Goal: Task Accomplishment & Management: Use online tool/utility

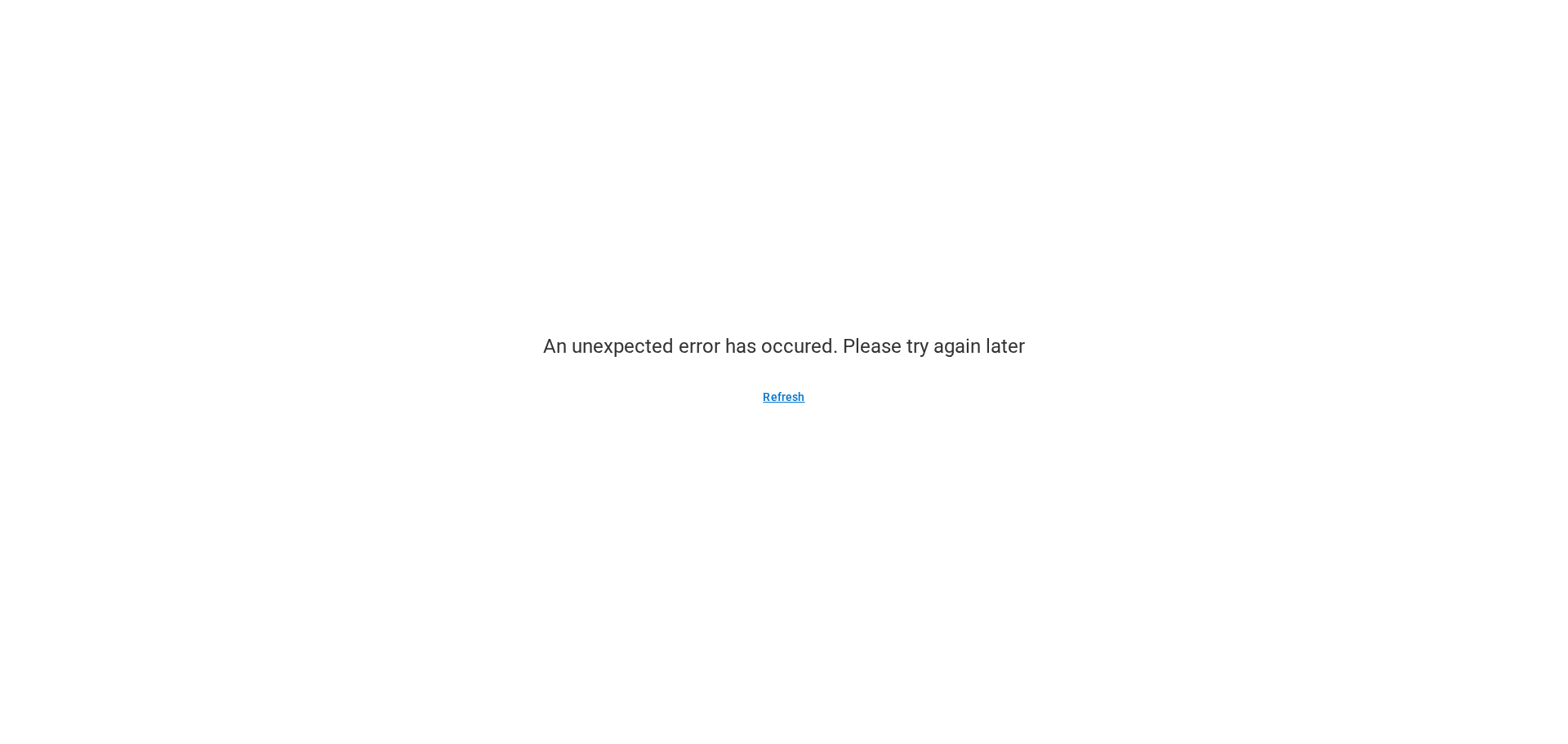
click at [783, 392] on button "Refresh" at bounding box center [783, 396] width 81 height 26
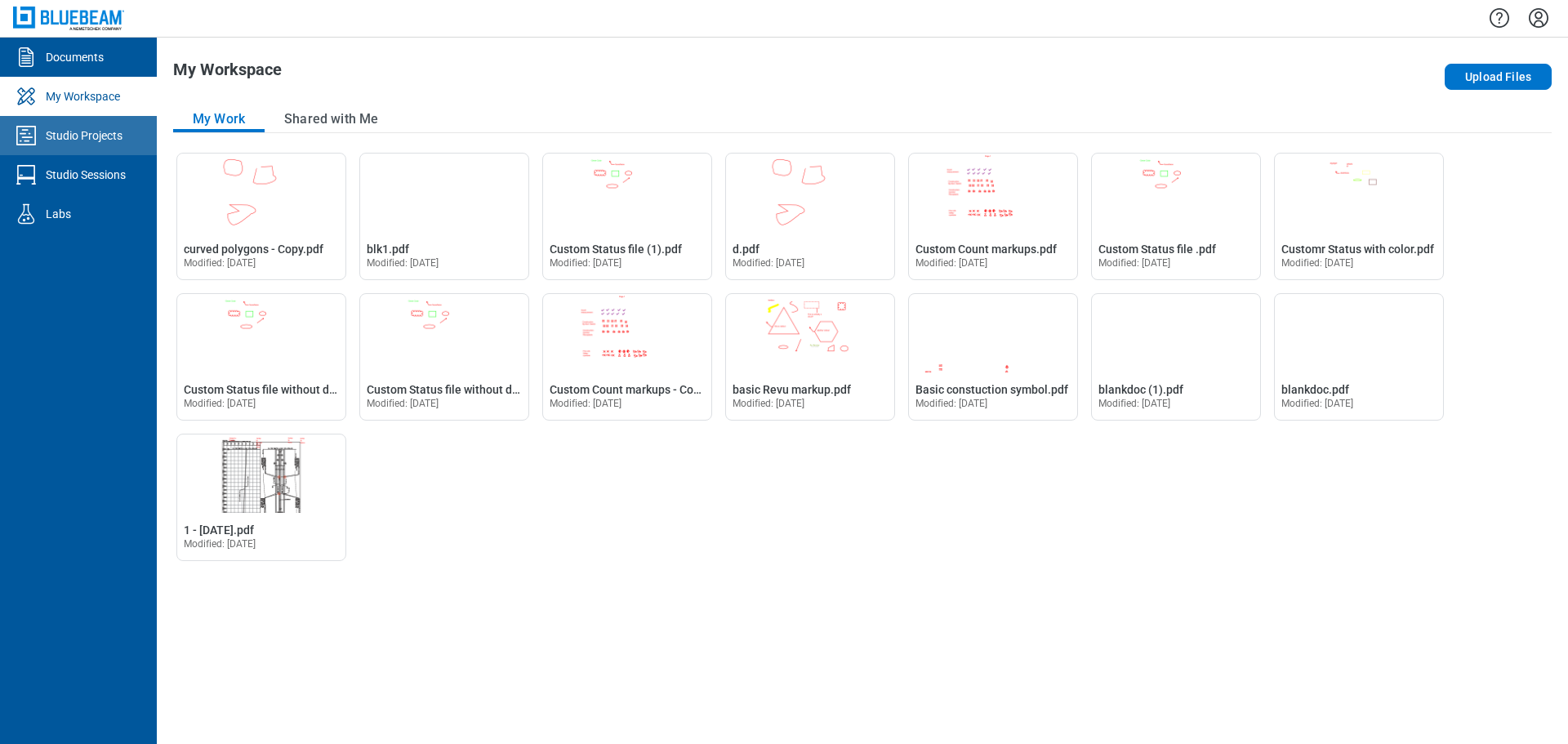
click at [69, 142] on div "Studio Projects" at bounding box center [84, 135] width 77 height 16
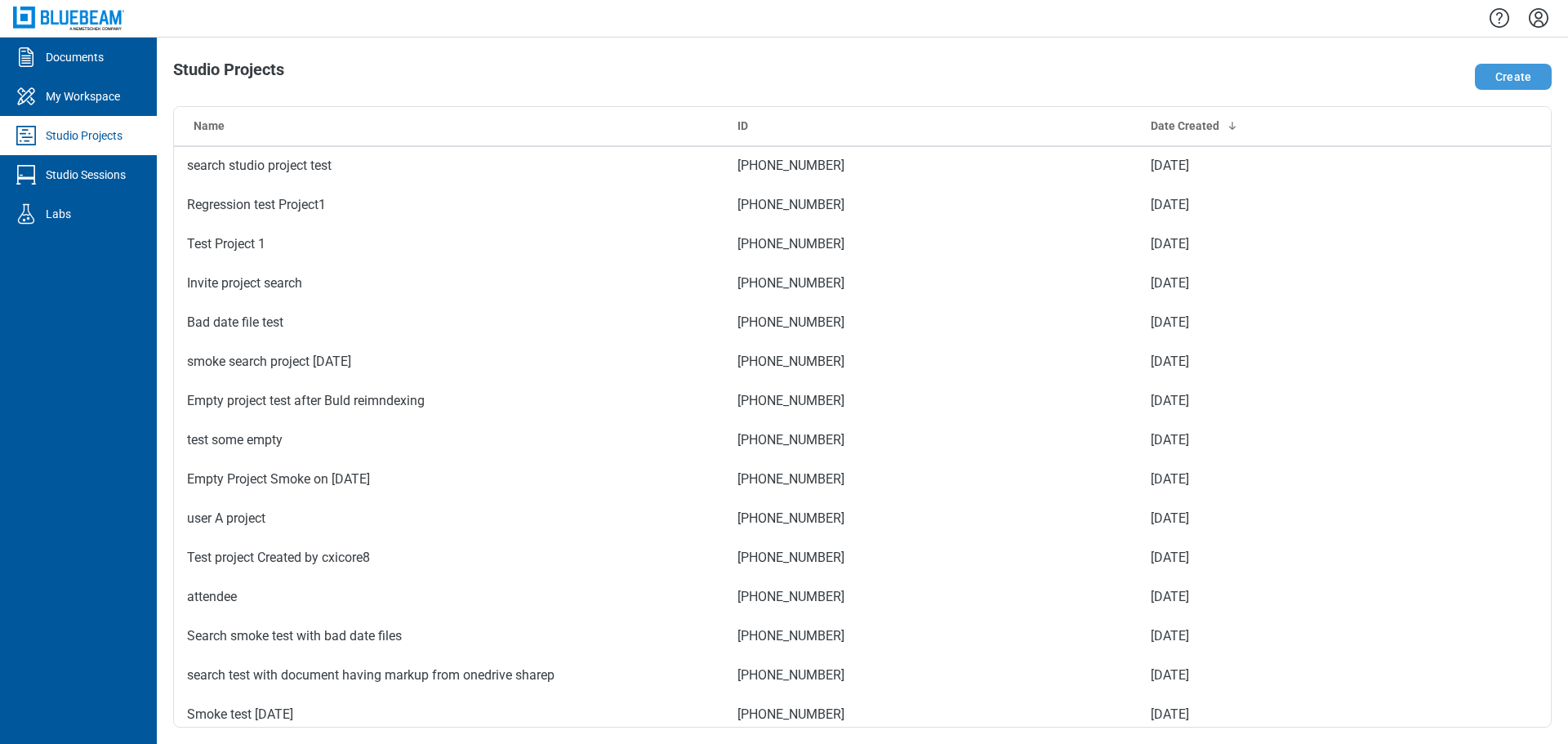
click at [1503, 84] on button "Create" at bounding box center [1513, 76] width 77 height 26
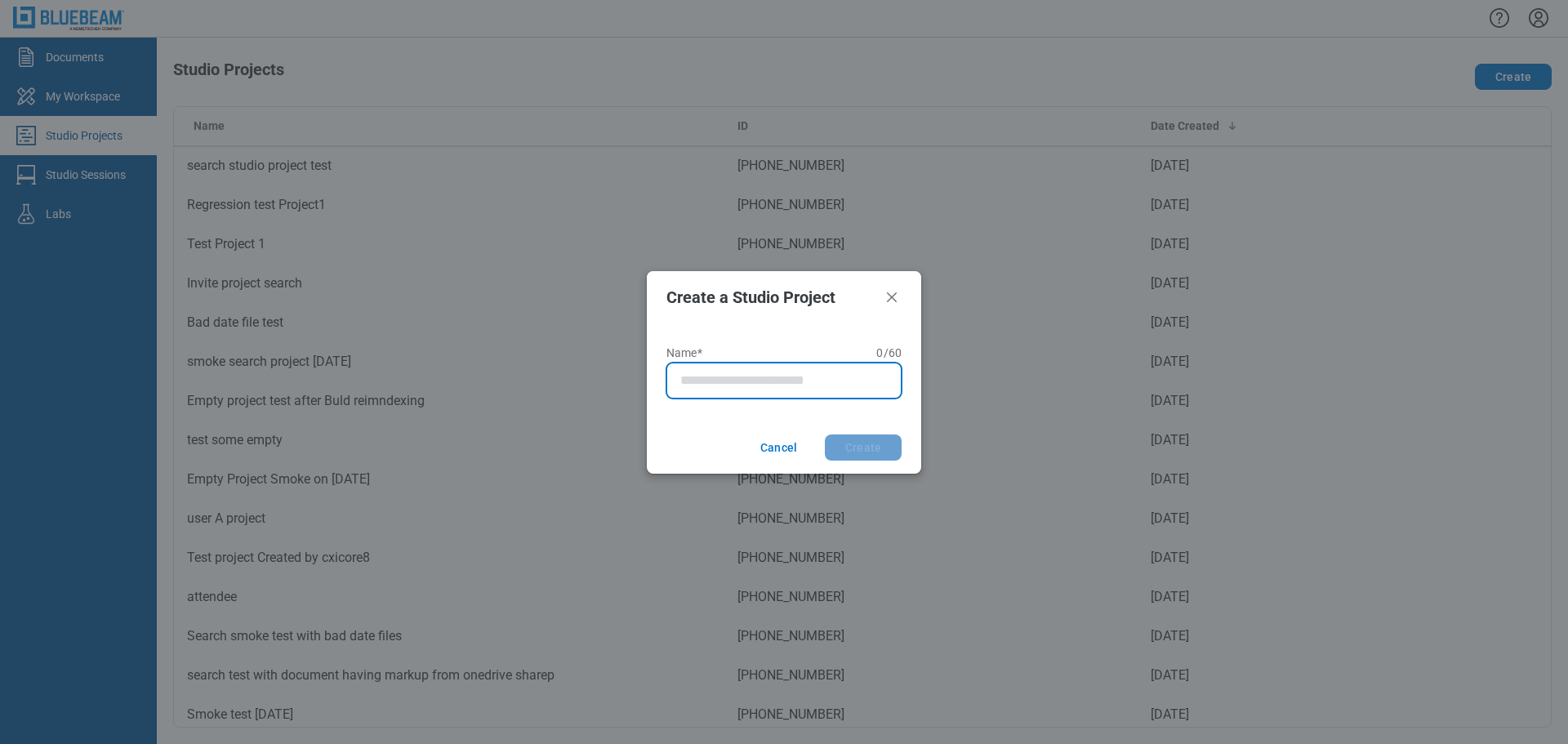
click at [763, 380] on input "Name* 0 of 60 characters 0 / 60" at bounding box center [787, 381] width 214 height 20
type input "**********"
click at [825, 435] on button "Create" at bounding box center [863, 447] width 77 height 26
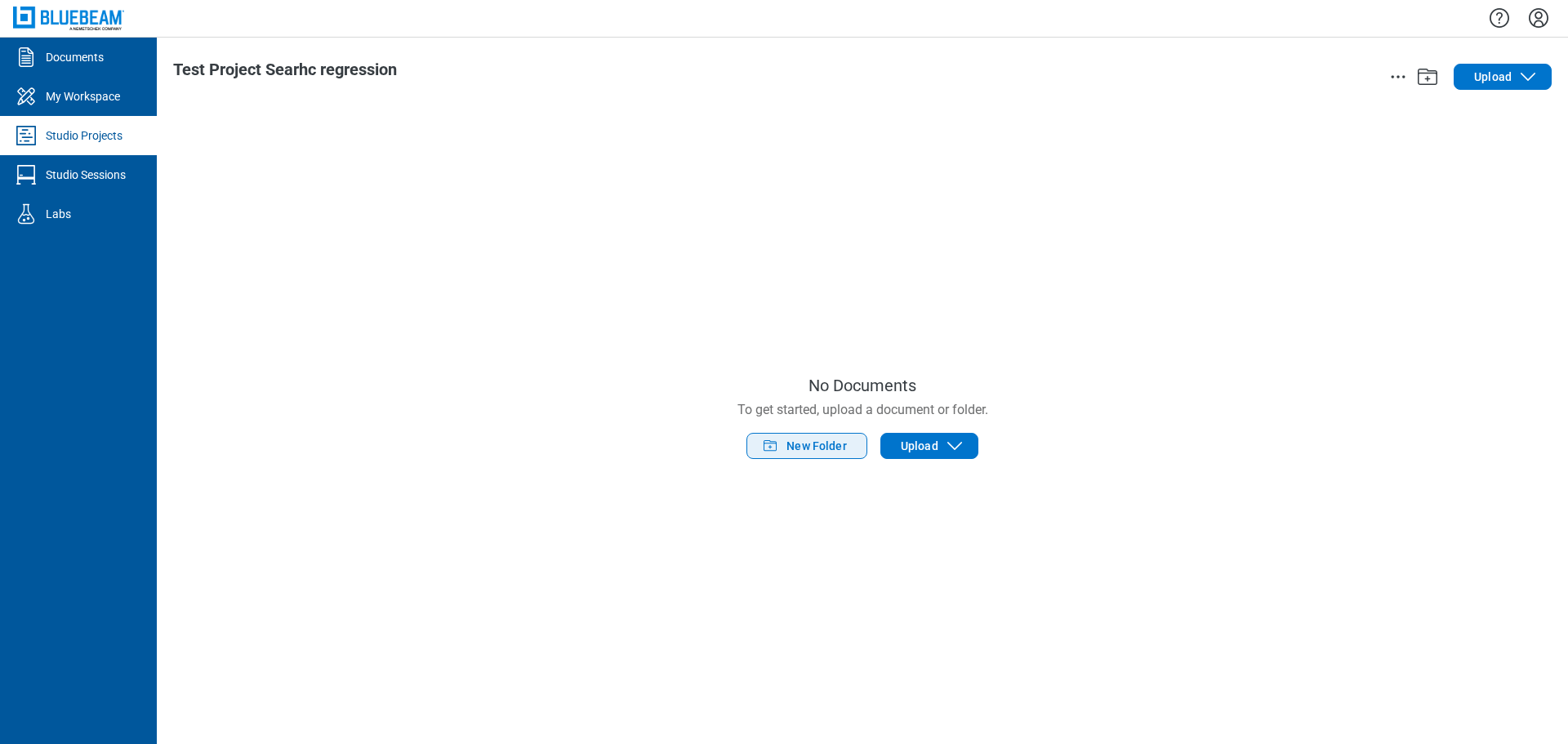
click at [829, 441] on span "New Folder" at bounding box center [817, 445] width 61 height 16
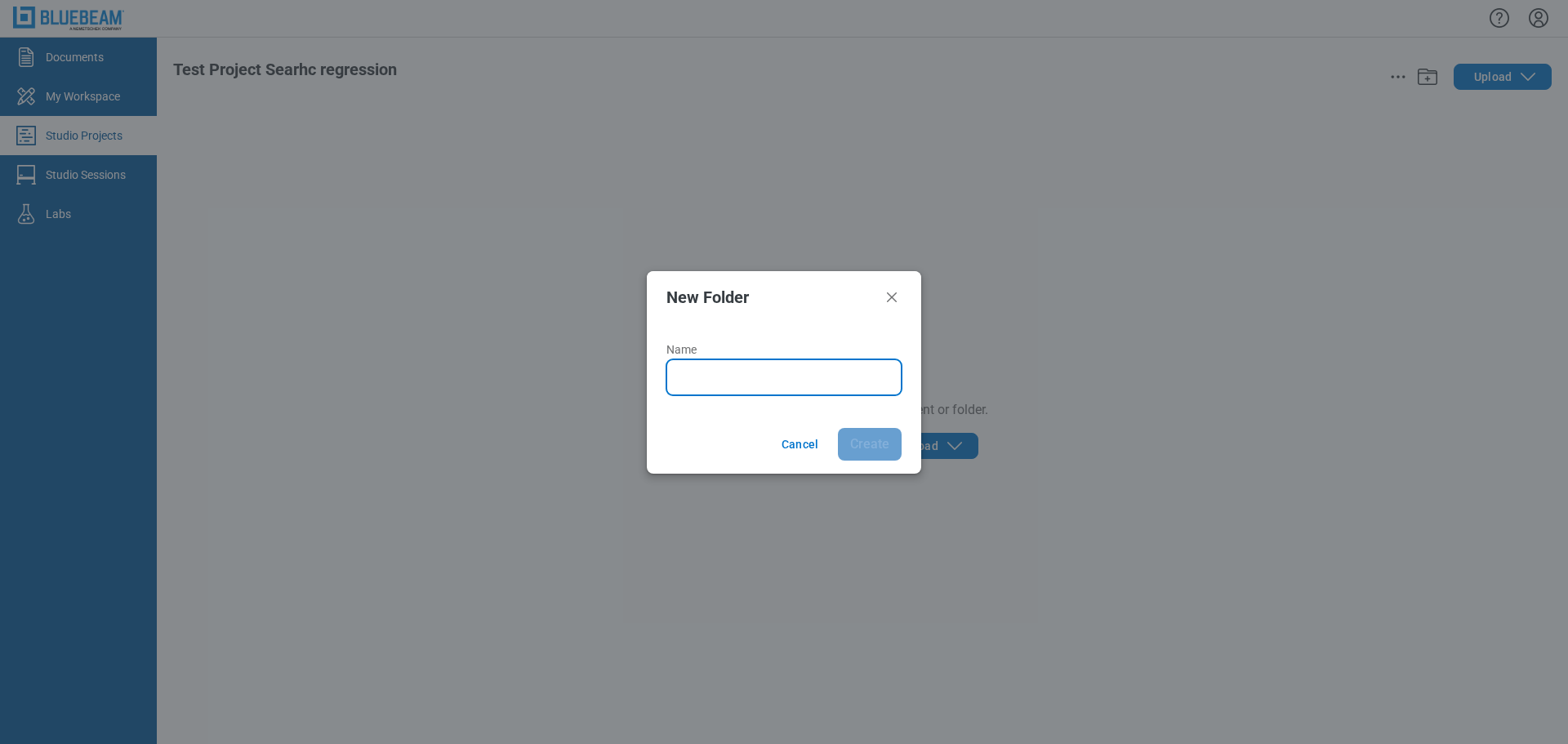
click at [816, 373] on input "Name" at bounding box center [787, 377] width 214 height 20
type input "*******"
click at [838, 428] on button "Create" at bounding box center [870, 444] width 64 height 32
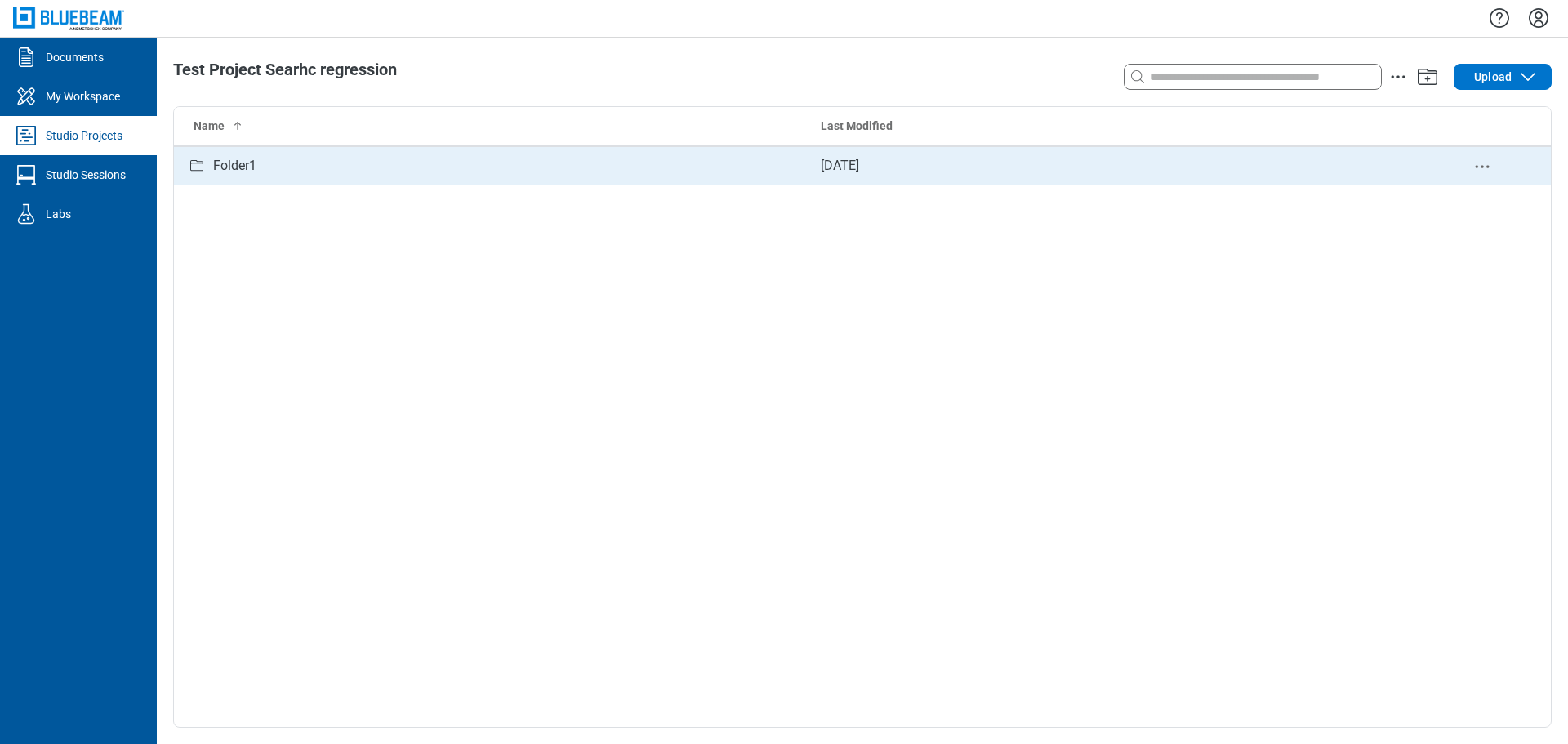
click at [288, 170] on div "Folder1" at bounding box center [491, 166] width 608 height 20
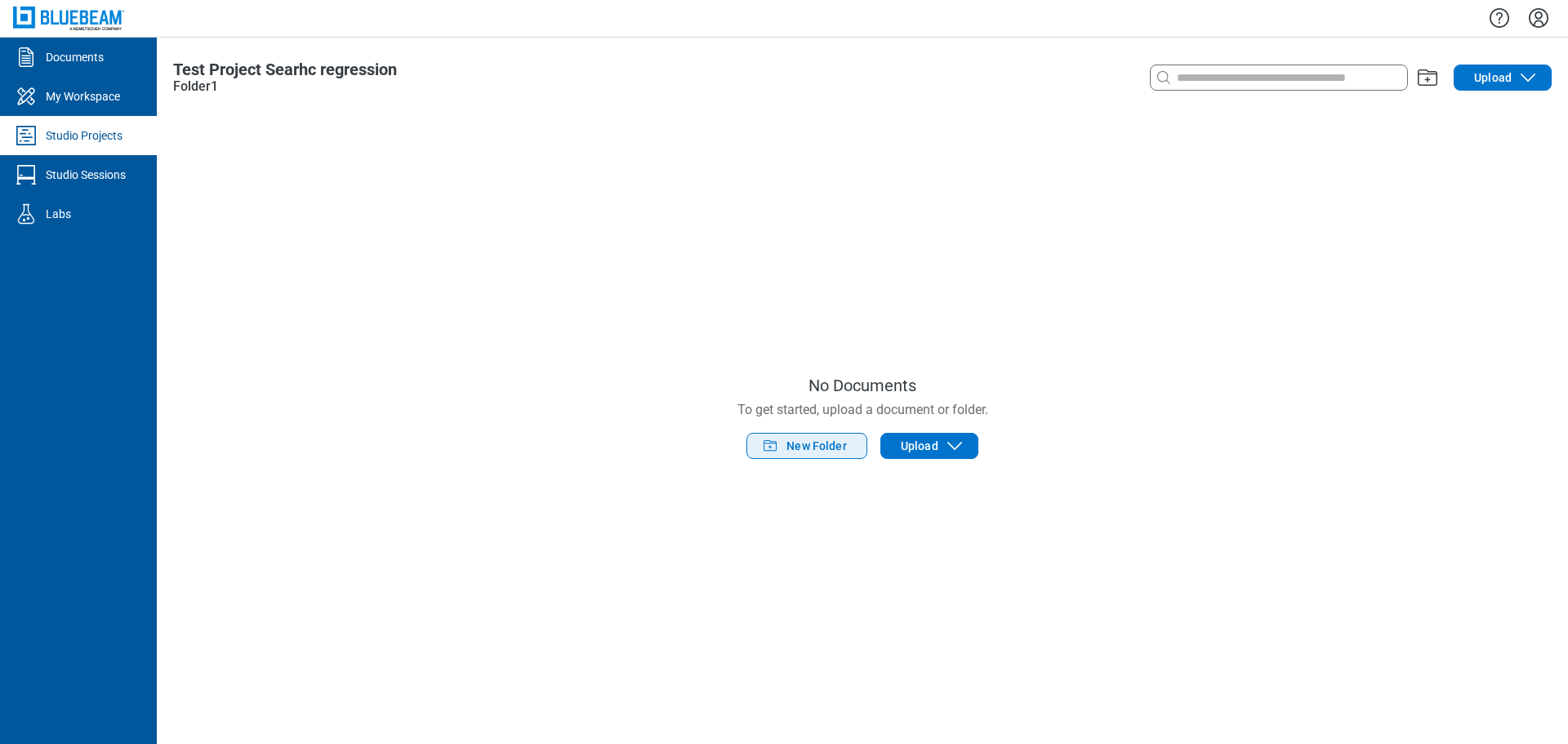
click at [791, 453] on span "New Folder" at bounding box center [817, 445] width 61 height 16
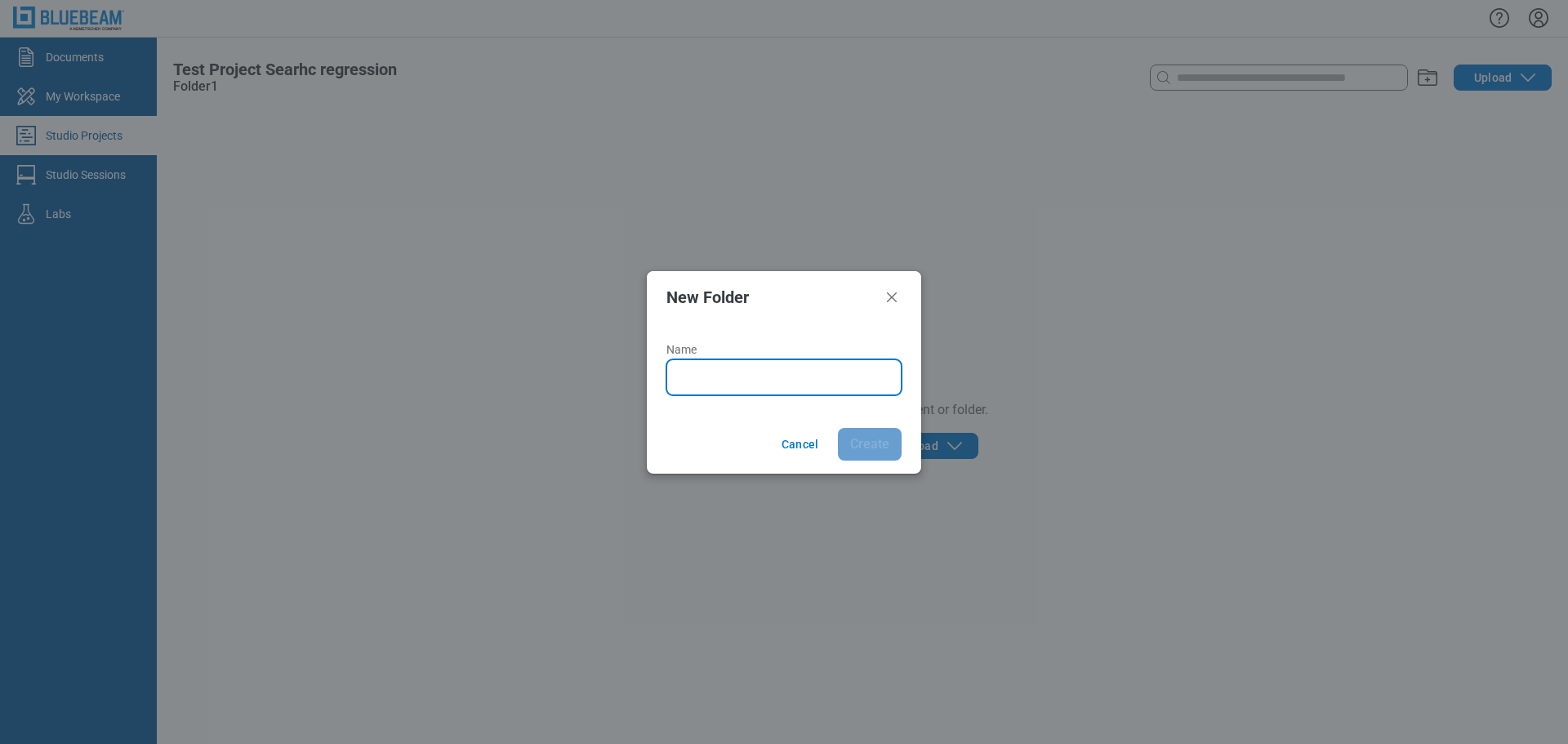
click at [706, 373] on input "Name" at bounding box center [787, 377] width 214 height 20
type input "**********"
click at [838, 428] on button "Create" at bounding box center [870, 444] width 64 height 32
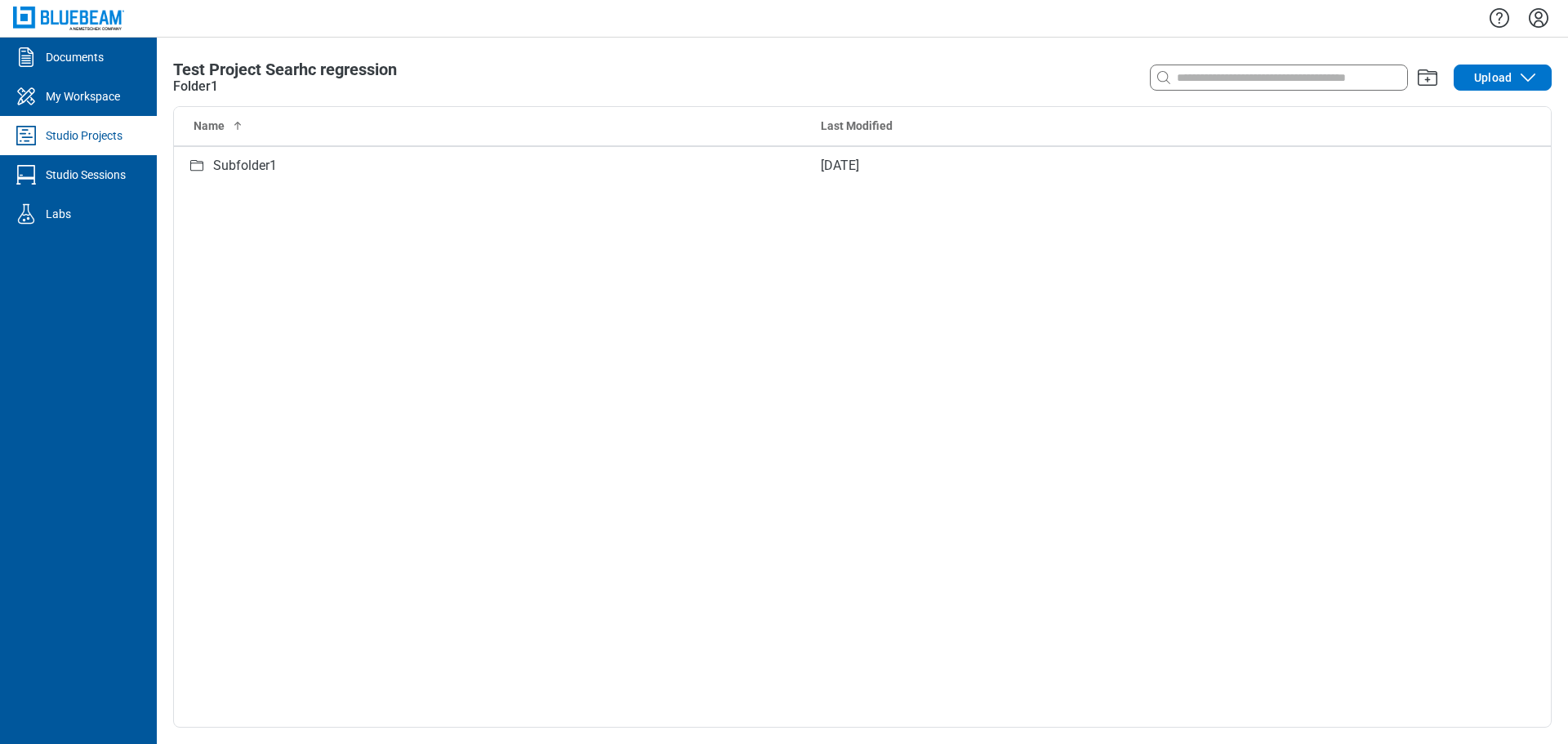
click at [323, 191] on div "Name Last Modified Subfolder1 Sep 4, 2025" at bounding box center [862, 416] width 1377 height 619
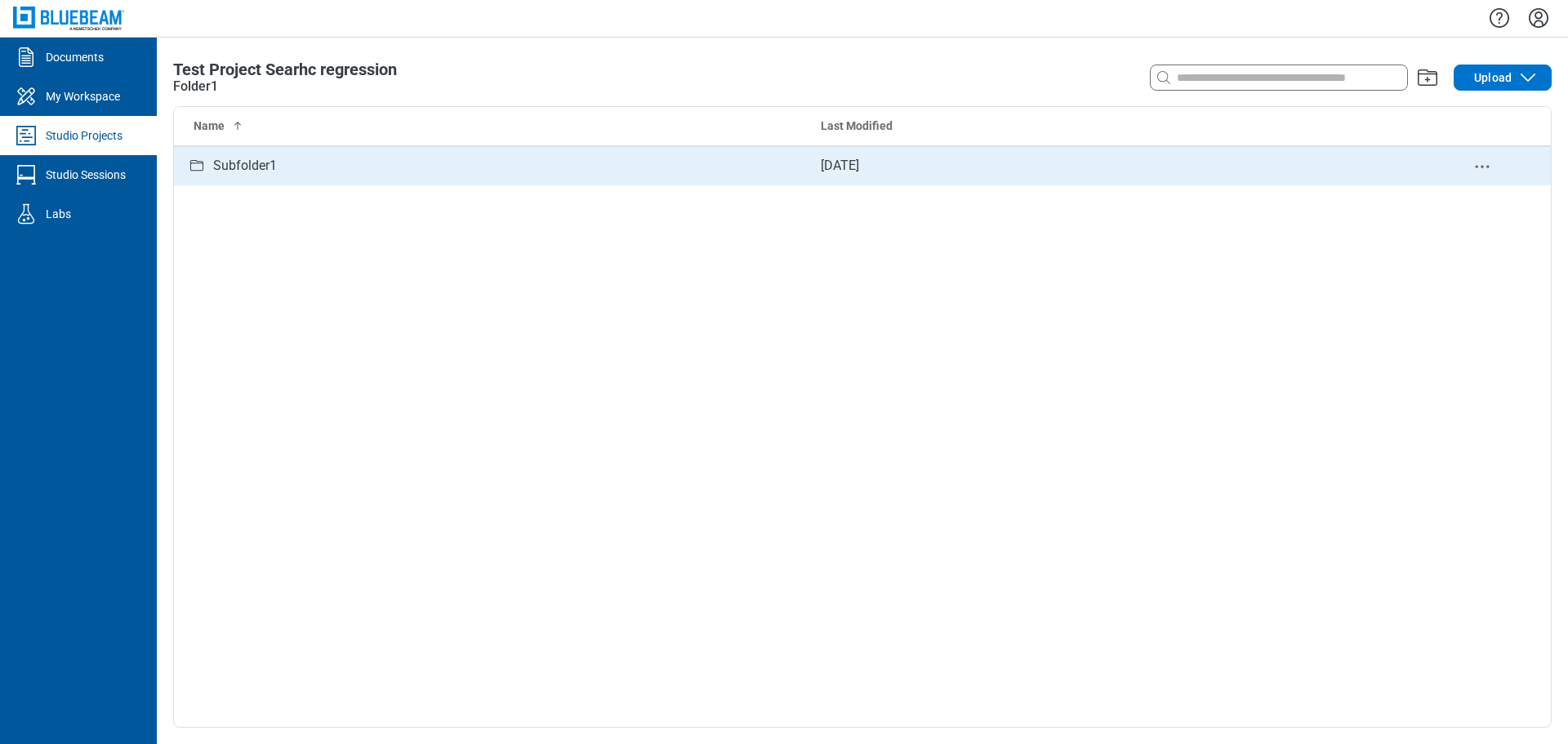
click at [314, 177] on td "Subfolder1" at bounding box center [491, 166] width 634 height 39
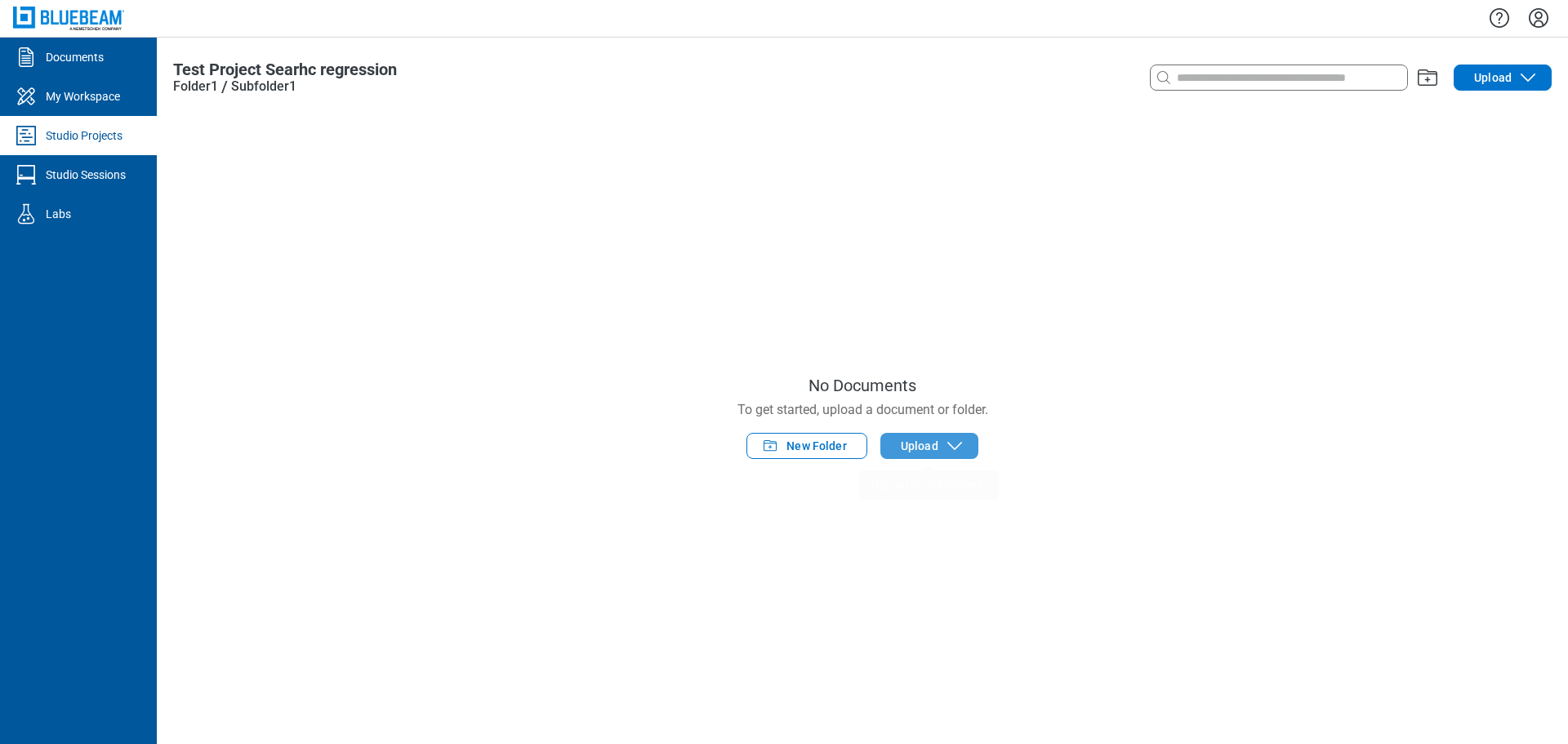
click at [931, 443] on span "Upload" at bounding box center [919, 445] width 37 height 16
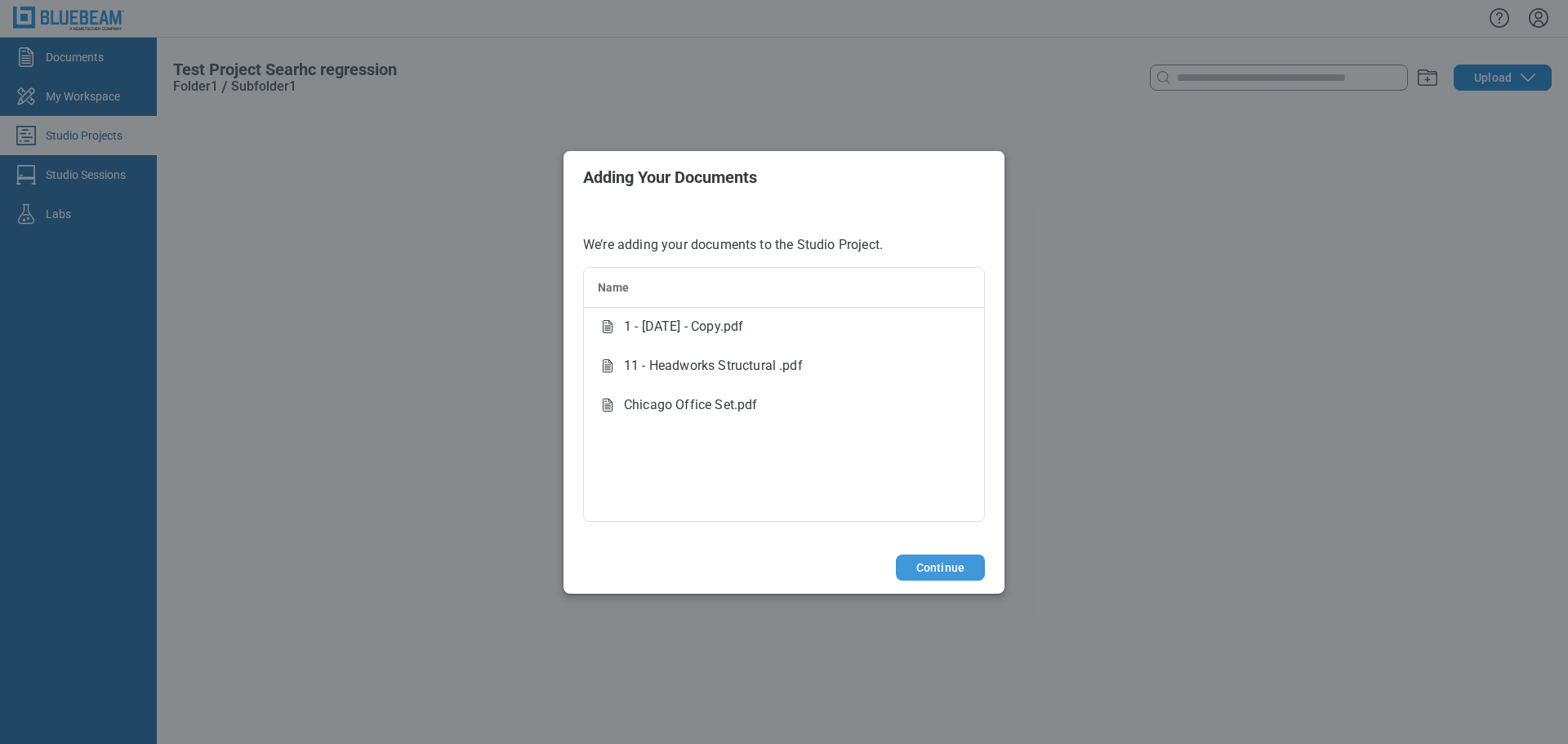
click at [955, 569] on button "Continue" at bounding box center [941, 567] width 89 height 26
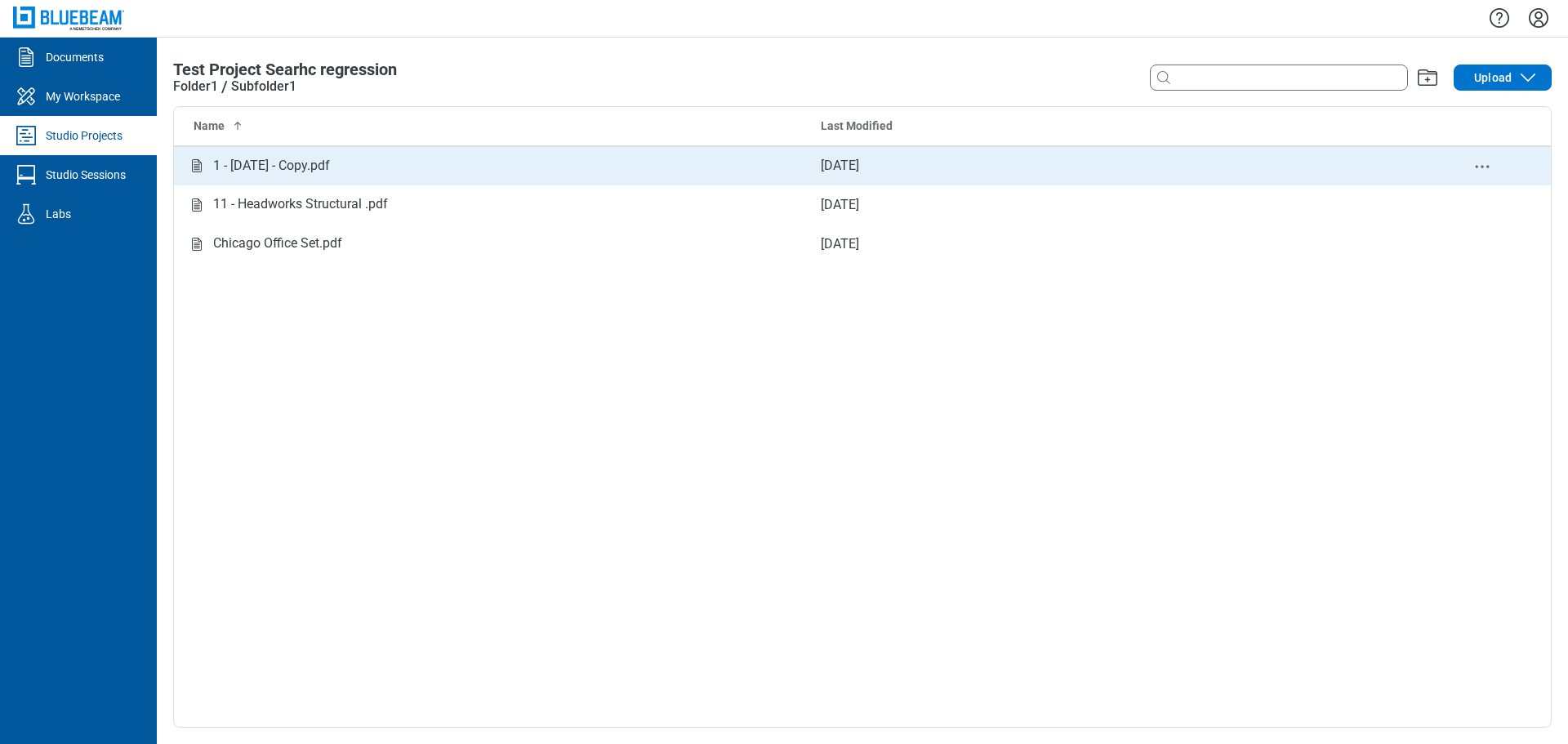
click at [307, 182] on td "1 - 12.7.2020 - Copy.pdf" at bounding box center [491, 166] width 634 height 39
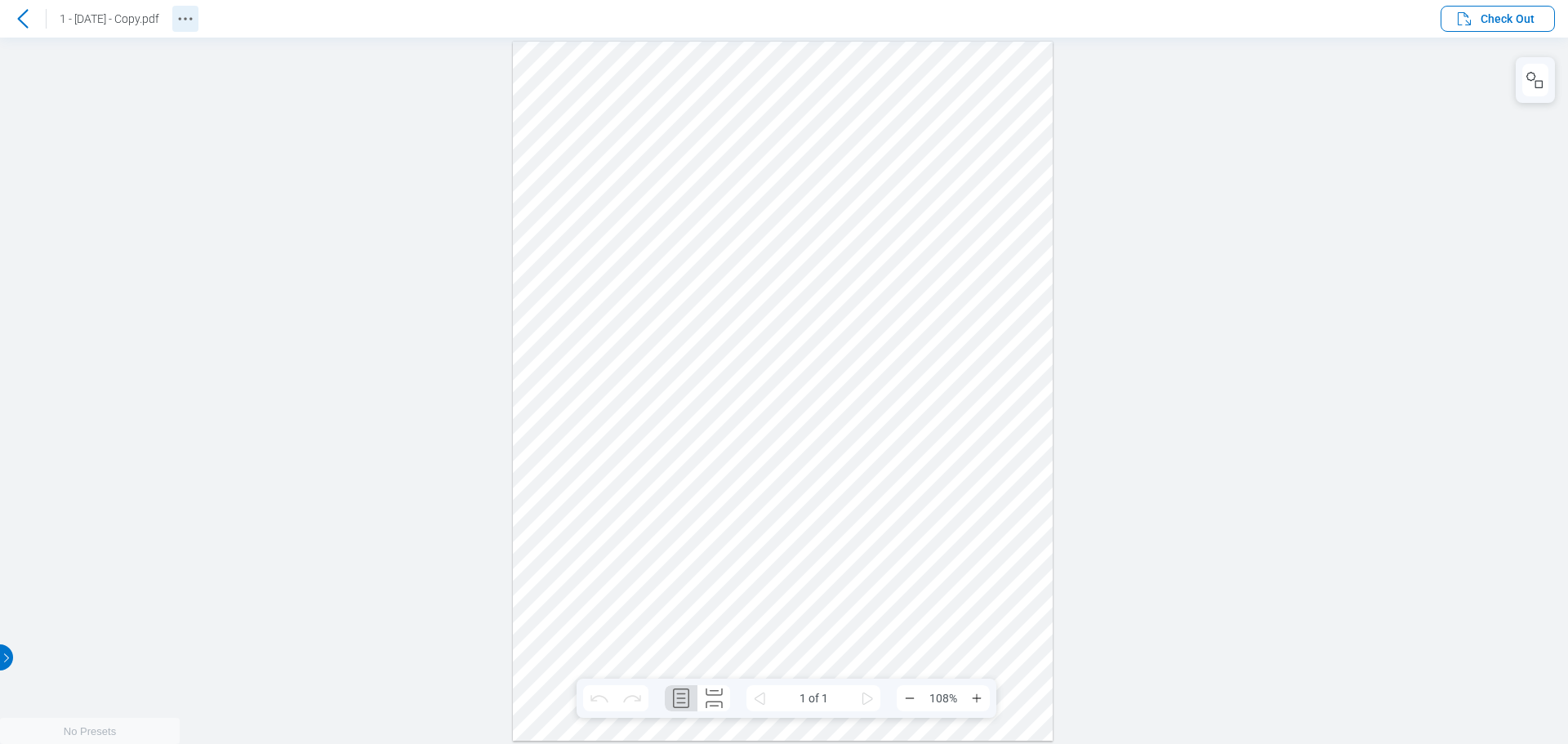
click at [195, 12] on icon "Revision History" at bounding box center [186, 18] width 20 height 20
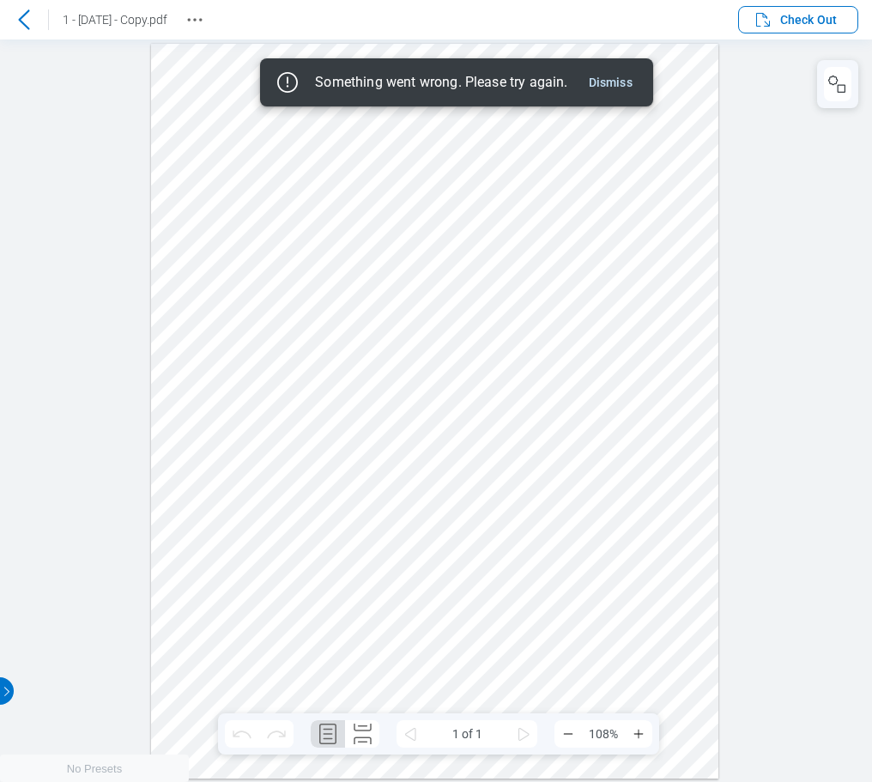
drag, startPoint x: 615, startPoint y: 82, endPoint x: 625, endPoint y: 102, distance: 21.9
click at [615, 82] on button "Dismiss" at bounding box center [611, 82] width 58 height 21
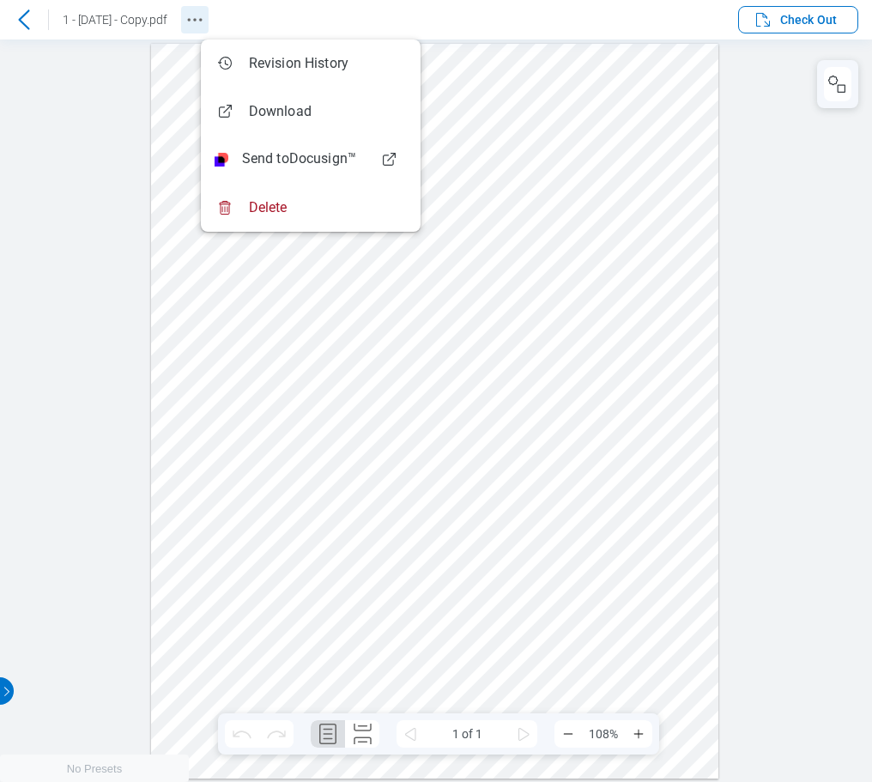
click at [196, 19] on circle "Revision History" at bounding box center [194, 19] width 3 height 3
click at [24, 17] on icon at bounding box center [24, 19] width 21 height 21
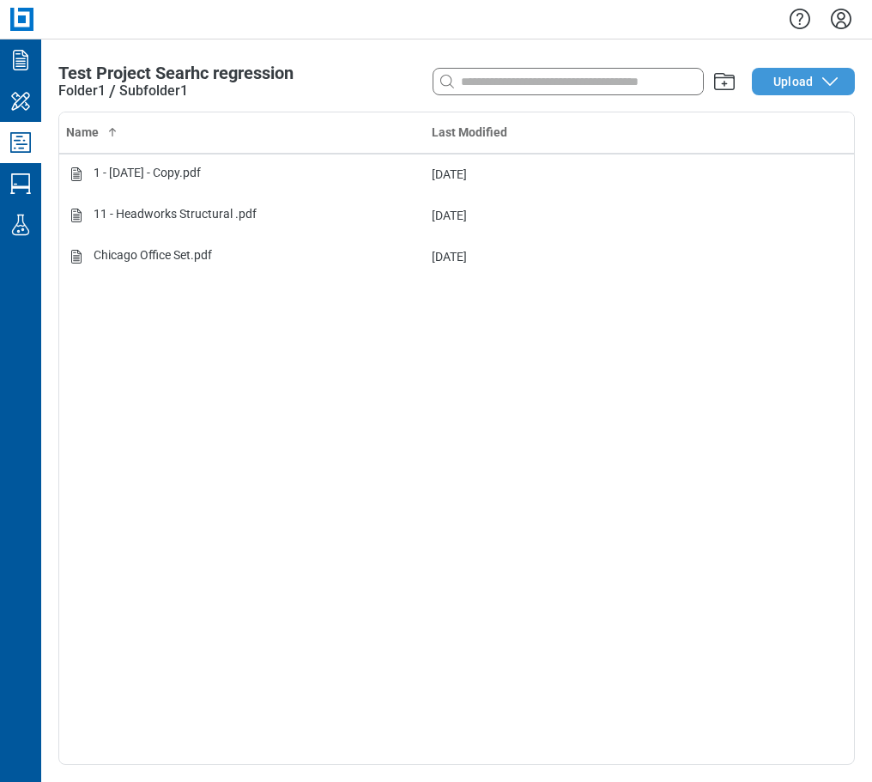
click at [797, 80] on span "Upload" at bounding box center [792, 81] width 39 height 17
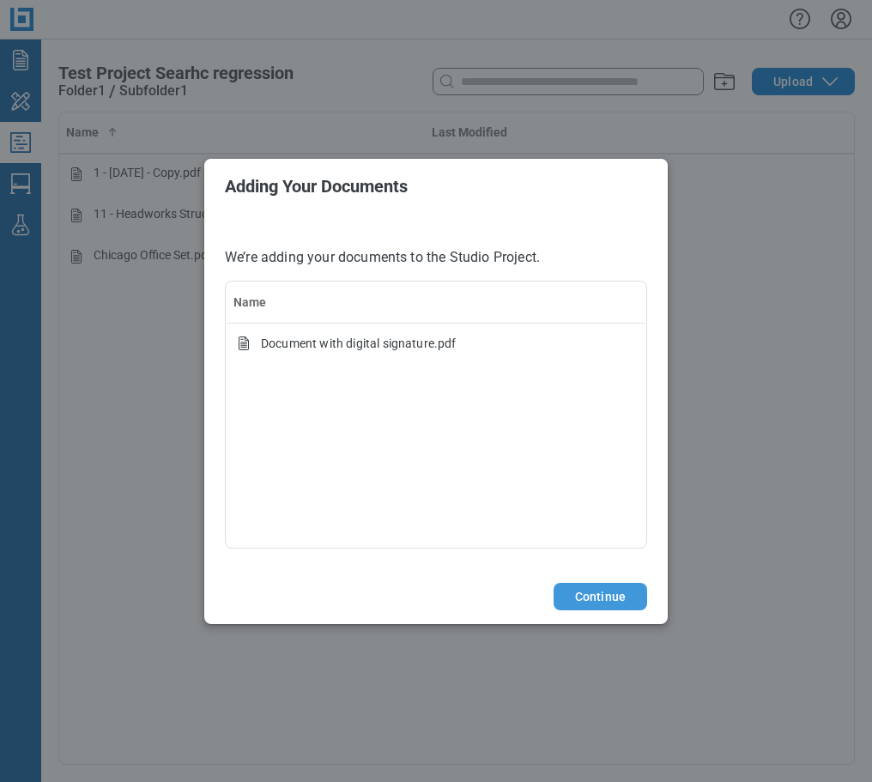
click at [596, 601] on button "Continue" at bounding box center [601, 596] width 94 height 27
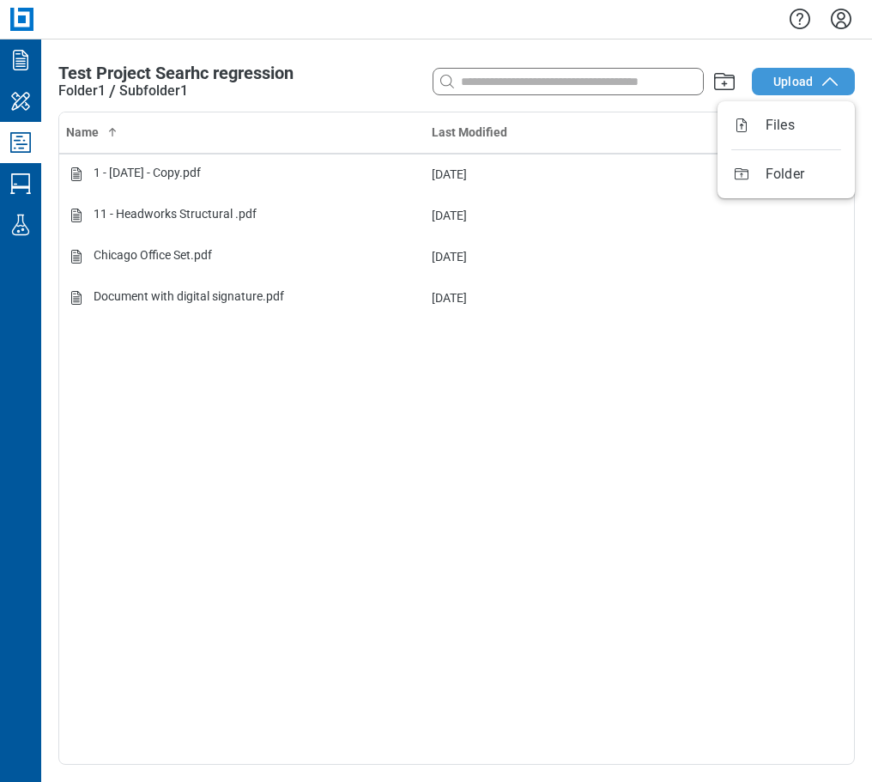
click at [782, 87] on span "Upload" at bounding box center [792, 81] width 39 height 17
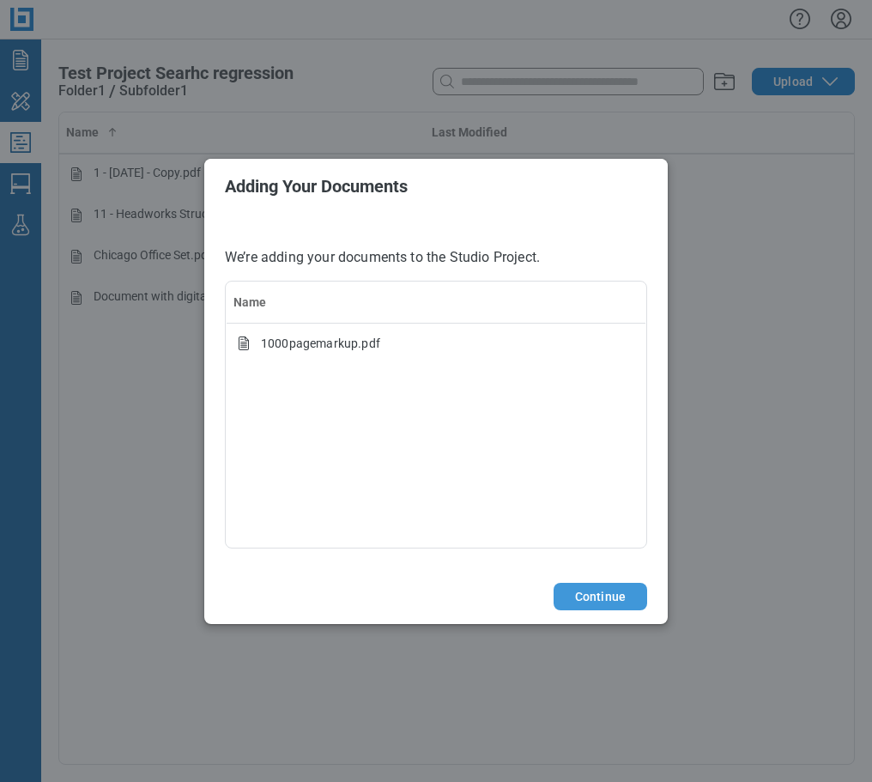
click at [597, 592] on button "Continue" at bounding box center [601, 596] width 94 height 27
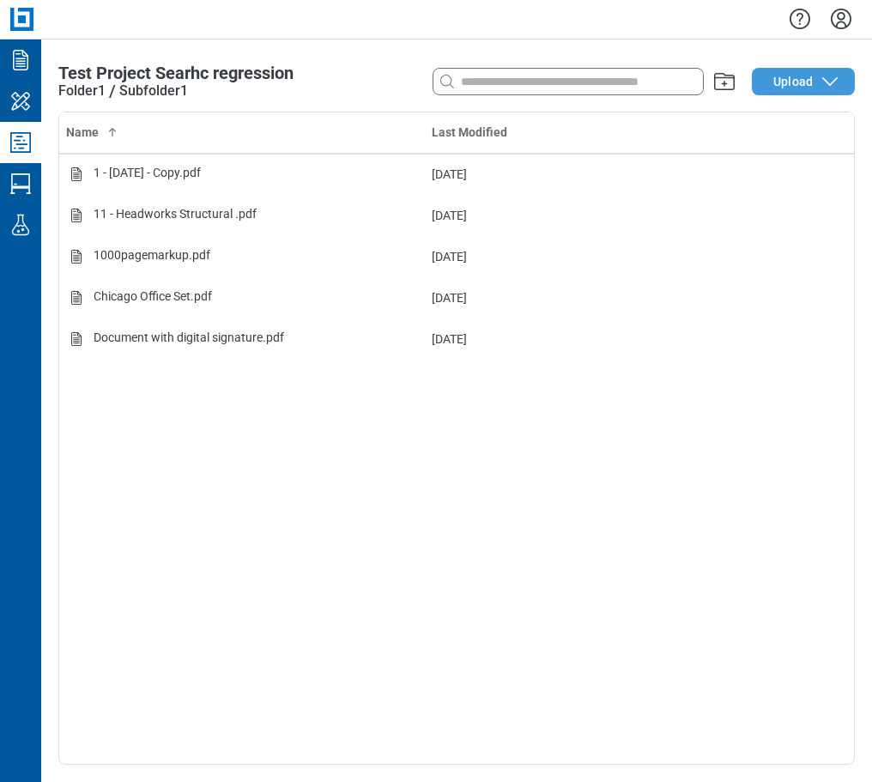
click at [824, 83] on icon "button" at bounding box center [830, 81] width 21 height 21
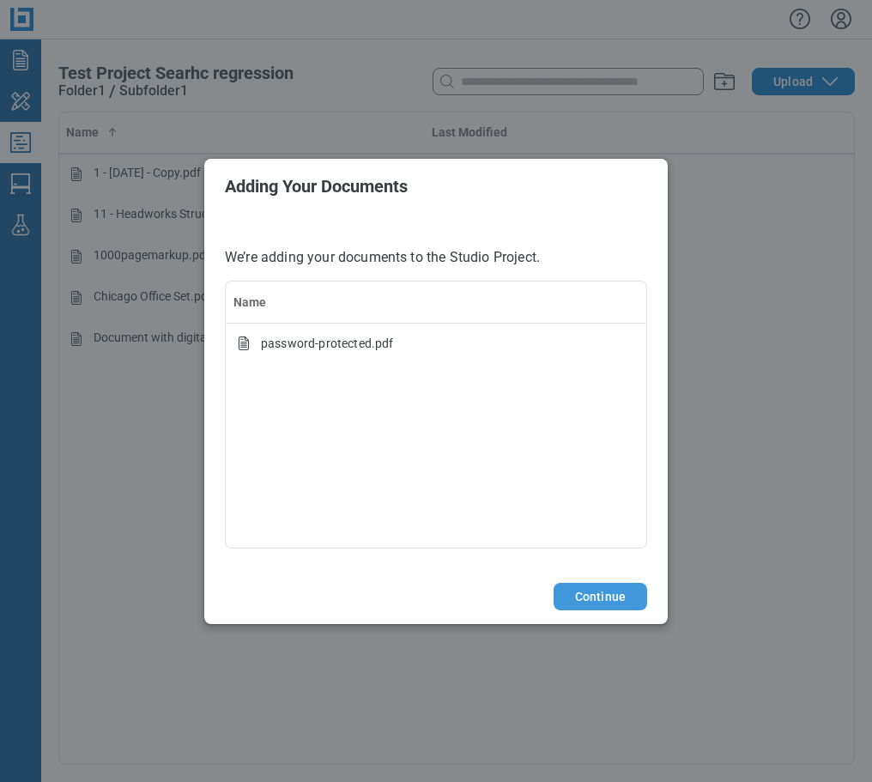
click at [624, 589] on button "Continue" at bounding box center [601, 596] width 94 height 27
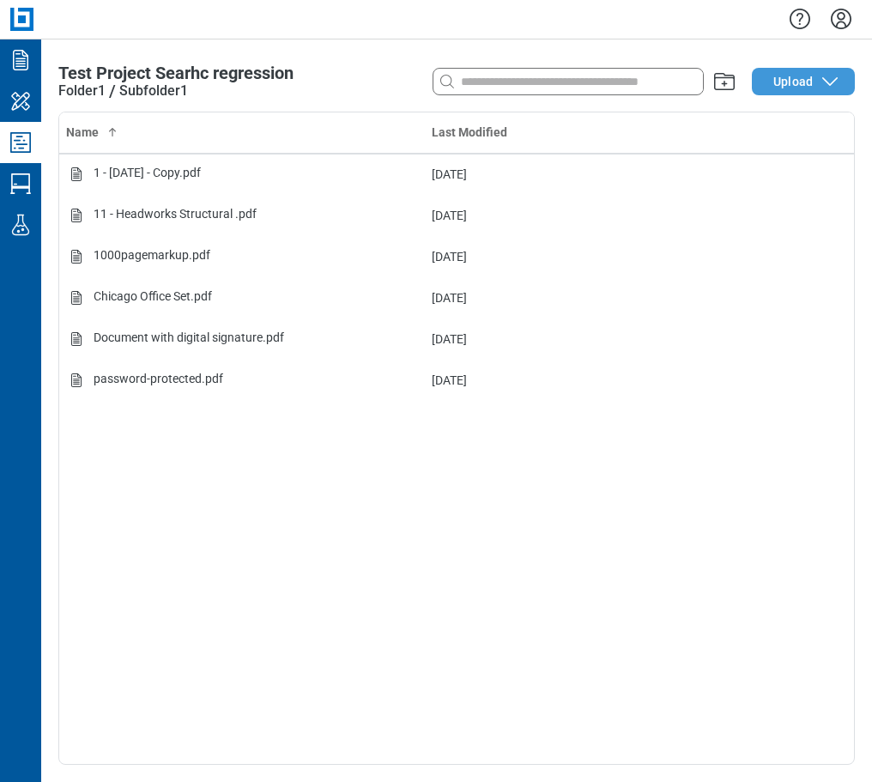
click at [773, 77] on button "Upload" at bounding box center [803, 81] width 103 height 27
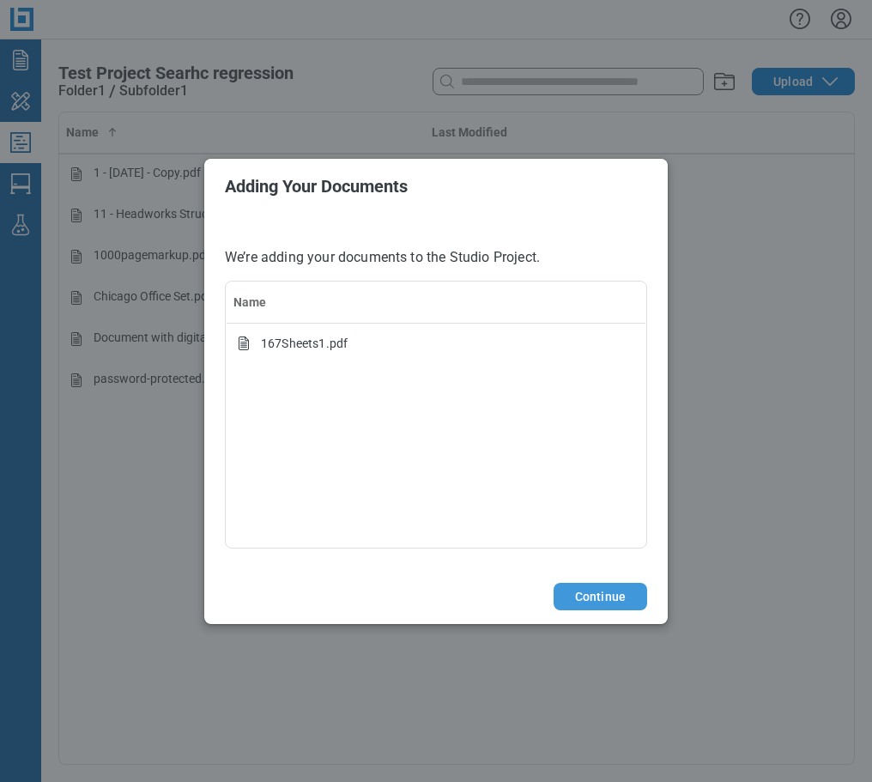
click at [590, 593] on button "Continue" at bounding box center [601, 596] width 94 height 27
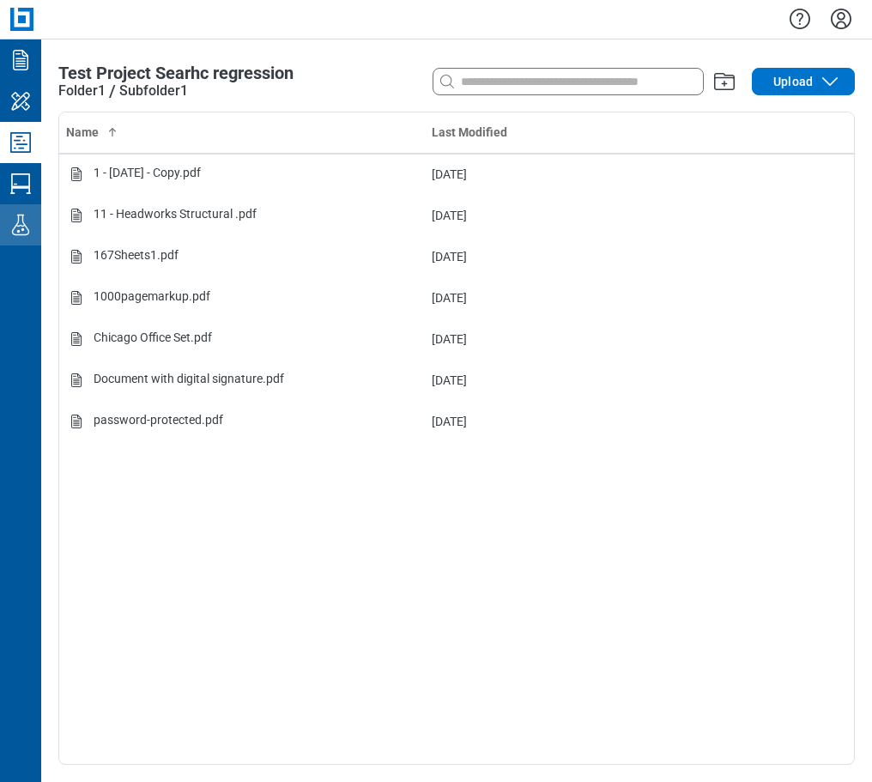
click at [25, 221] on icon "Labs" at bounding box center [20, 224] width 27 height 27
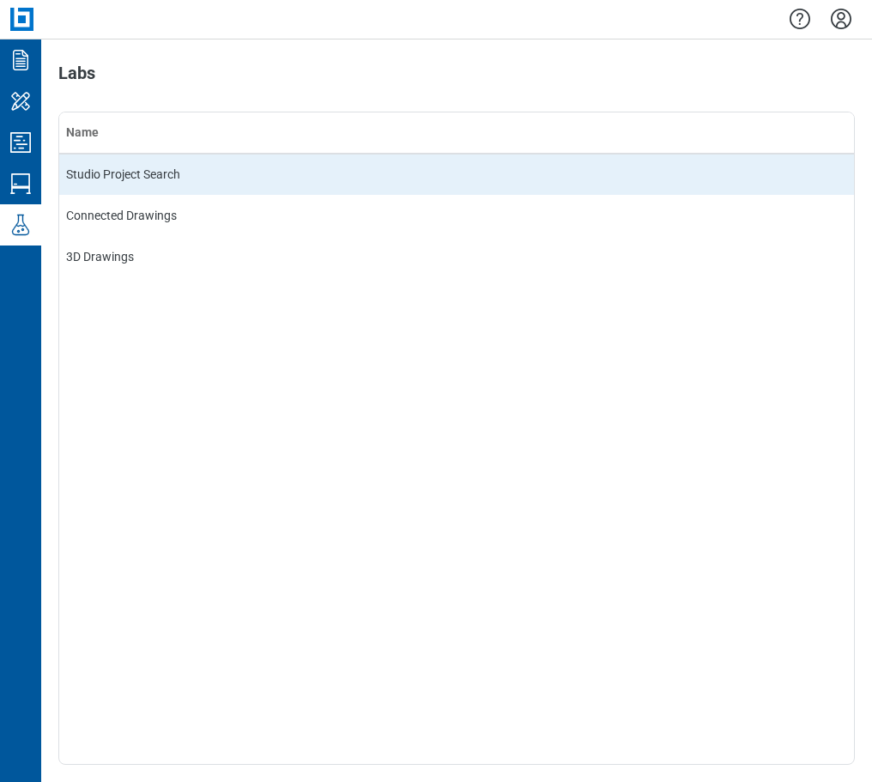
click at [106, 182] on td "Studio Project Search" at bounding box center [456, 174] width 795 height 41
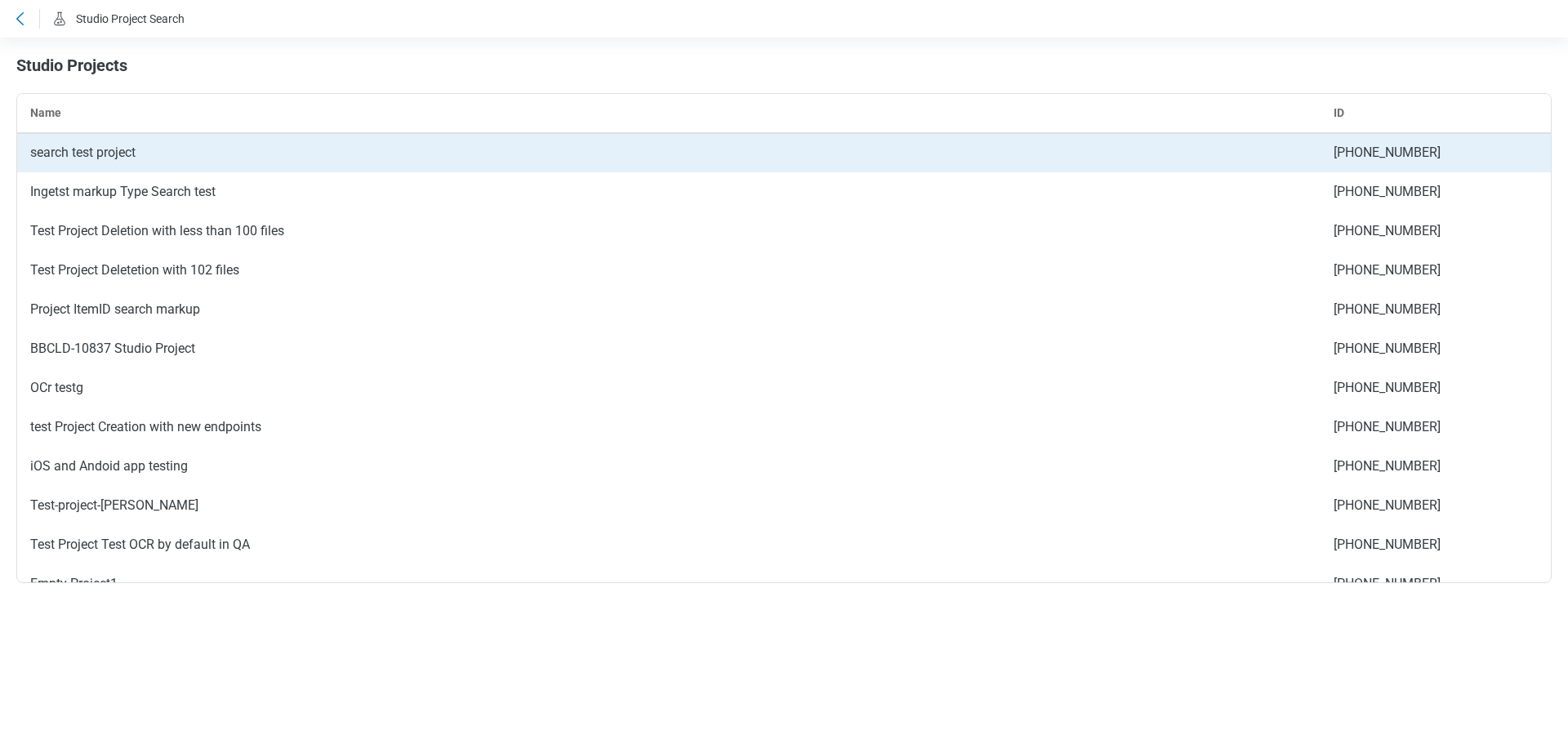
click at [134, 166] on td "search test project" at bounding box center [669, 152] width 1303 height 39
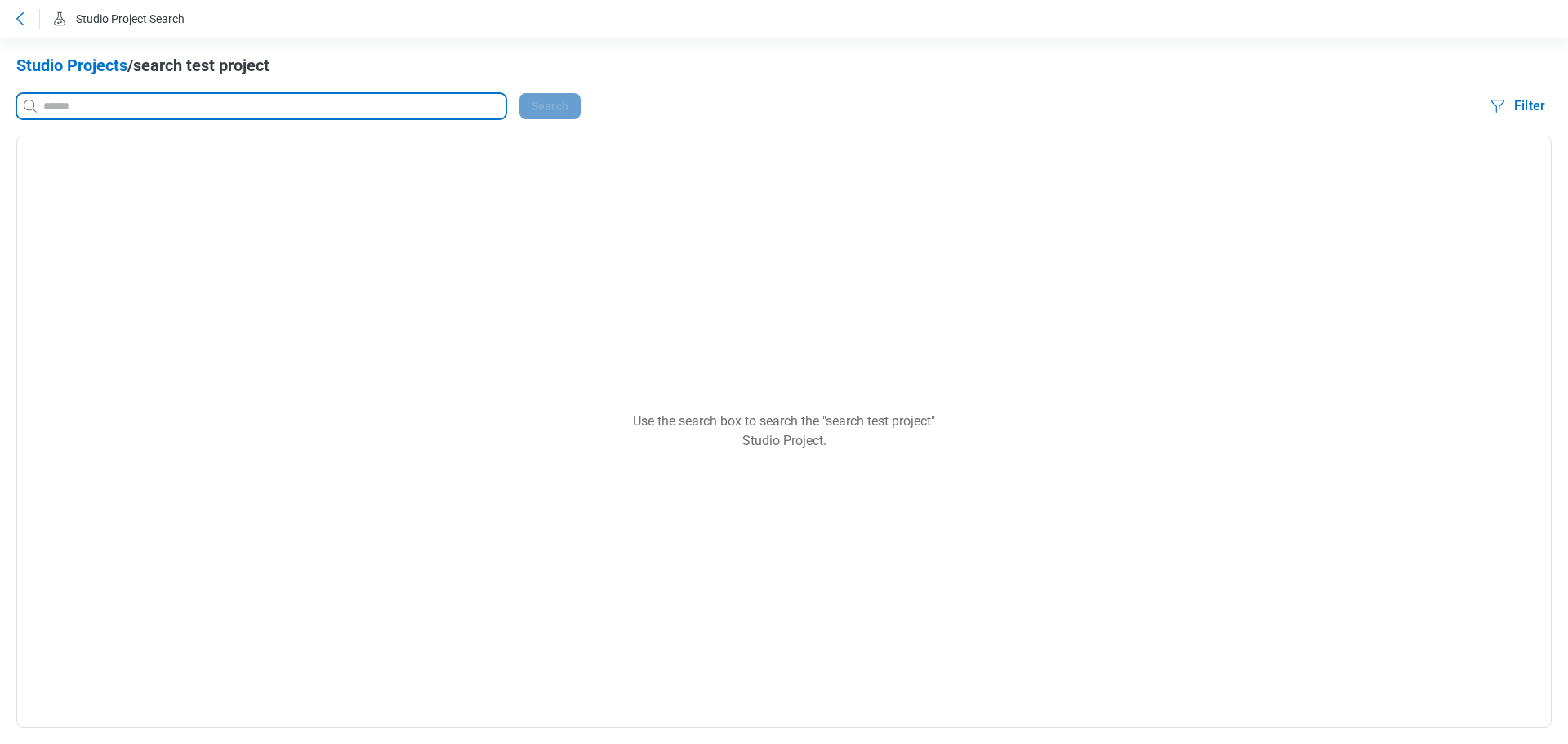
click at [58, 107] on input at bounding box center [272, 106] width 465 height 18
type input "*"
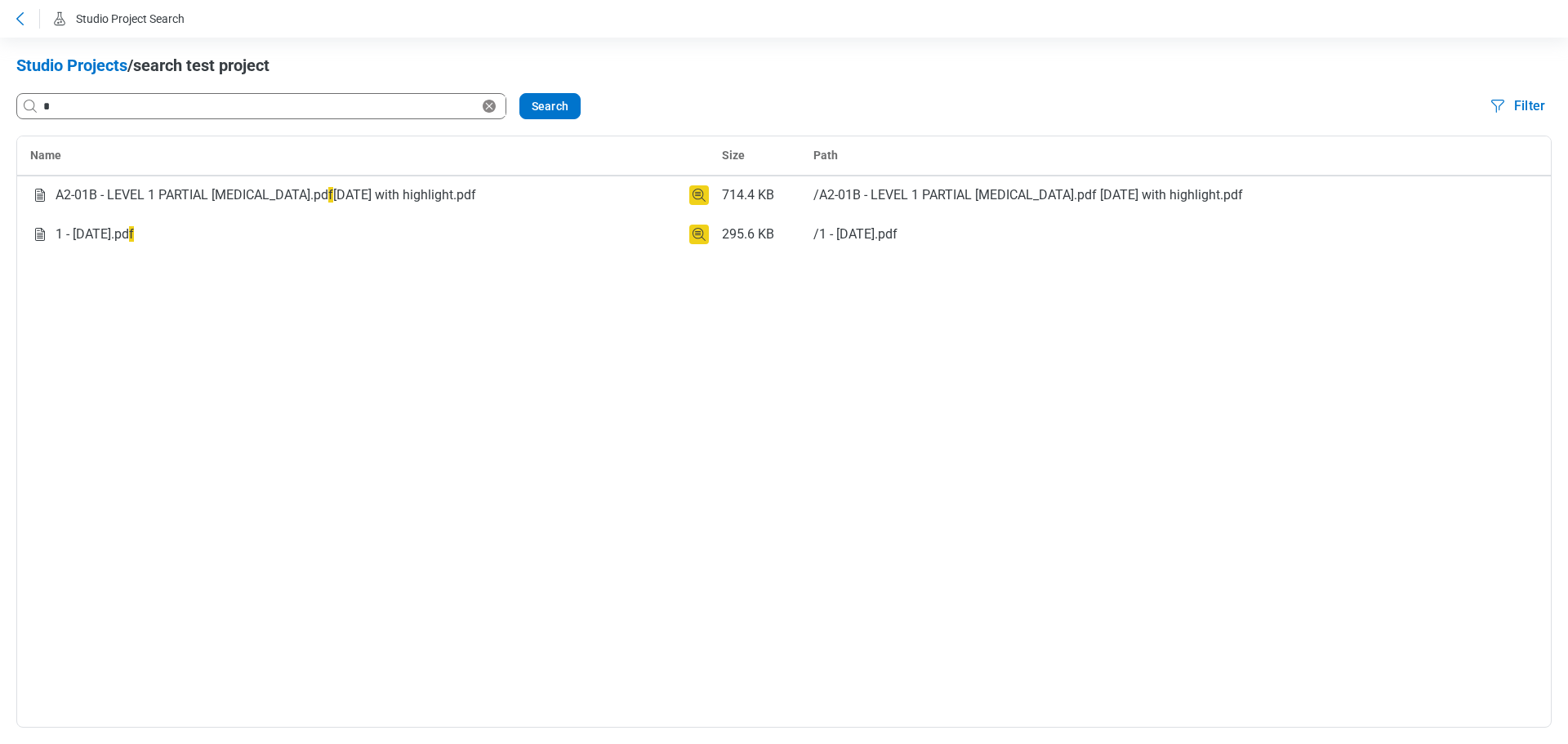
click at [11, 15] on icon at bounding box center [19, 18] width 20 height 20
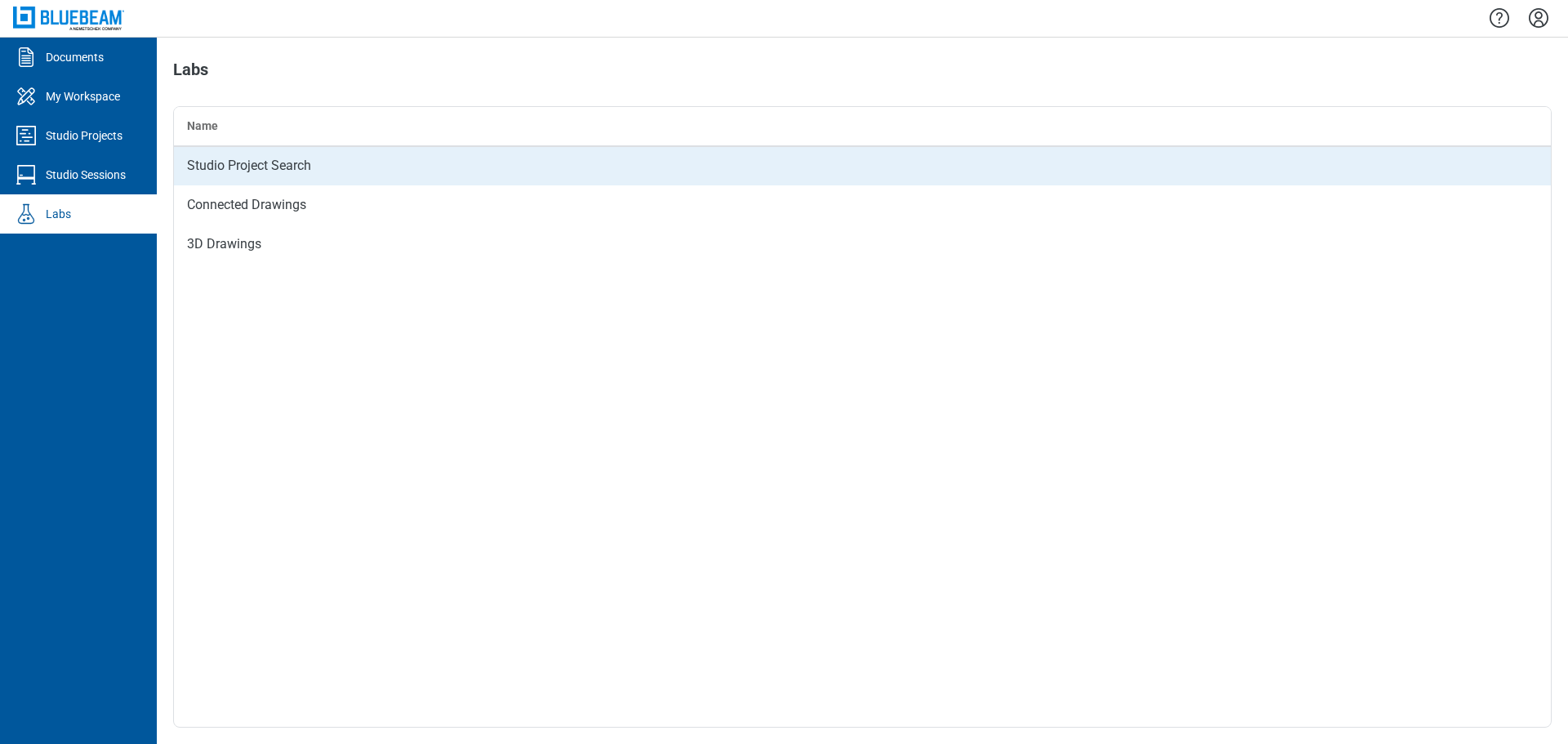
click at [229, 171] on td "Studio Project Search" at bounding box center [862, 166] width 1377 height 39
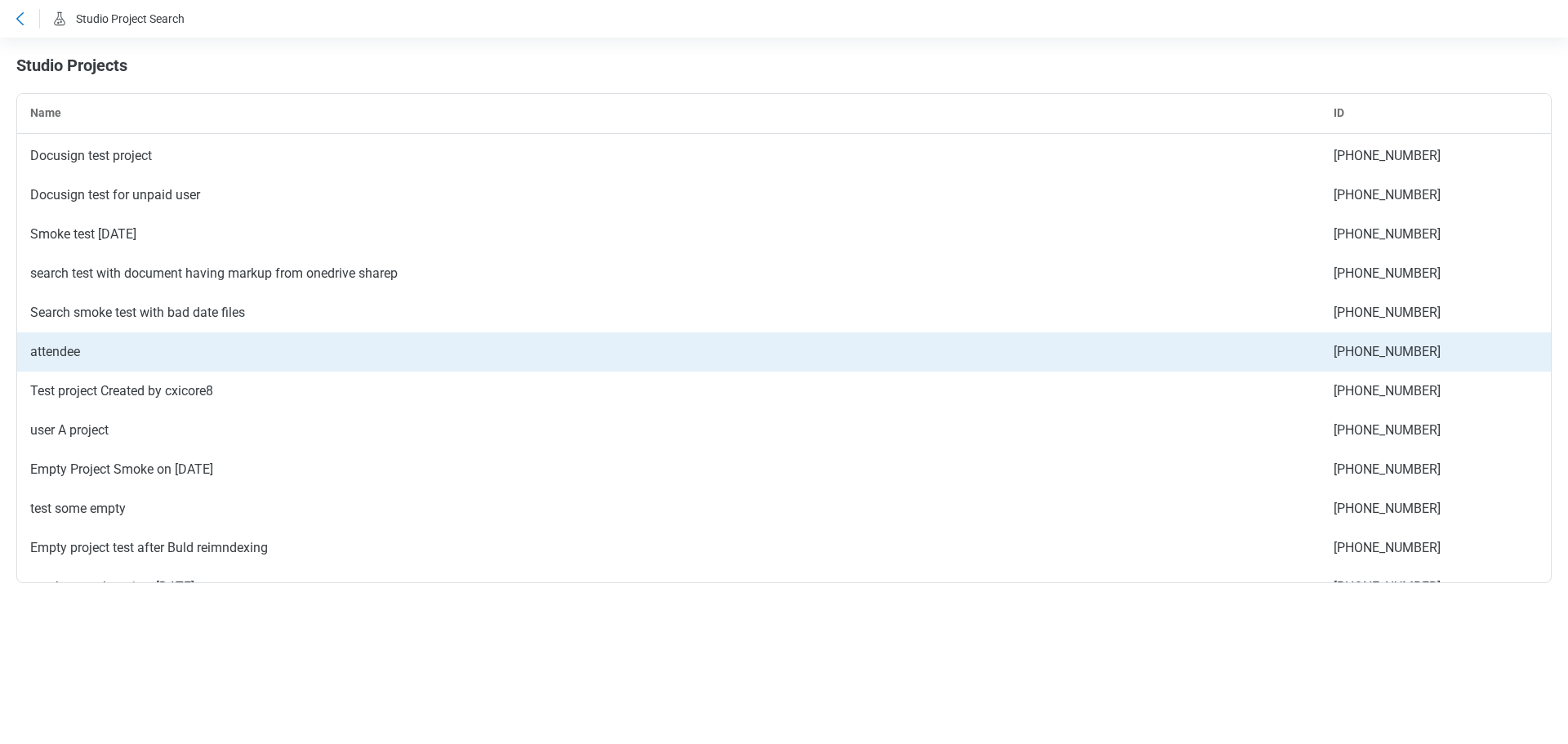
scroll to position [1785, 0]
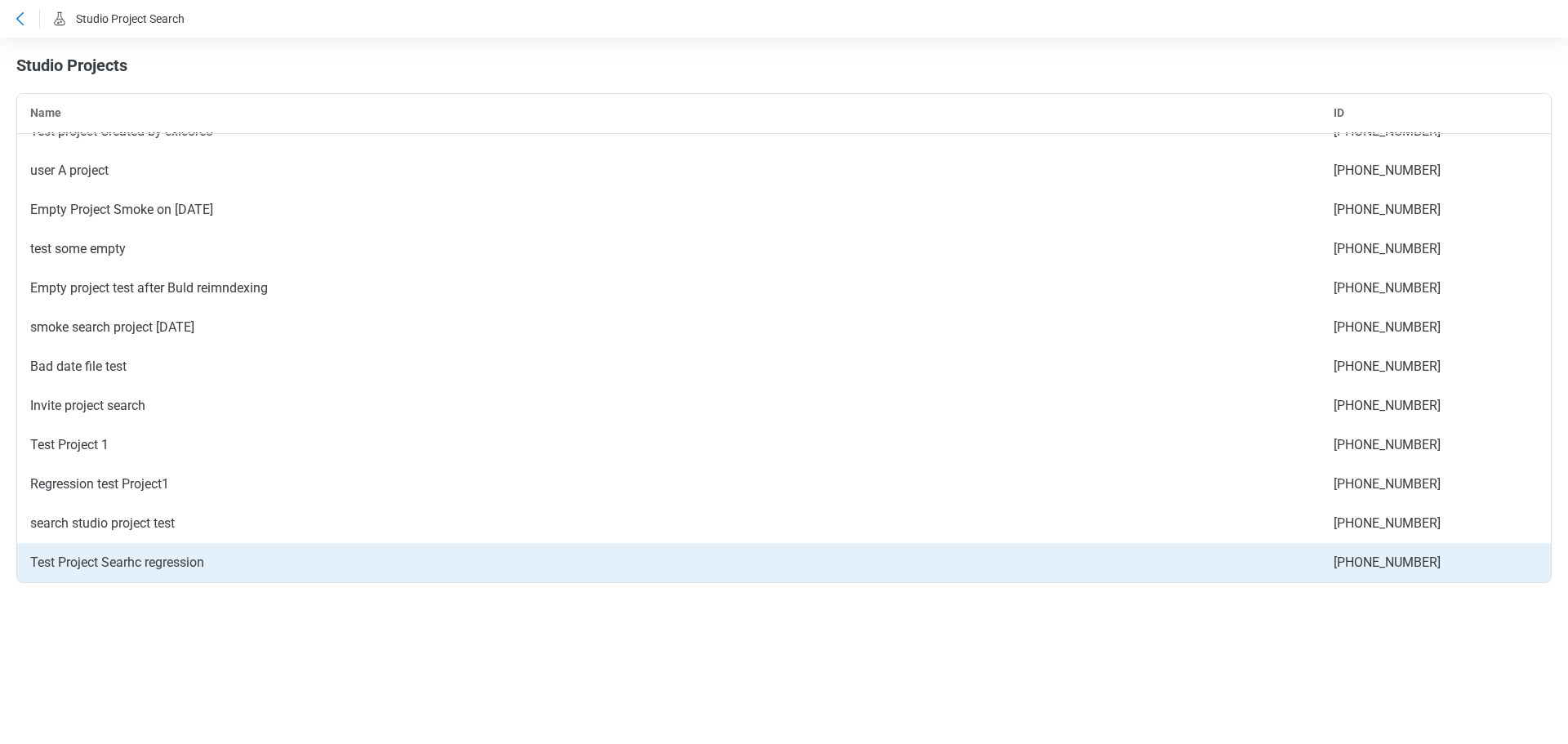
click at [383, 570] on td "Test Project Searhc regression" at bounding box center [669, 562] width 1303 height 39
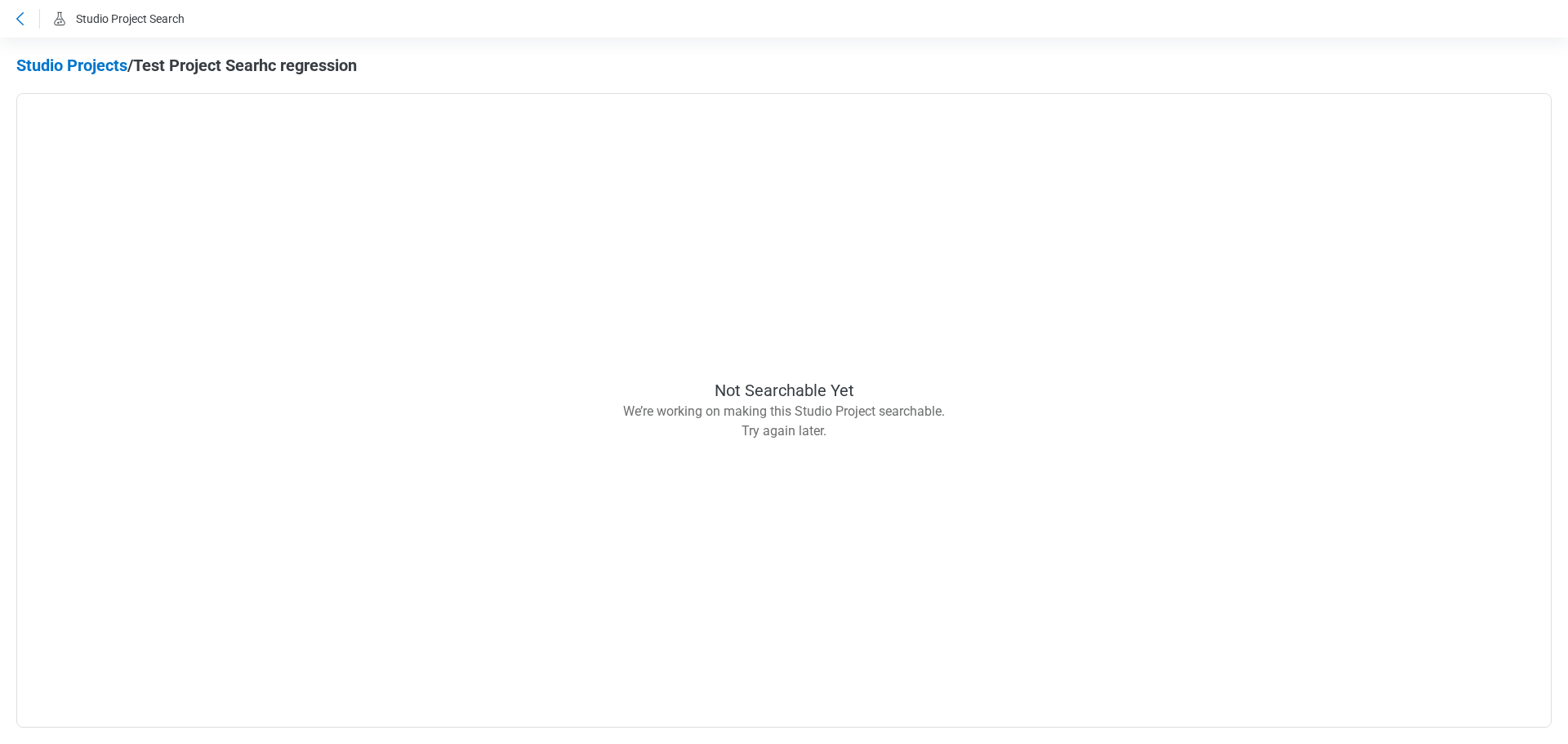
click at [26, 20] on icon at bounding box center [19, 18] width 20 height 20
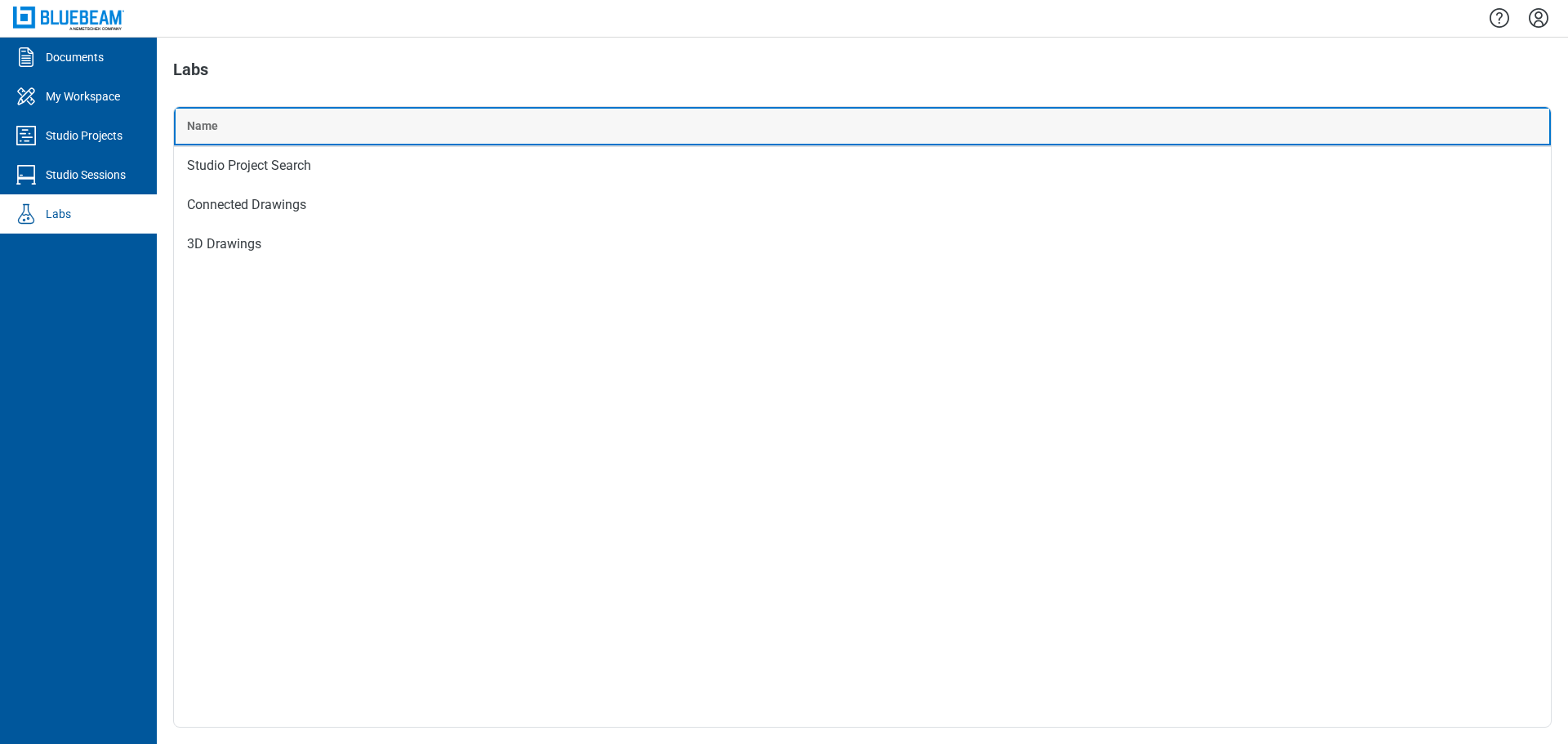
click at [489, 123] on div "Name" at bounding box center [863, 126] width 1351 height 16
click at [415, 115] on th "Name" at bounding box center [862, 126] width 1377 height 39
click at [254, 124] on div "Name" at bounding box center [863, 126] width 1351 height 16
click at [303, 133] on div "Name" at bounding box center [863, 126] width 1351 height 16
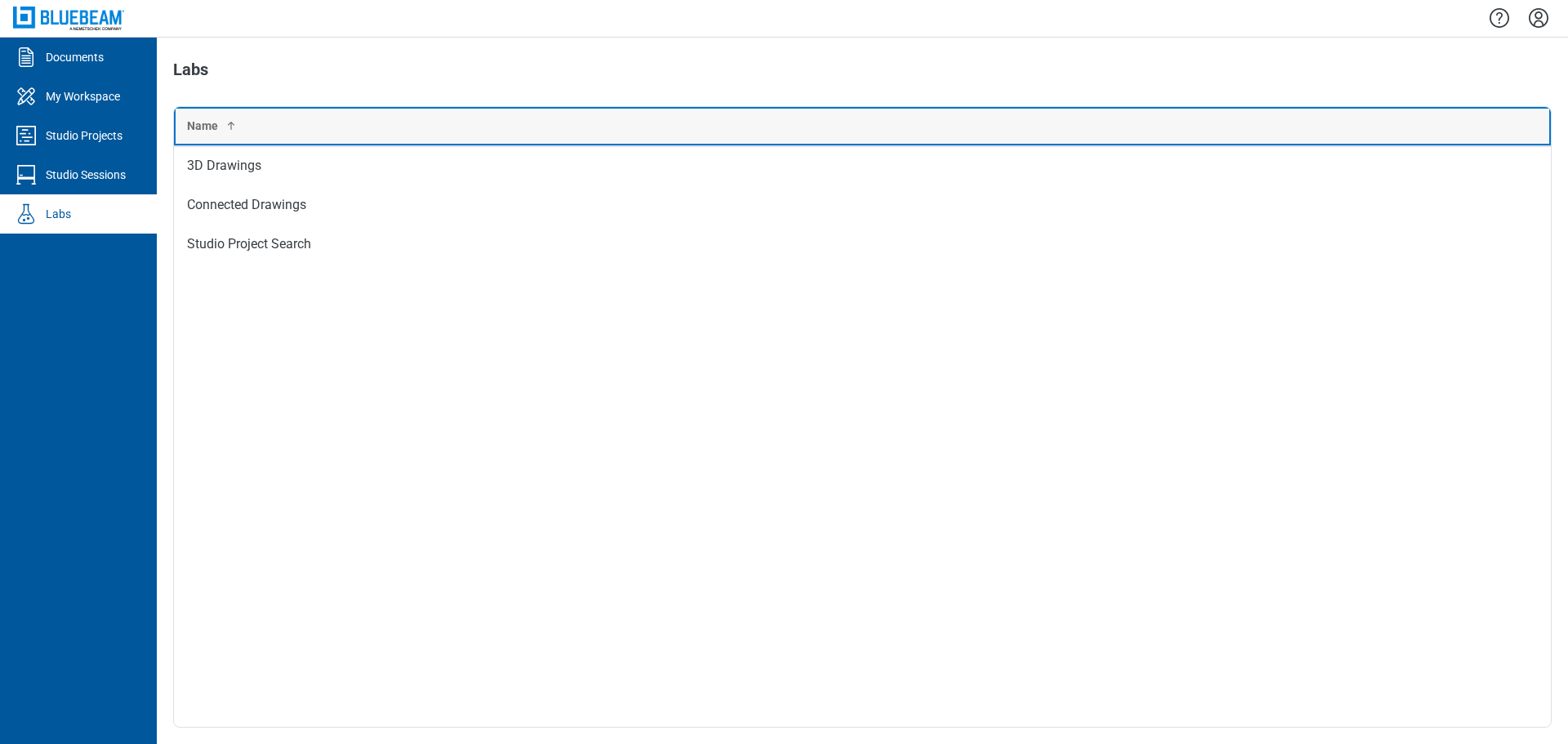
click at [303, 133] on div "Name" at bounding box center [863, 126] width 1351 height 16
click at [297, 130] on div "Name" at bounding box center [863, 126] width 1351 height 16
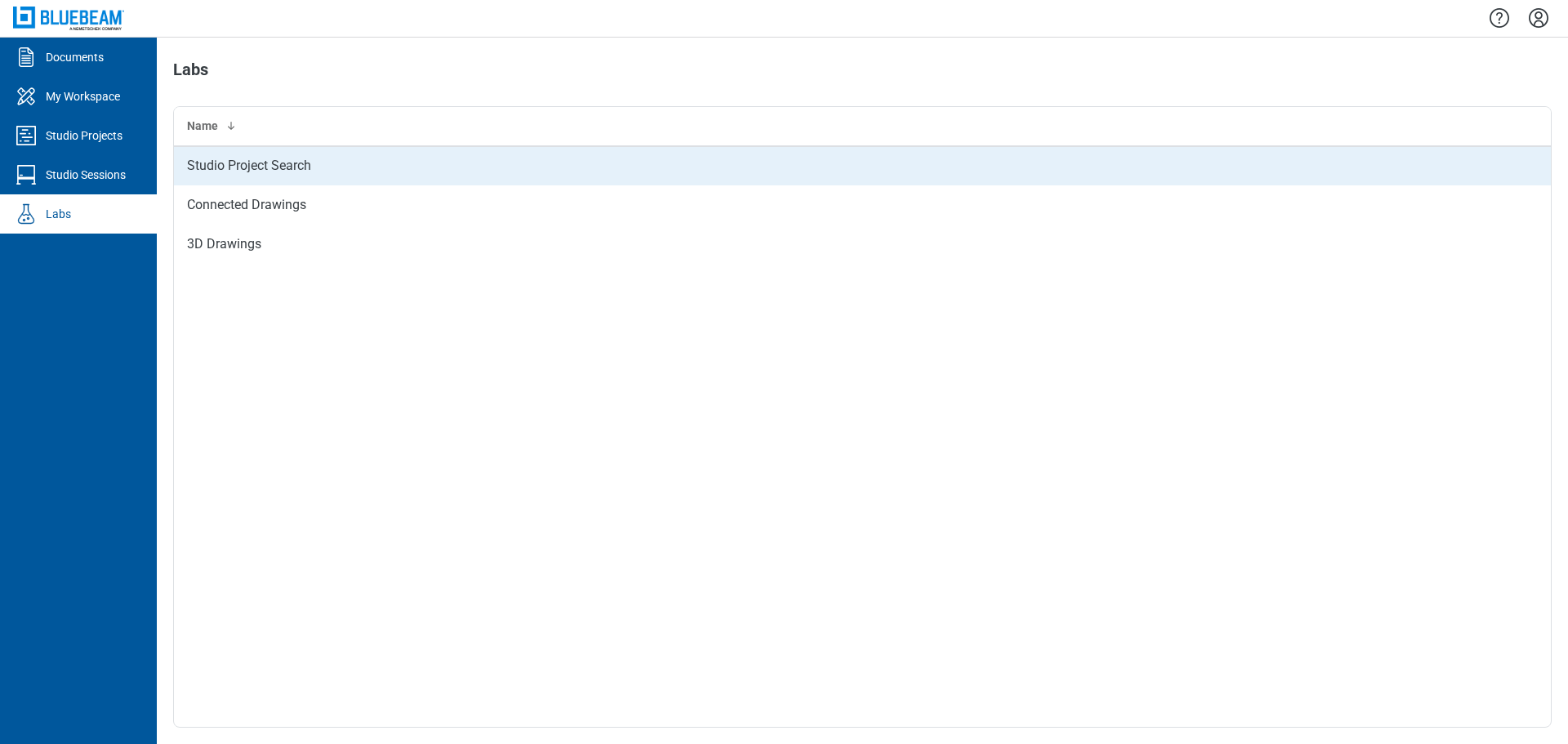
click at [286, 171] on td "Studio Project Search" at bounding box center [862, 166] width 1377 height 39
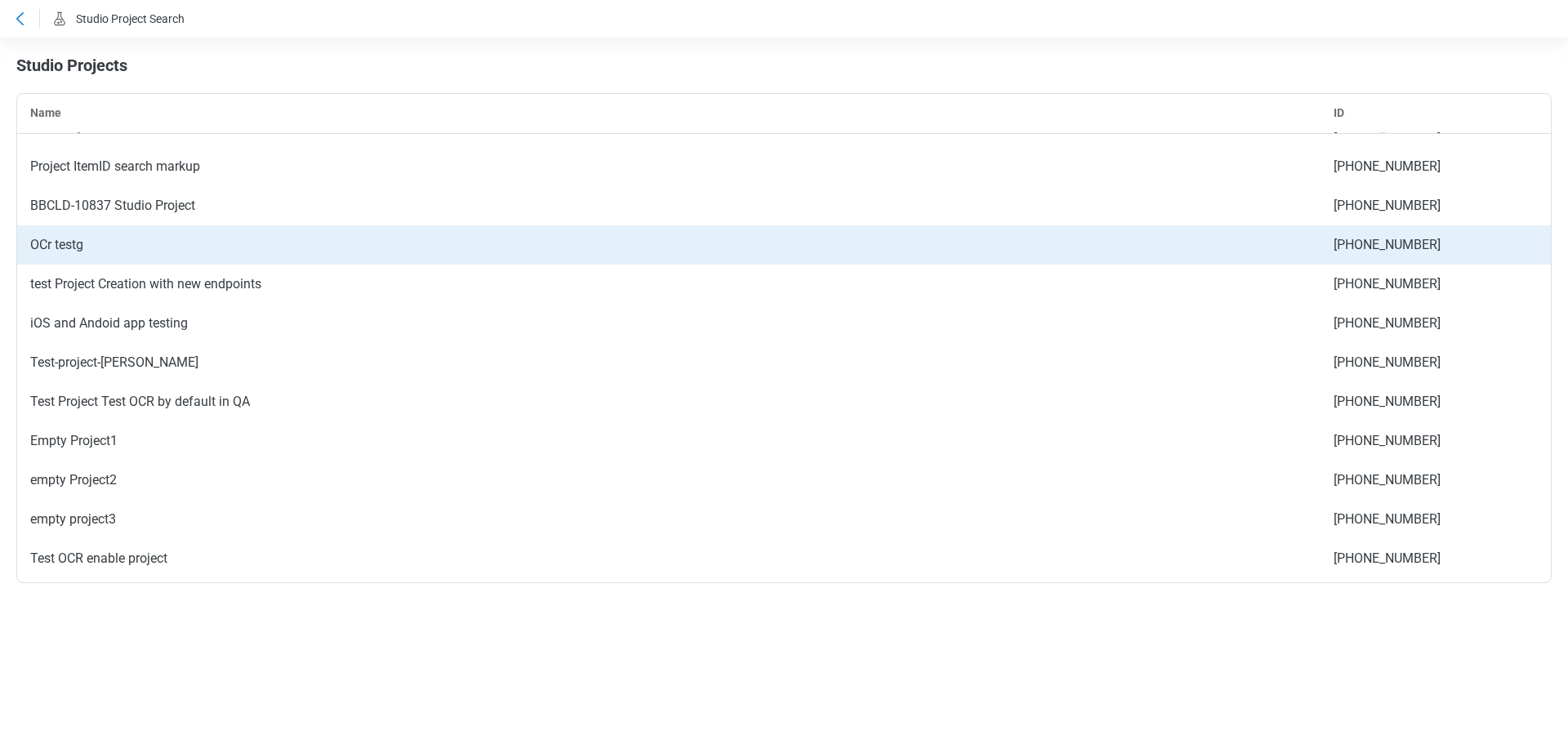
scroll to position [245, 0]
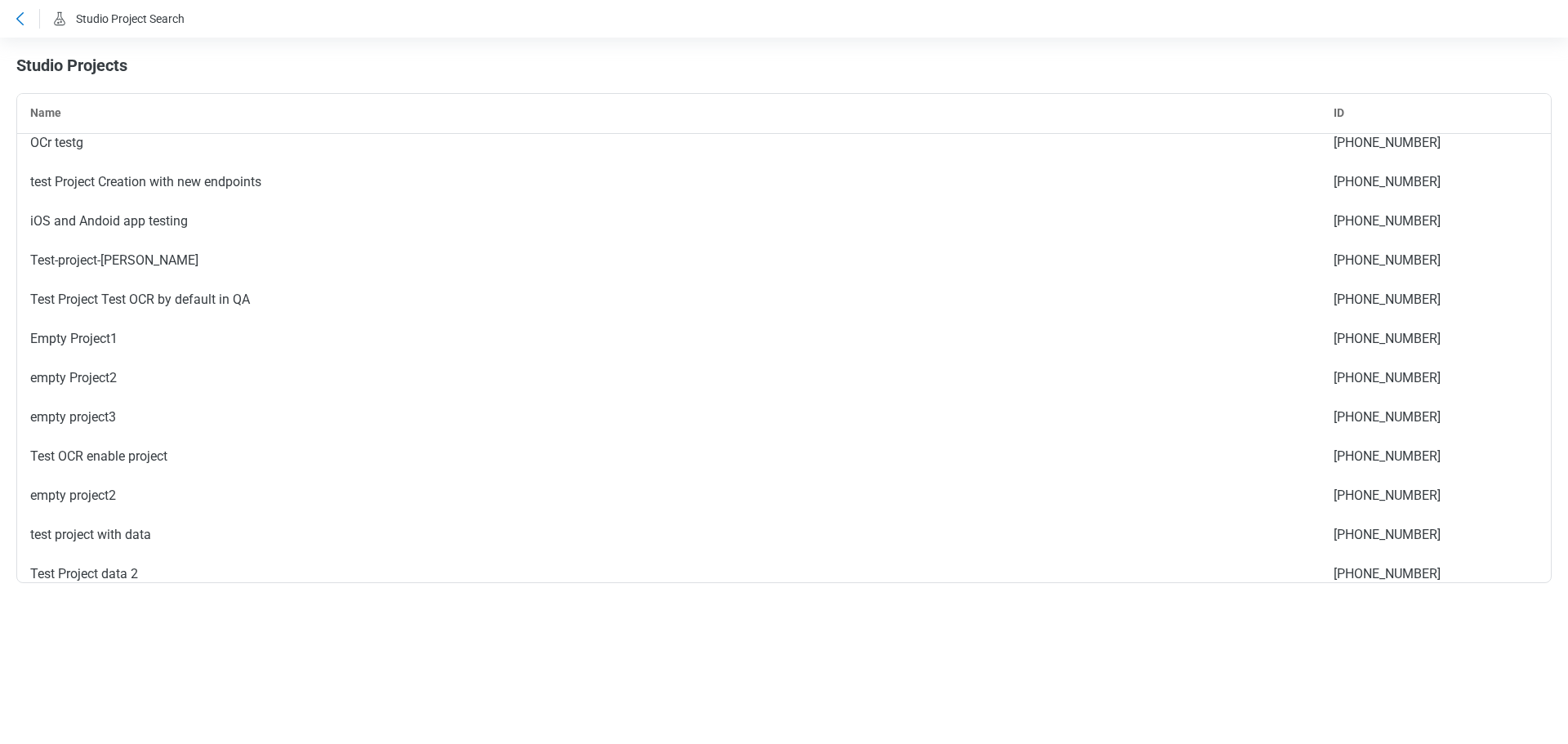
click at [27, 16] on icon at bounding box center [19, 18] width 20 height 20
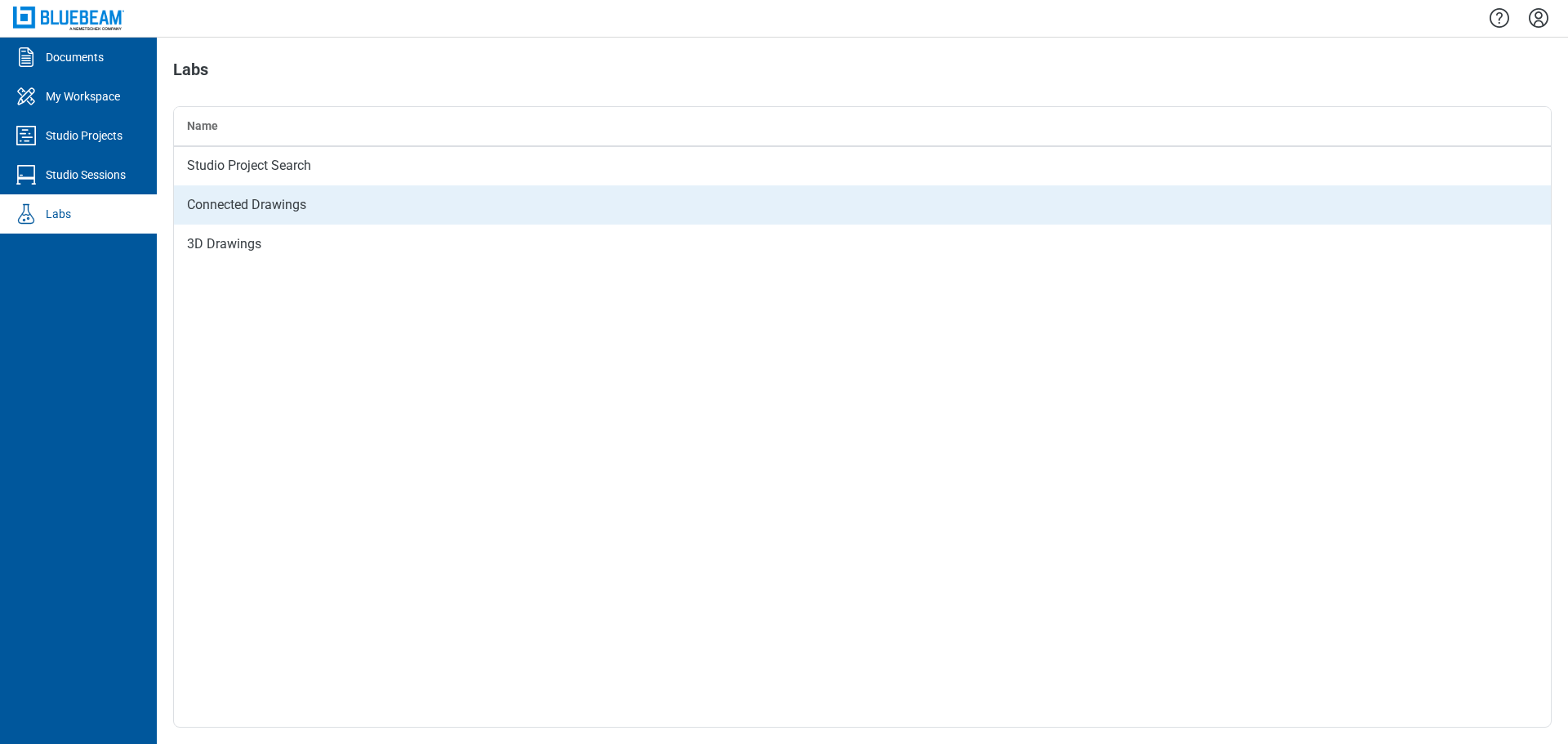
click at [246, 205] on td "Connected Drawings" at bounding box center [862, 205] width 1377 height 39
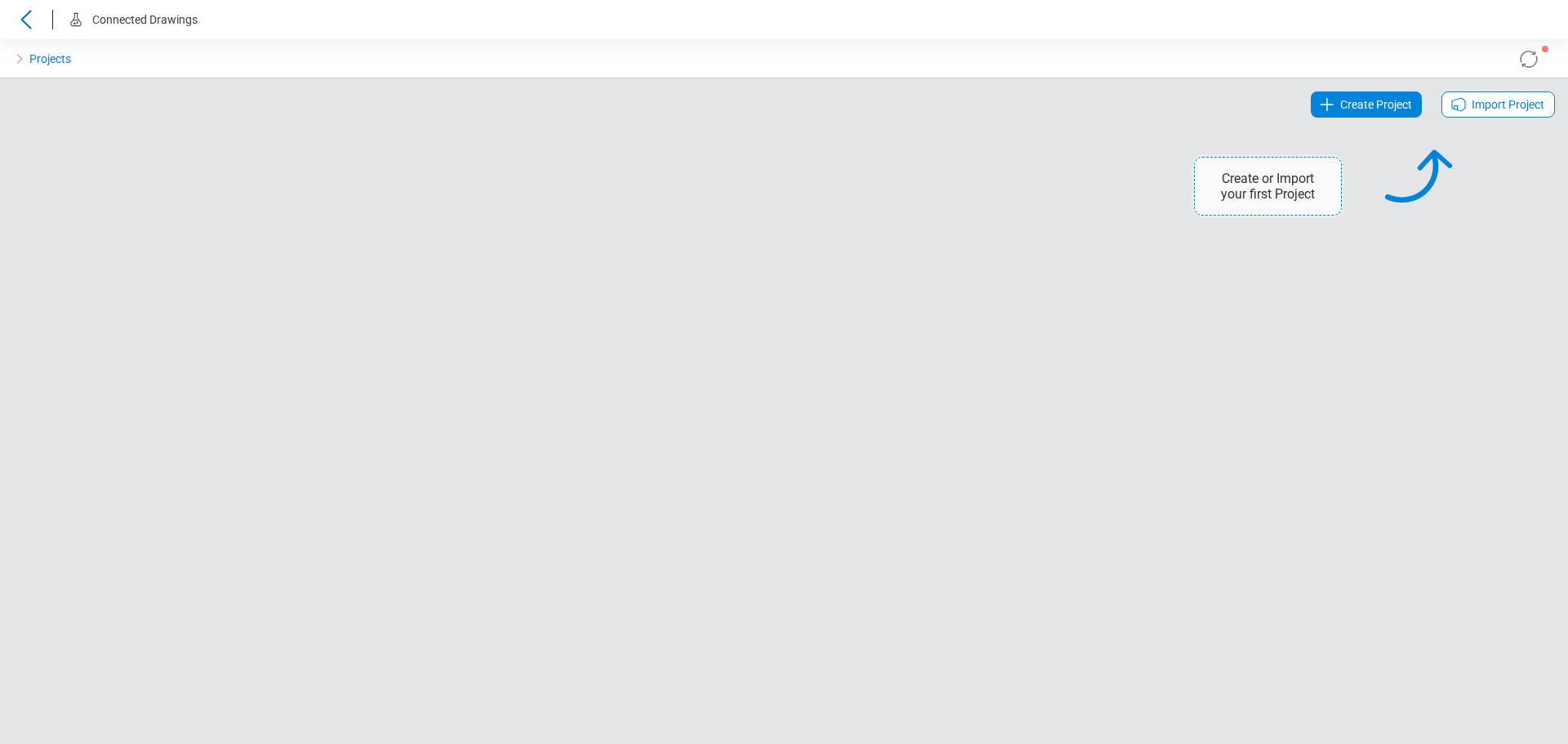
drag, startPoint x: 29, startPoint y: 24, endPoint x: 53, endPoint y: 32, distance: 25.3
click at [29, 24] on icon at bounding box center [26, 19] width 26 height 20
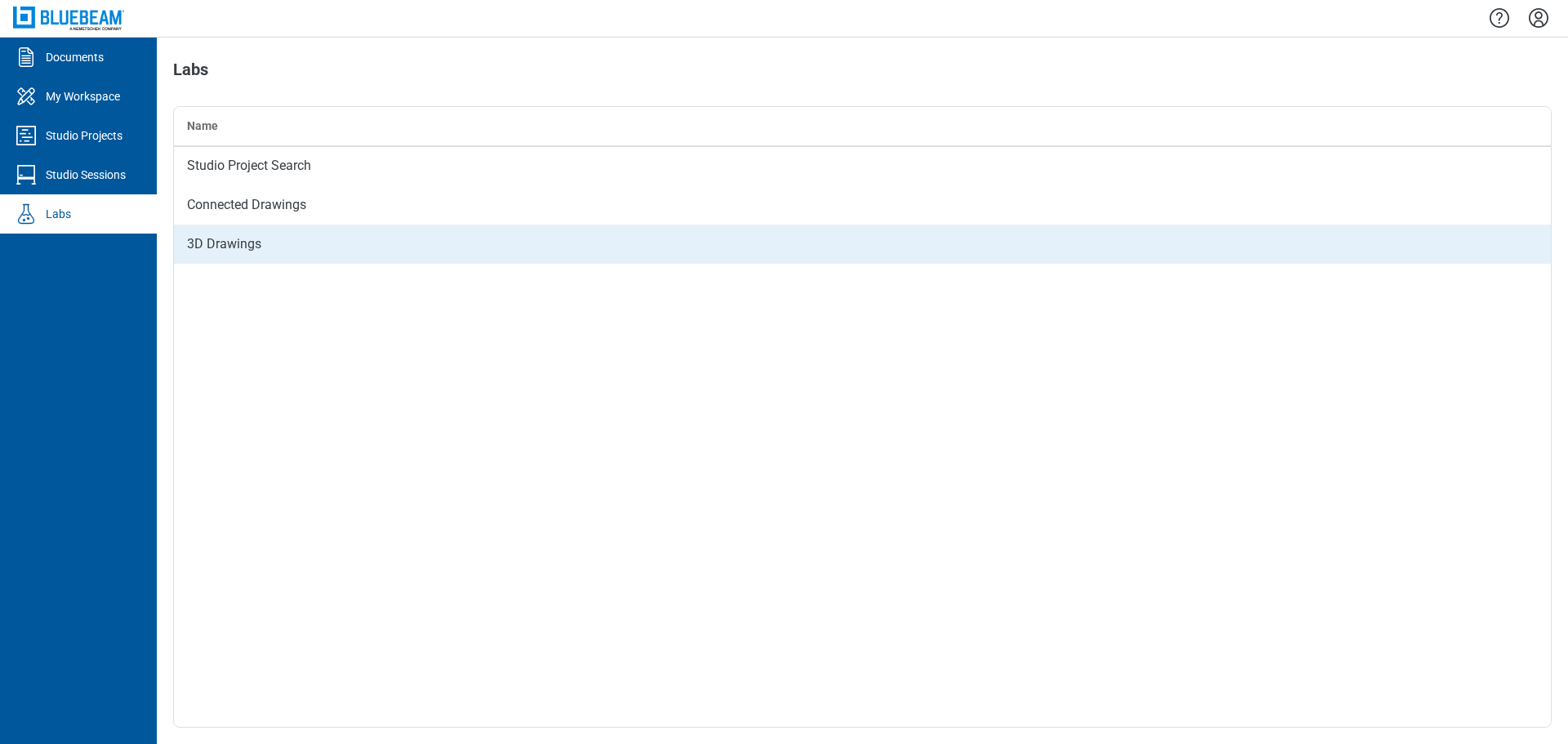
click at [231, 249] on td "3D Drawings" at bounding box center [862, 244] width 1377 height 39
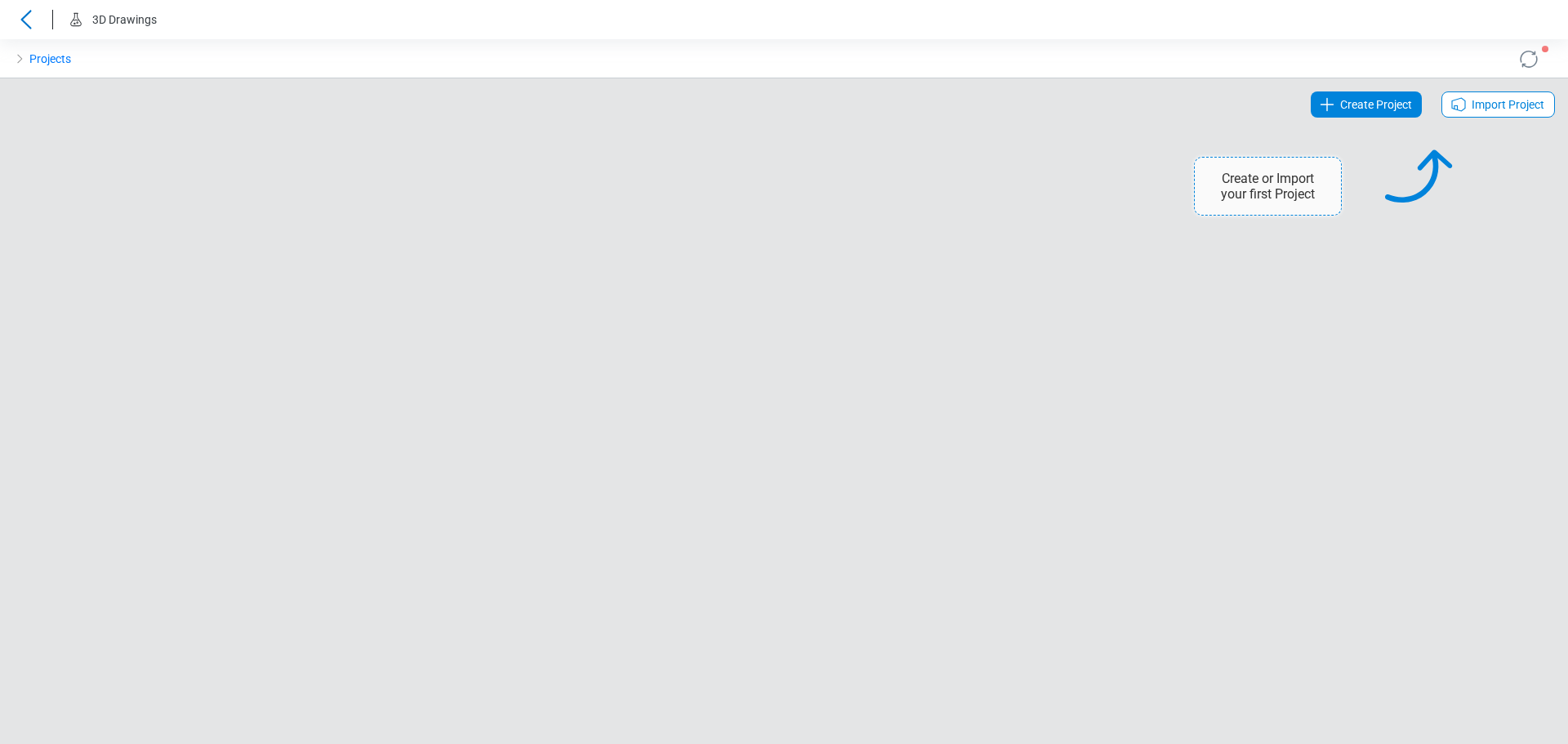
click at [29, 18] on icon at bounding box center [26, 19] width 26 height 20
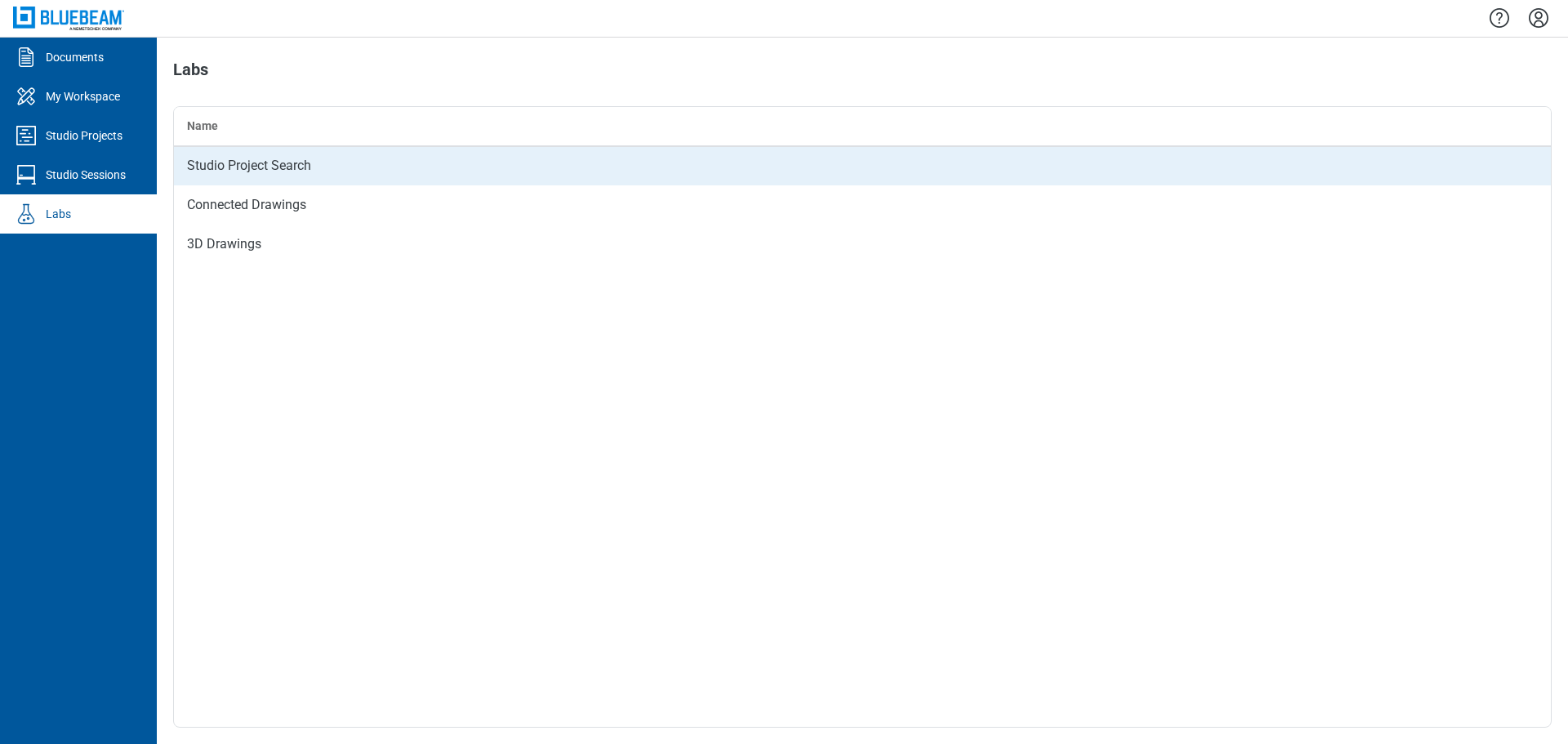
click at [275, 169] on td "Studio Project Search" at bounding box center [862, 166] width 1377 height 39
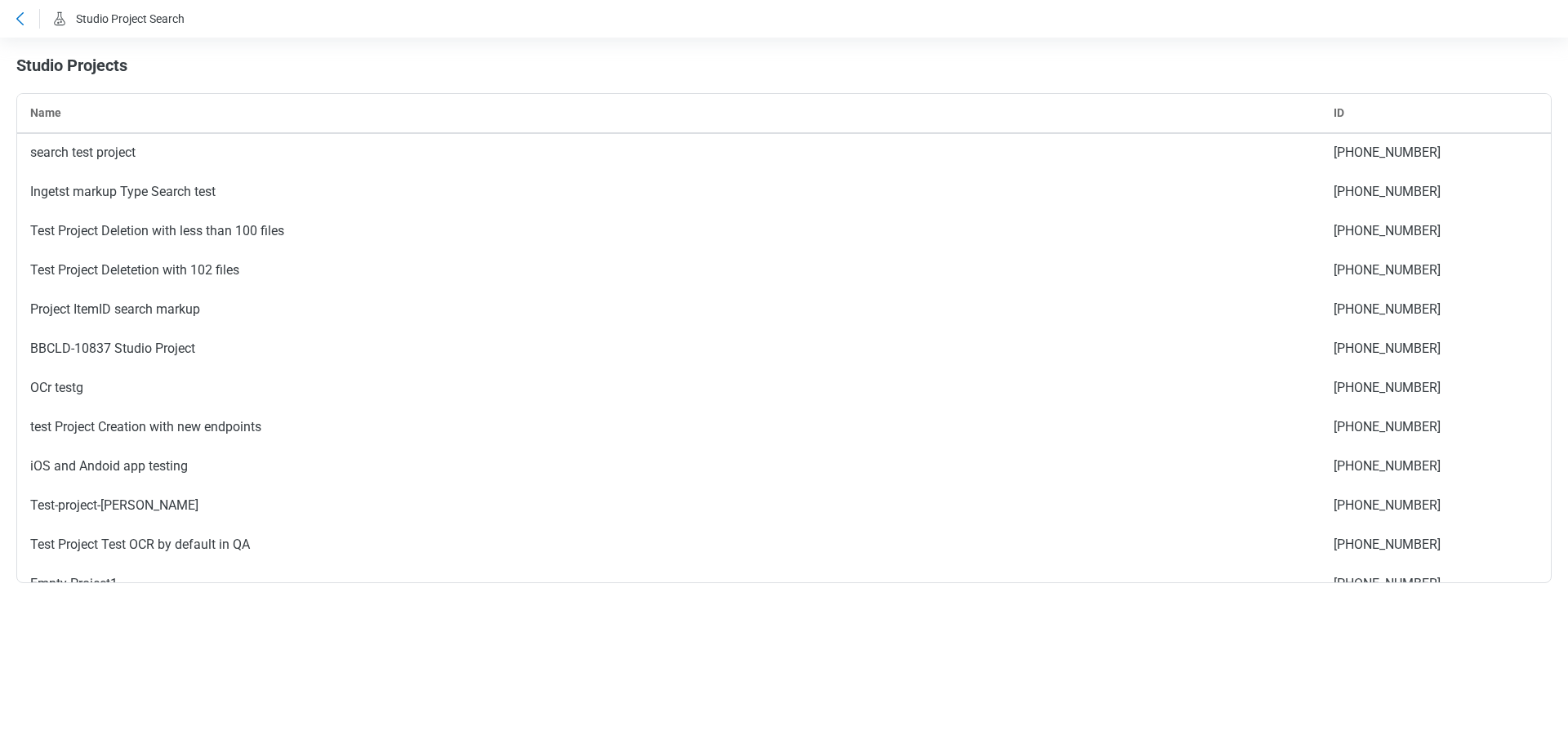
click at [26, 18] on icon at bounding box center [19, 18] width 20 height 20
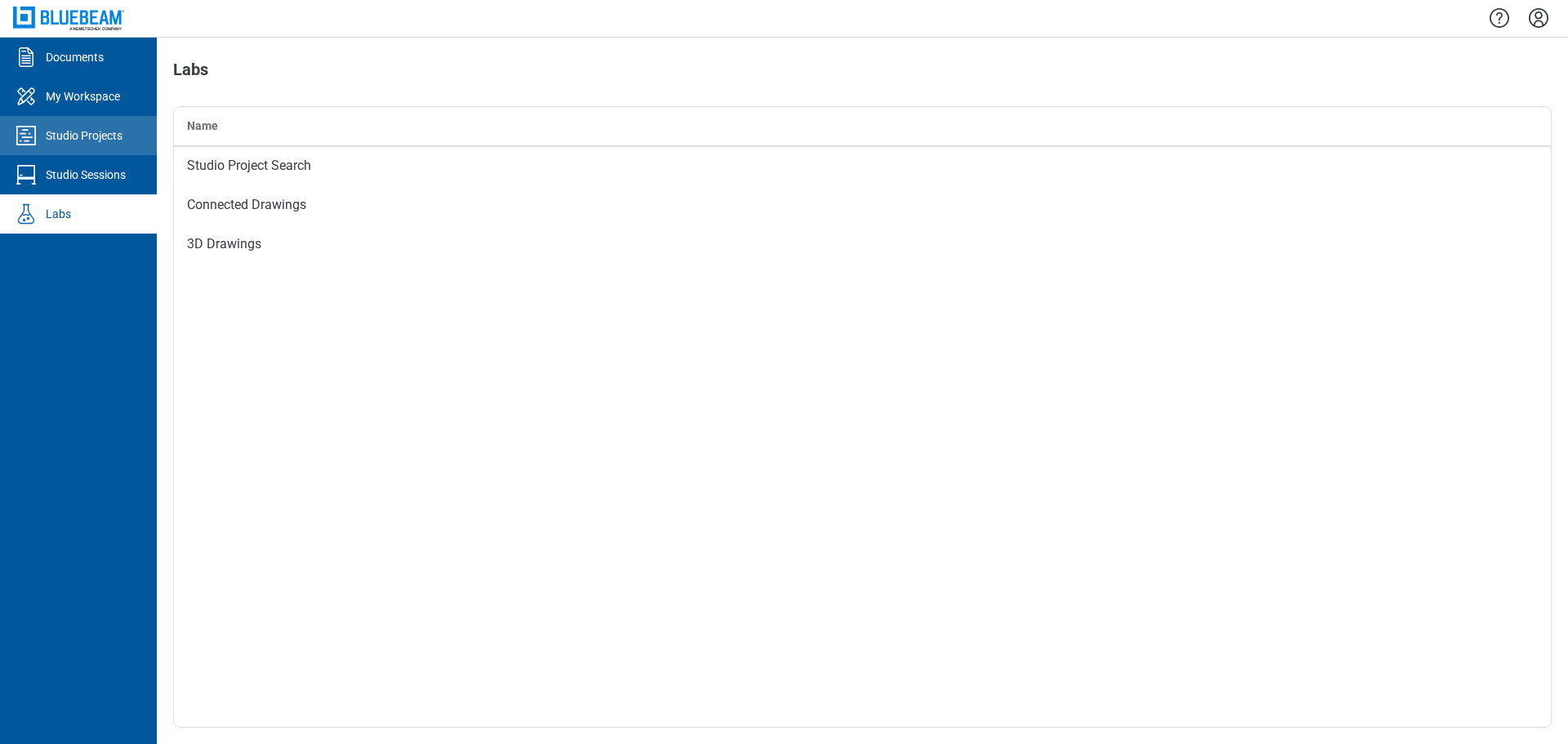
click at [101, 131] on div "Studio Projects" at bounding box center [84, 135] width 77 height 16
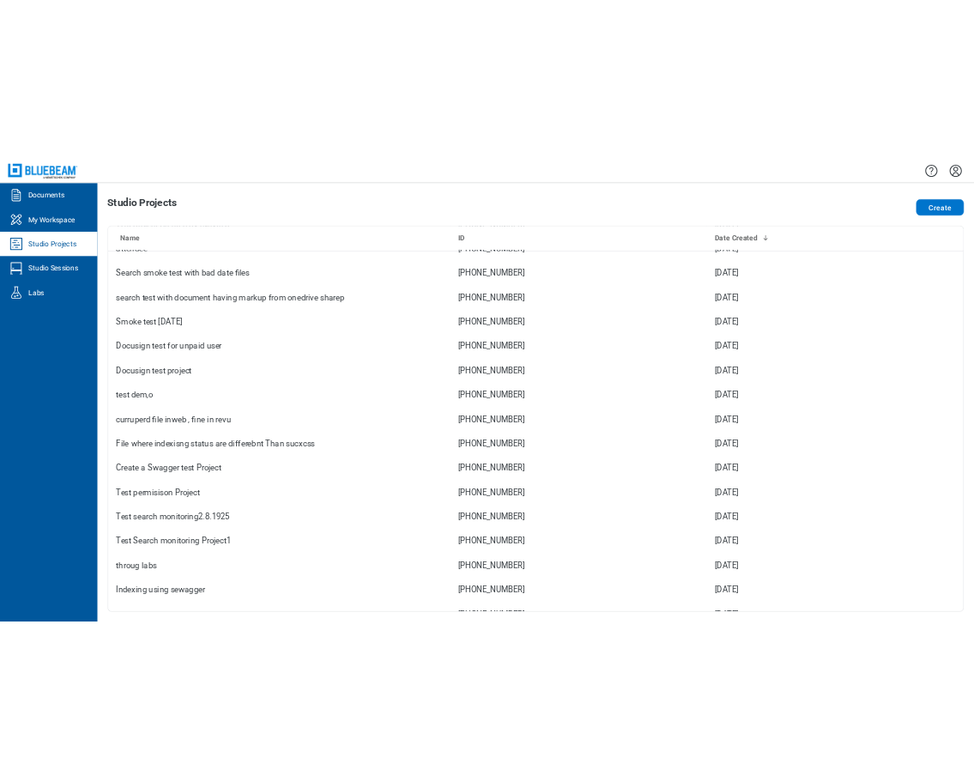
scroll to position [492, 0]
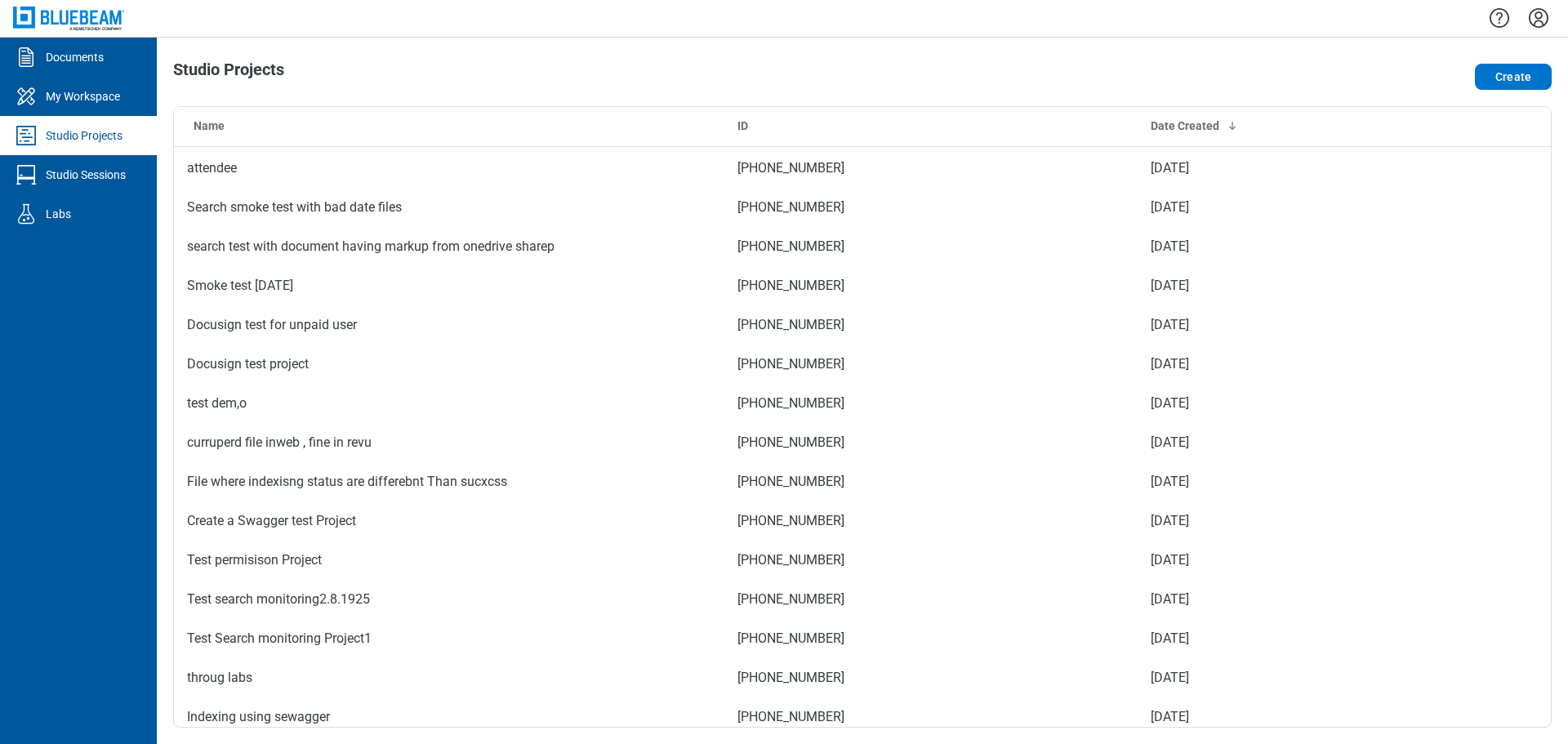
click at [401, 53] on div "Studio Projects Create Name ID Date Created Test Project Searhc regression 696-…" at bounding box center [862, 390] width 1411 height 706
click at [115, 141] on div "Studio Projects" at bounding box center [84, 135] width 77 height 16
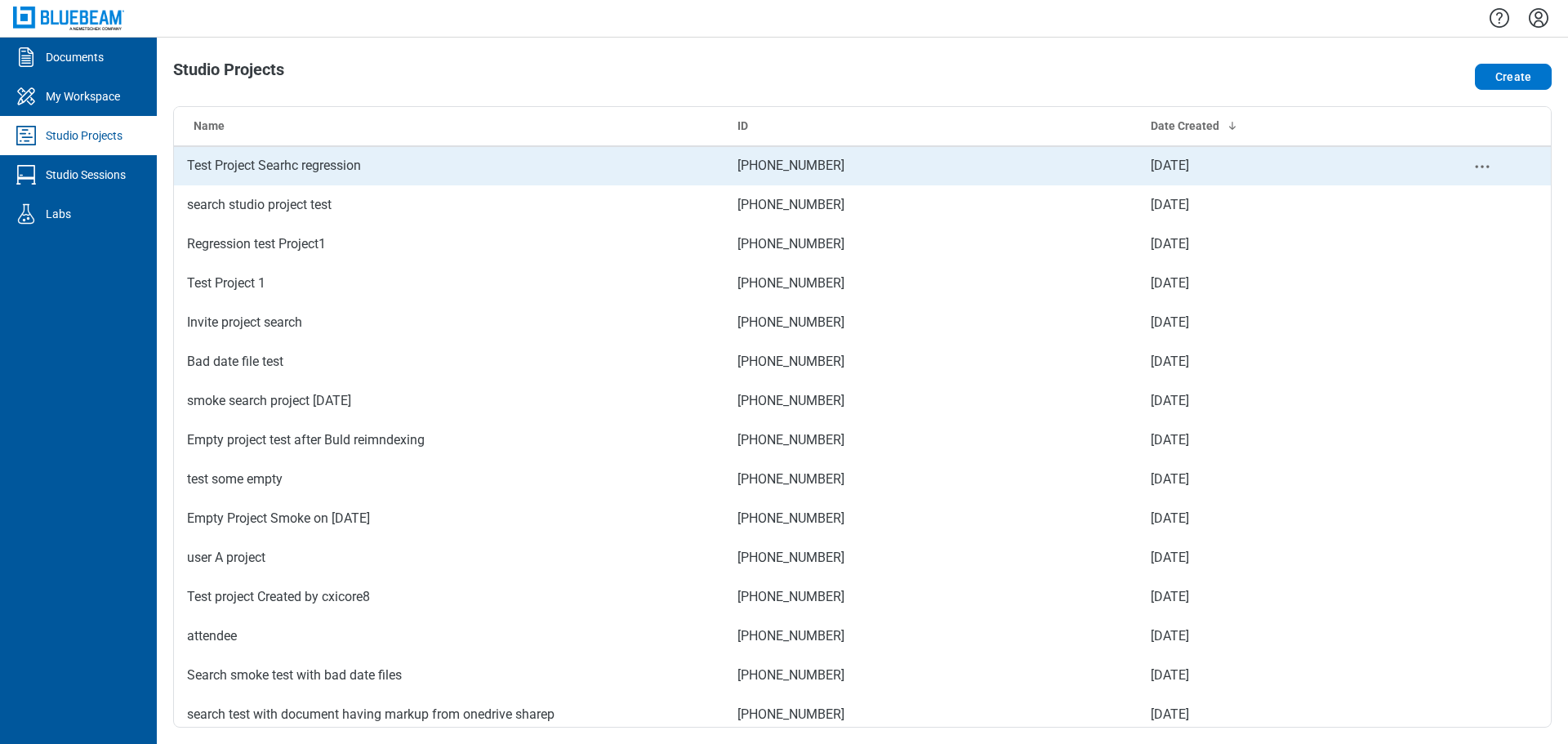
click at [312, 170] on td "Test Project Searhc regression" at bounding box center [449, 166] width 551 height 39
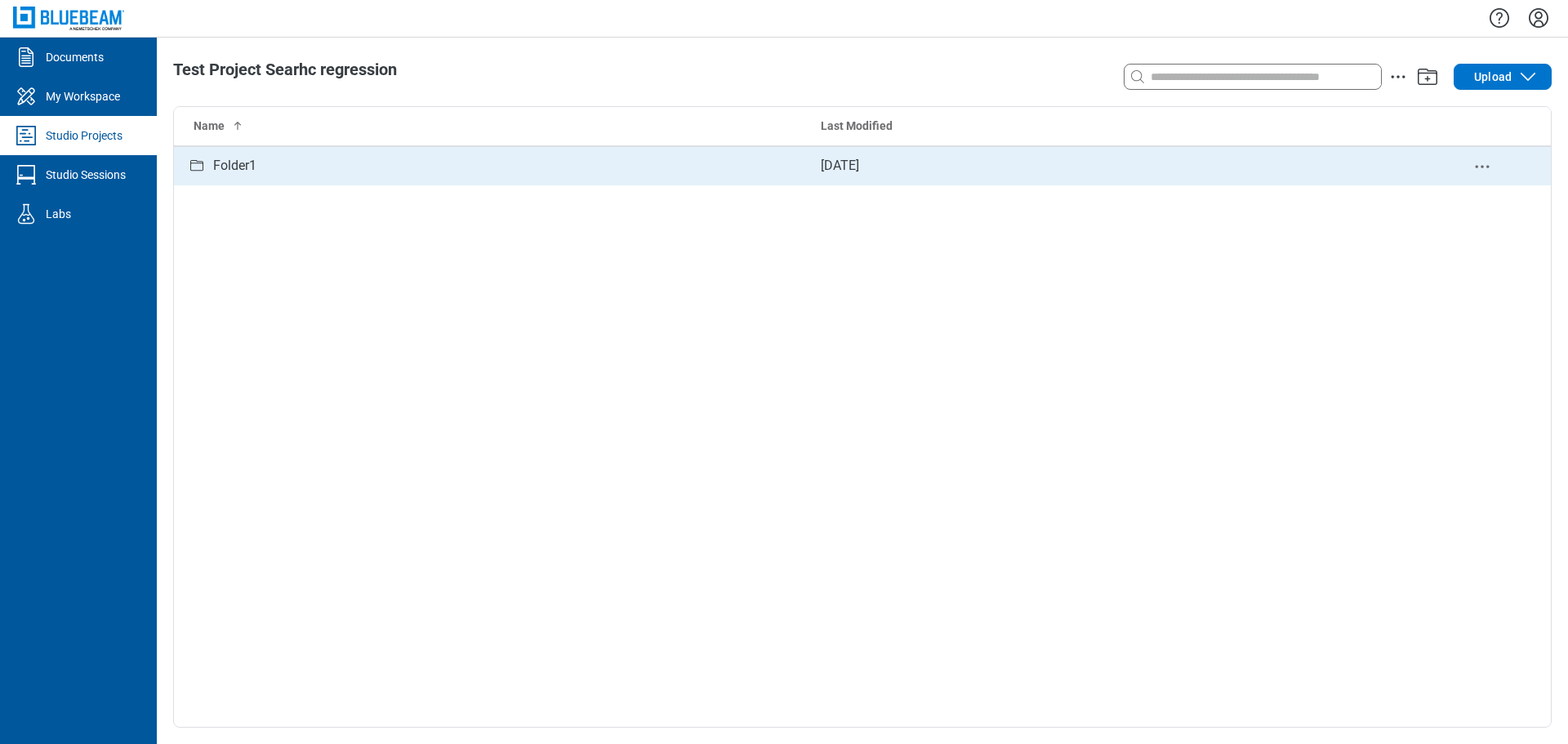
click at [304, 156] on div "Folder1" at bounding box center [491, 166] width 608 height 20
click at [325, 160] on div "Subfolder1" at bounding box center [491, 166] width 608 height 20
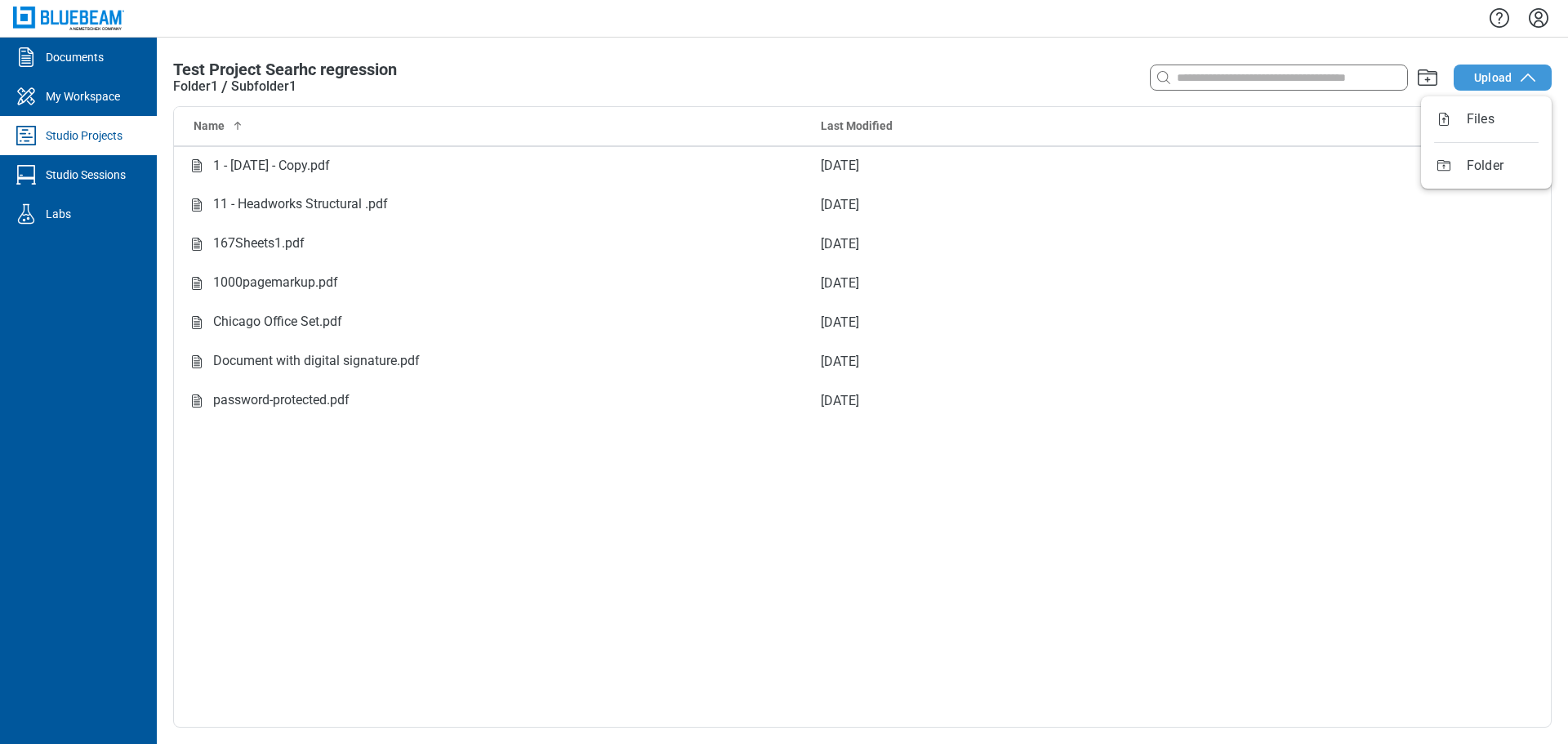
click at [1492, 74] on span "Upload" at bounding box center [1492, 77] width 37 height 16
click at [1470, 86] on button "Upload" at bounding box center [1502, 77] width 98 height 26
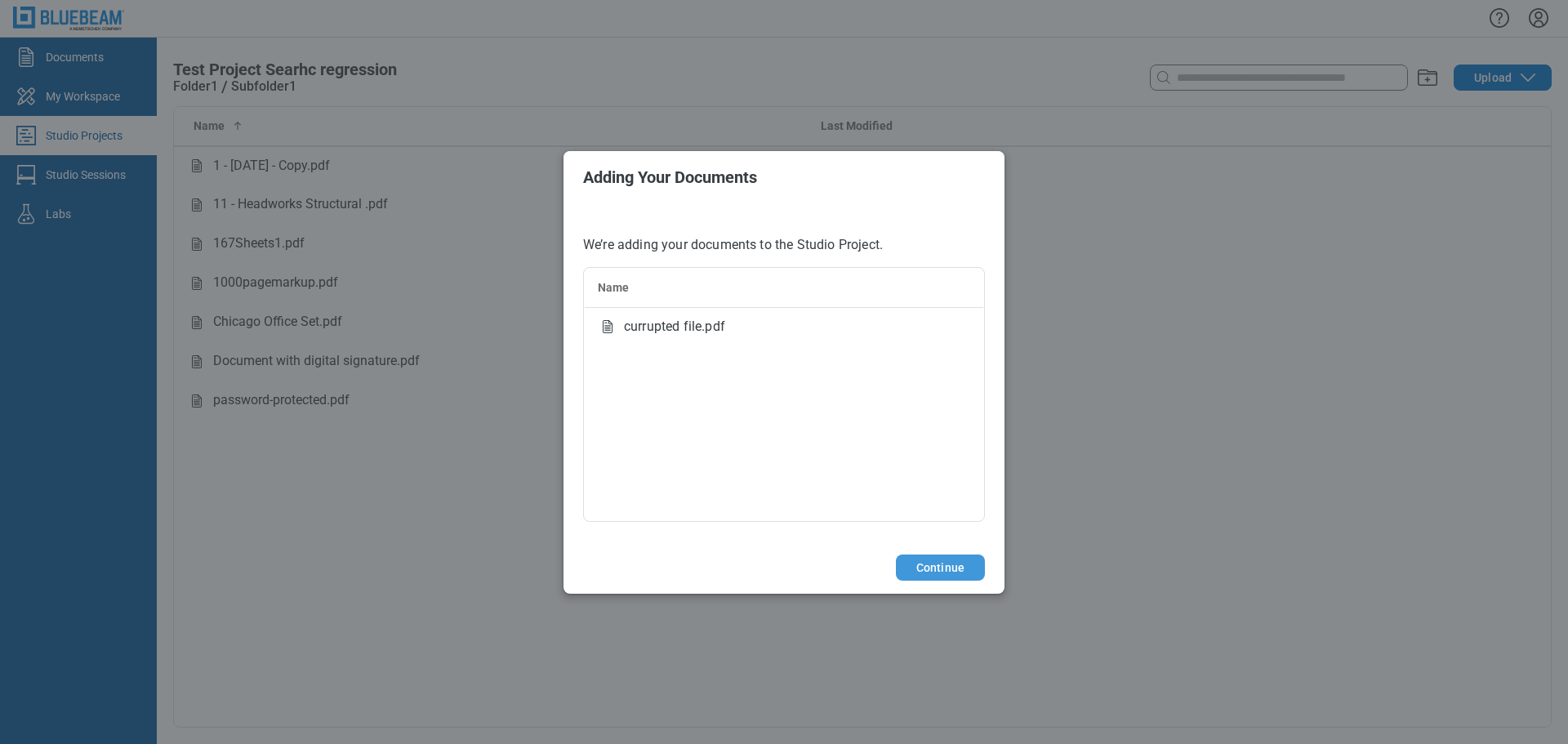
click at [949, 561] on button "Continue" at bounding box center [941, 567] width 89 height 26
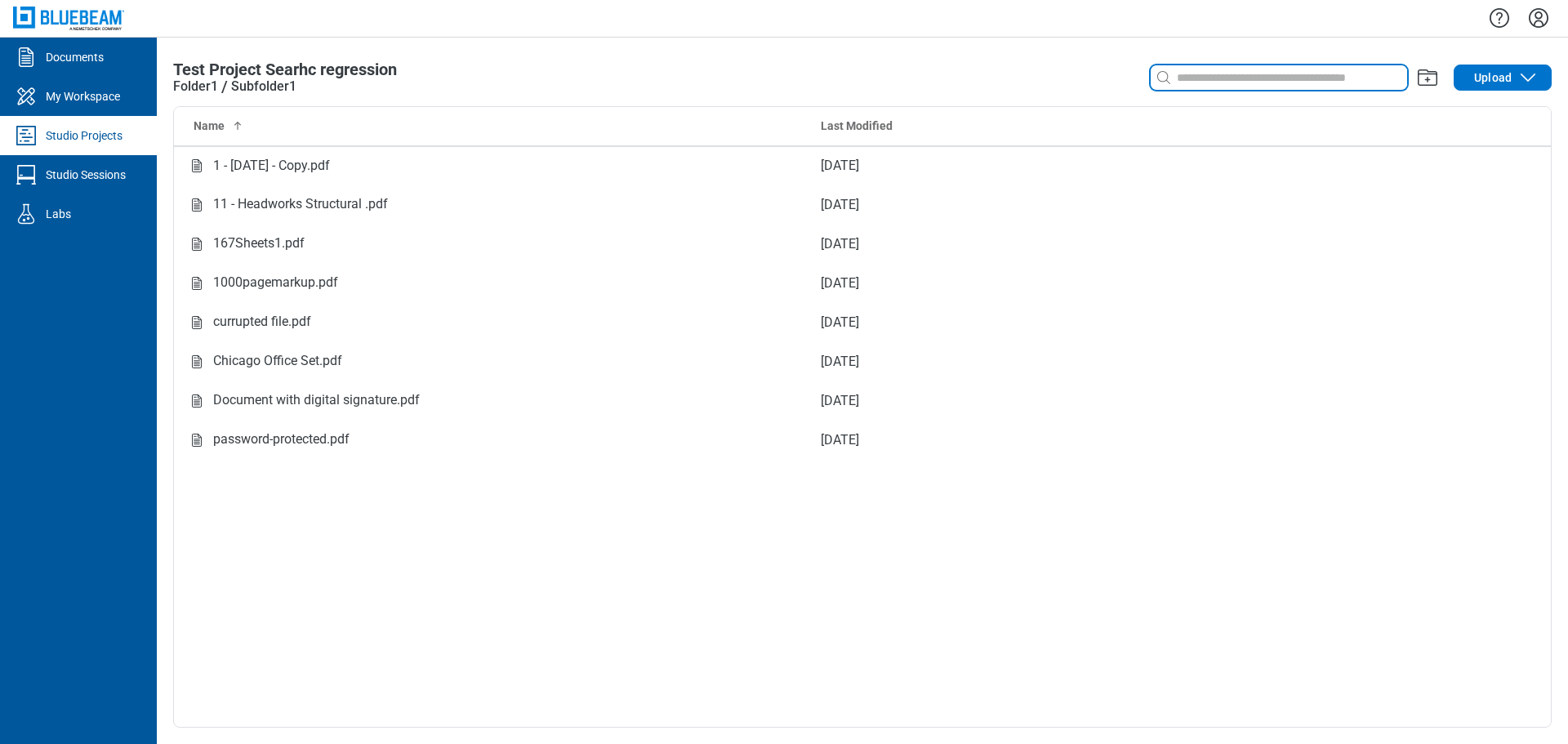
click at [1191, 77] on input at bounding box center [1289, 77] width 233 height 18
type input "*"
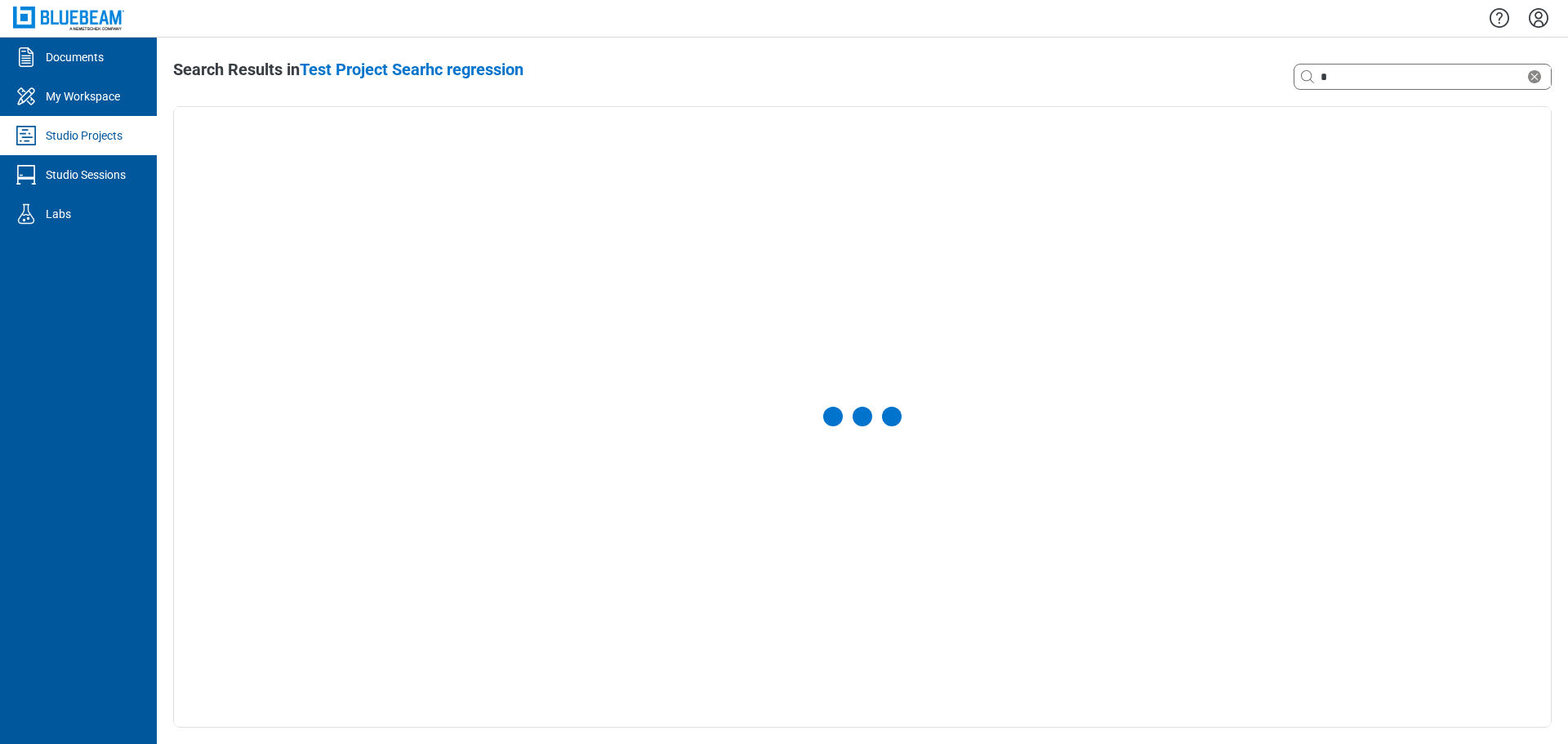
select select "**********"
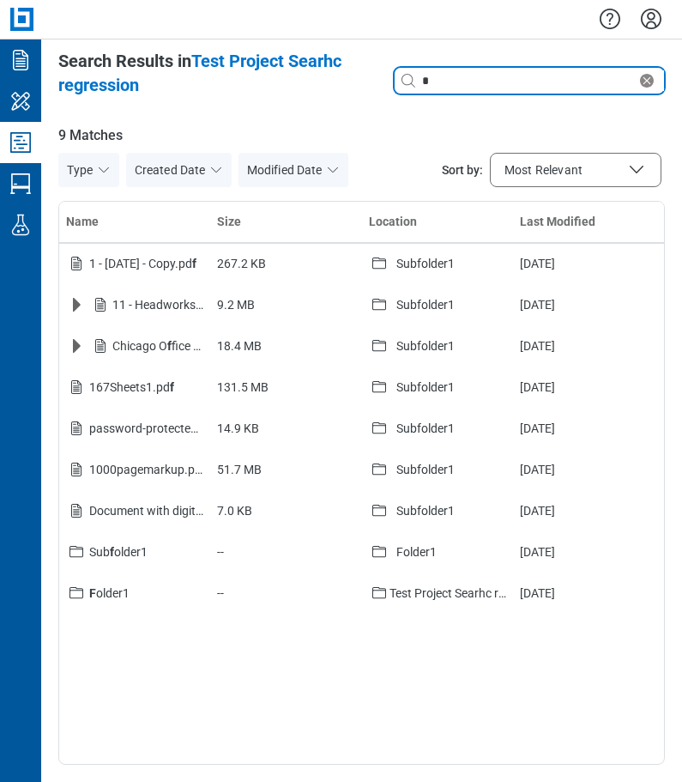
click at [472, 86] on input "*" at bounding box center [528, 80] width 218 height 19
type input "*"
click at [441, 85] on input "*" at bounding box center [528, 80] width 218 height 19
type input "*"
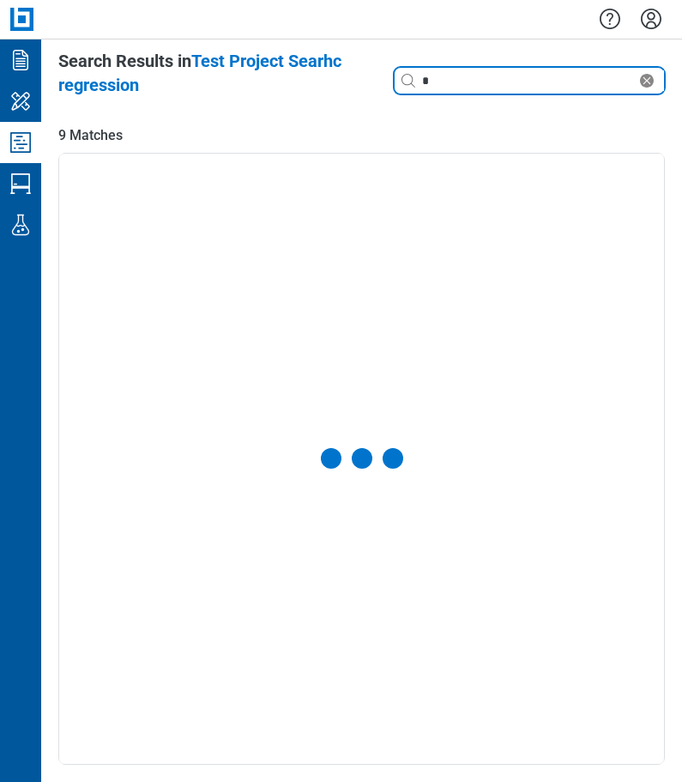
select select "**********"
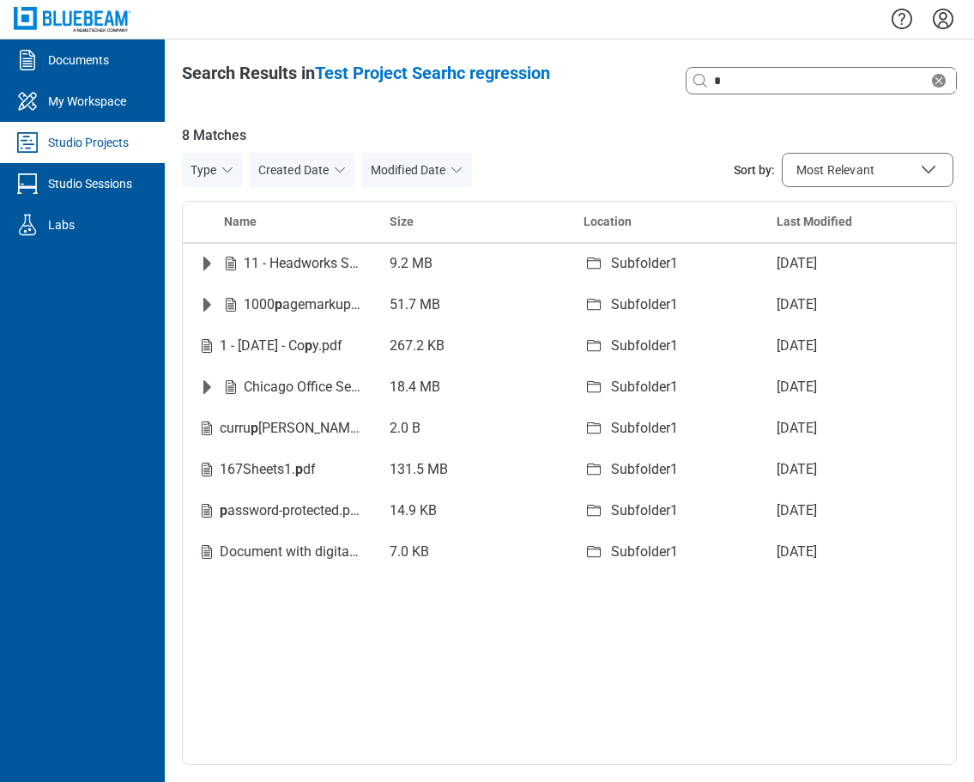
click at [221, 172] on icon "button" at bounding box center [228, 170] width 14 height 14
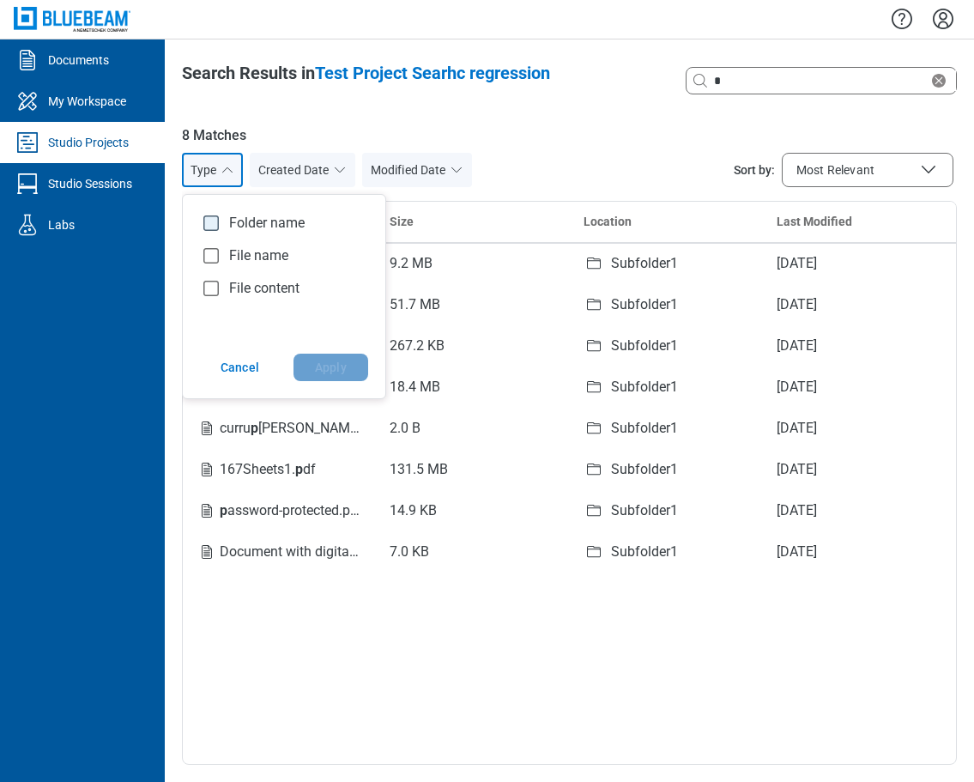
click at [215, 223] on rect "checkbox" at bounding box center [211, 222] width 15 height 15
click at [346, 363] on button "Apply" at bounding box center [331, 367] width 75 height 27
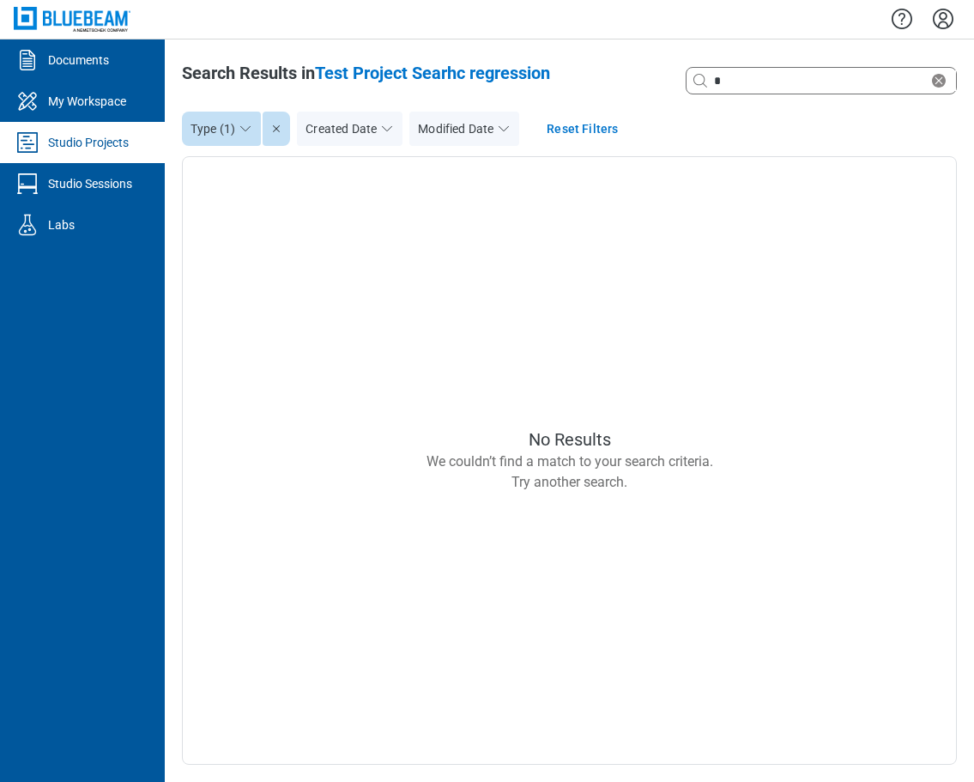
click at [242, 129] on icon "button" at bounding box center [246, 129] width 14 height 14
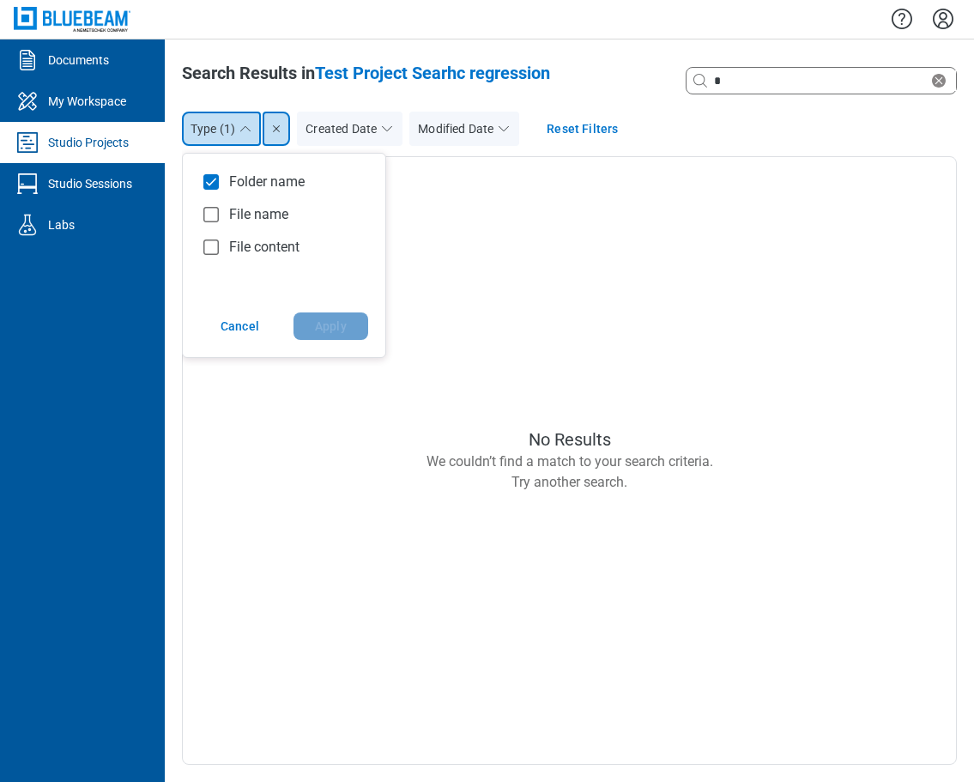
click at [208, 184] on icon "checkbox" at bounding box center [211, 182] width 10 height 8
click at [215, 215] on rect "checkbox" at bounding box center [211, 214] width 15 height 15
click at [327, 329] on button "Apply" at bounding box center [331, 325] width 75 height 27
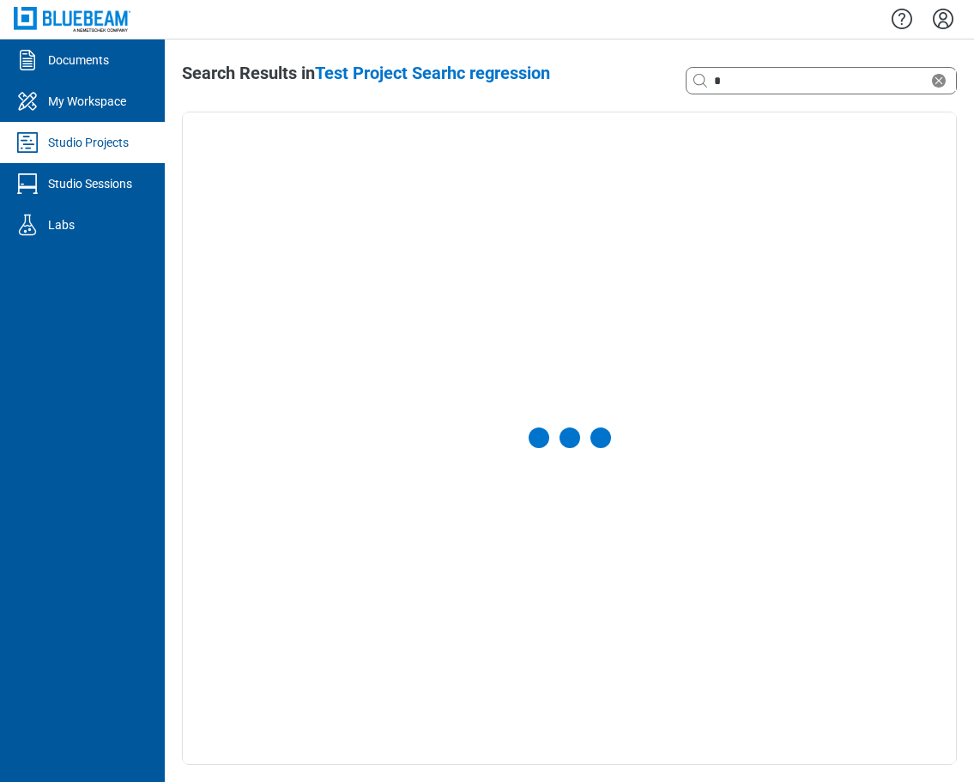
select select "**********"
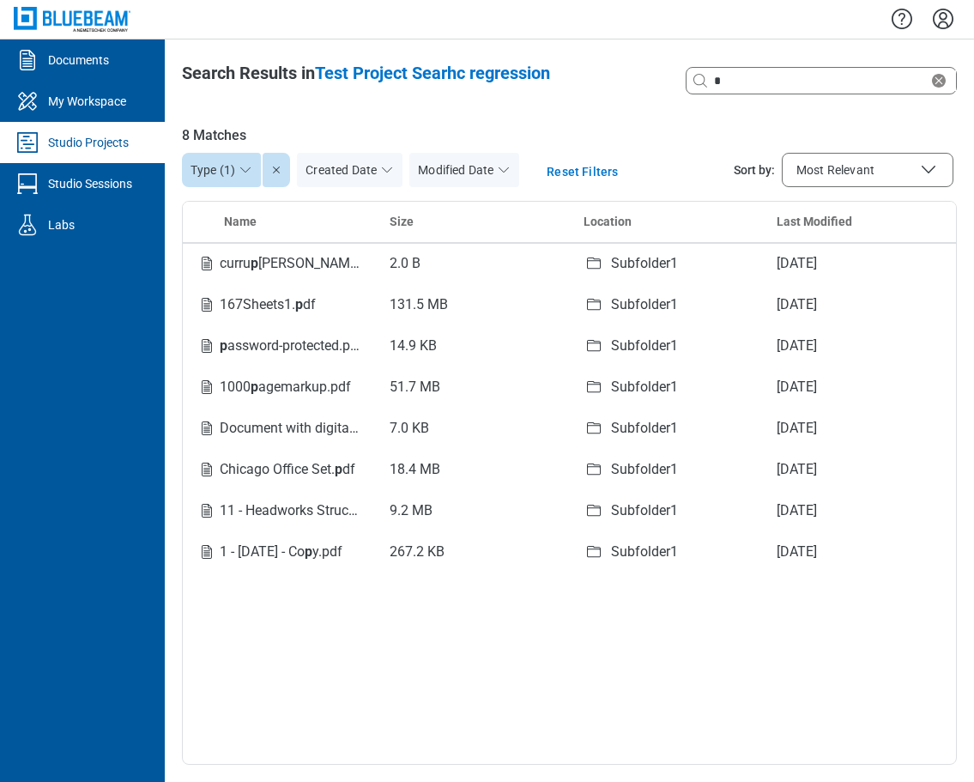
click at [245, 170] on icon "button" at bounding box center [246, 170] width 14 height 14
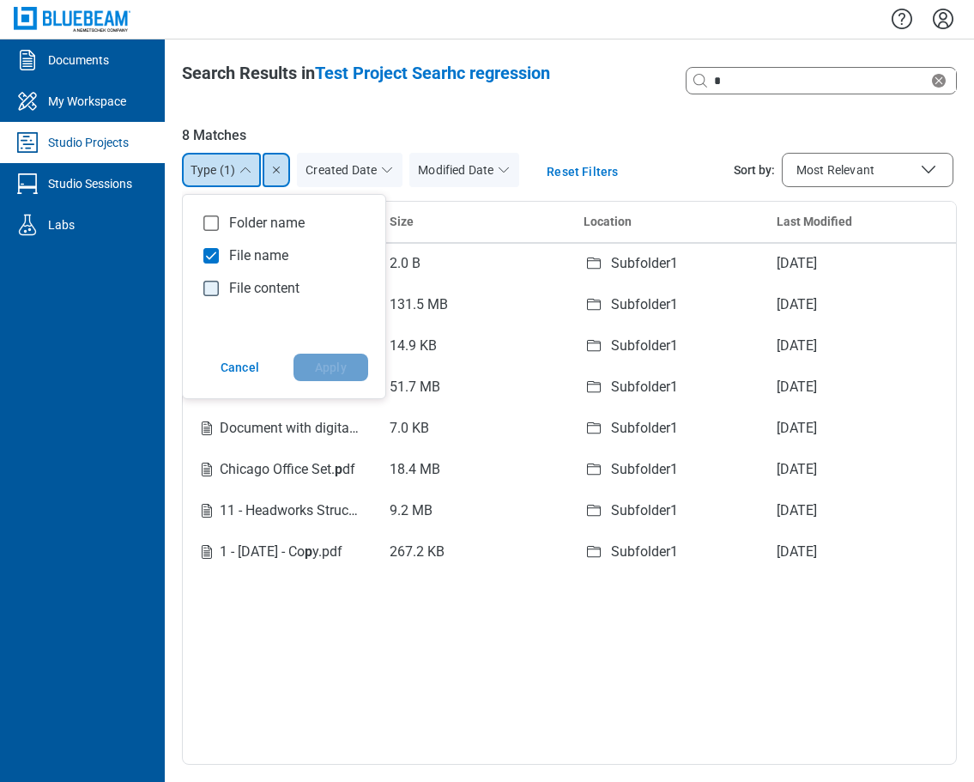
click at [215, 289] on rect "checkbox" at bounding box center [211, 288] width 15 height 15
click at [215, 258] on rect "checkbox" at bounding box center [211, 255] width 15 height 15
click at [342, 369] on button "Apply" at bounding box center [331, 367] width 75 height 27
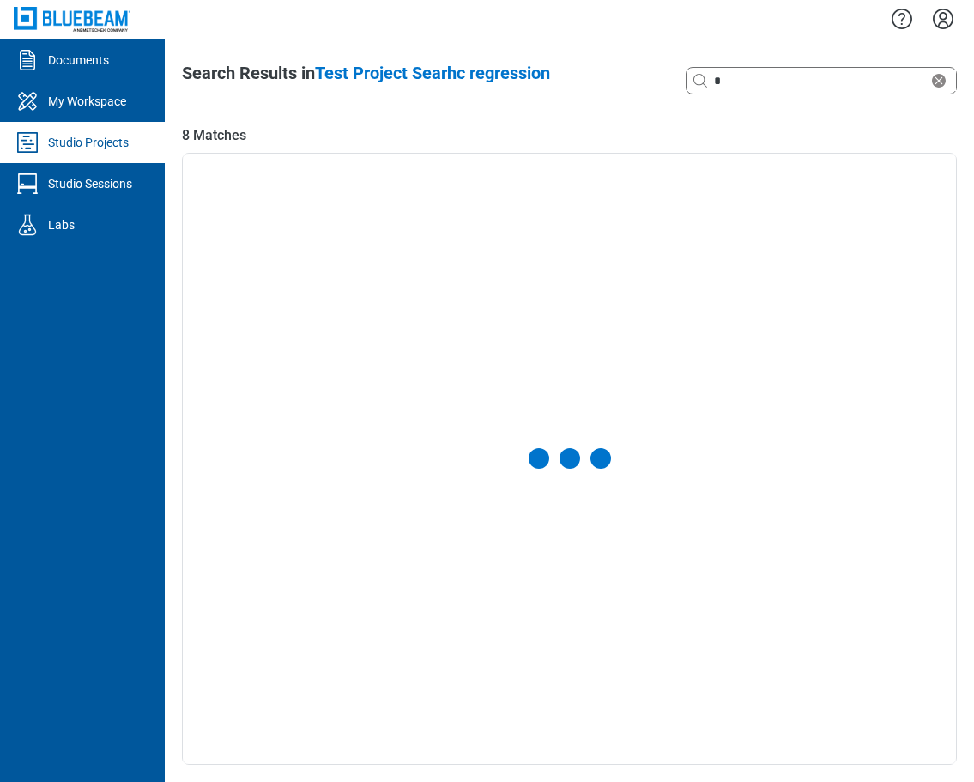
select select "**********"
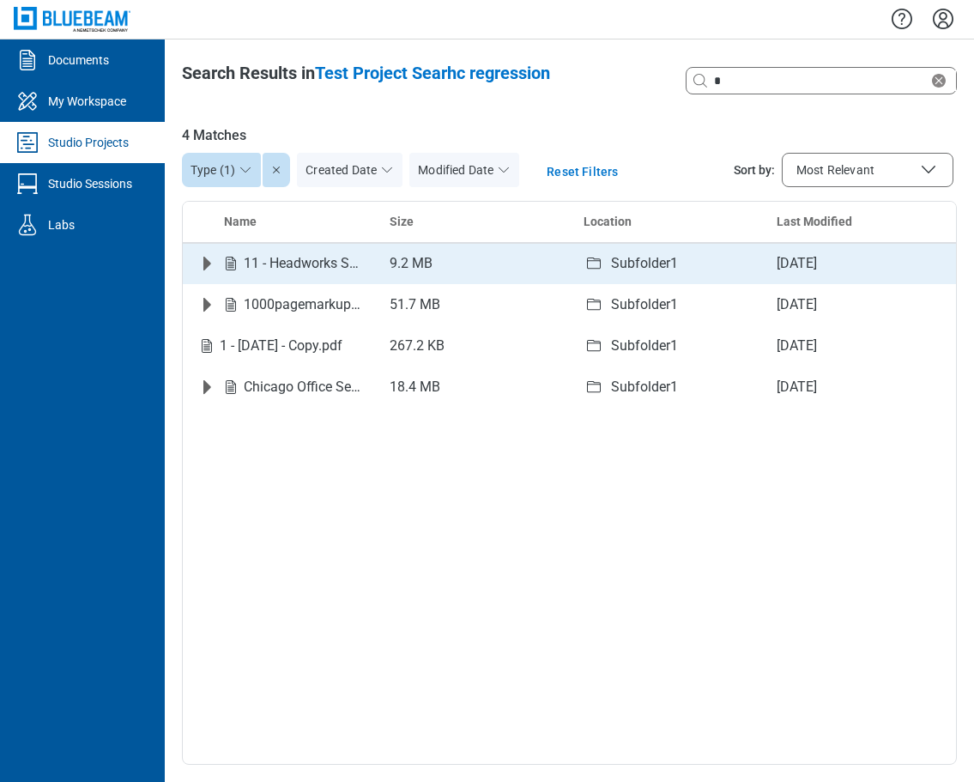
click at [209, 264] on icon "Expand row" at bounding box center [207, 264] width 8 height 14
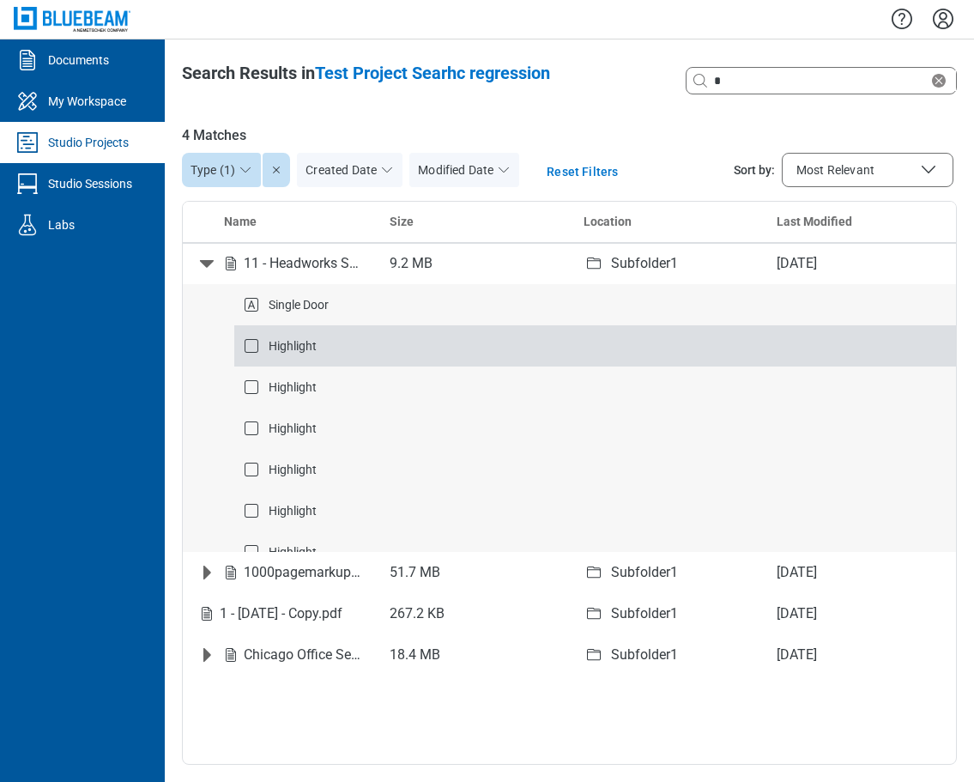
click at [299, 342] on span "Highlight" at bounding box center [293, 346] width 48 height 14
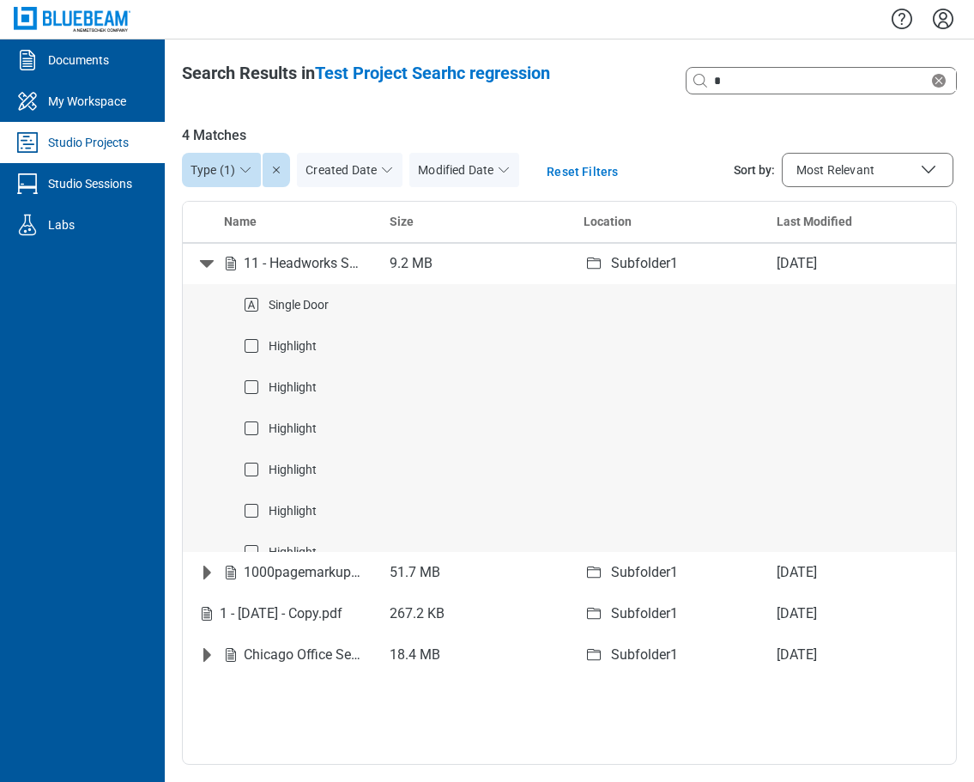
click at [853, 178] on span "Most Relevant" at bounding box center [836, 169] width 78 height 17
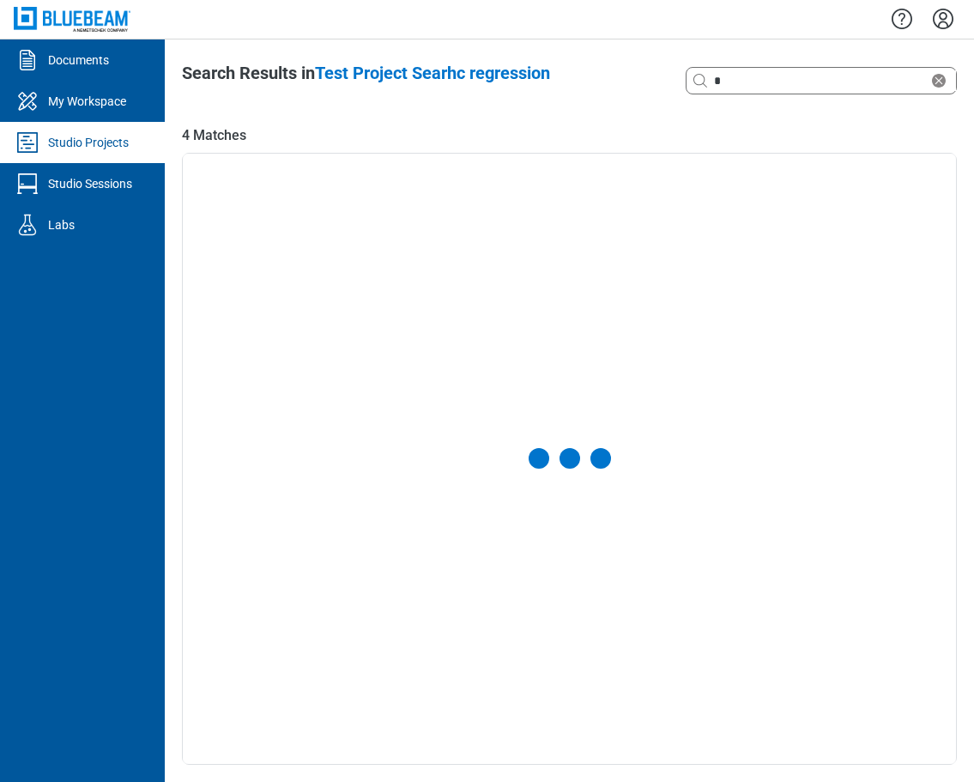
select select "******"
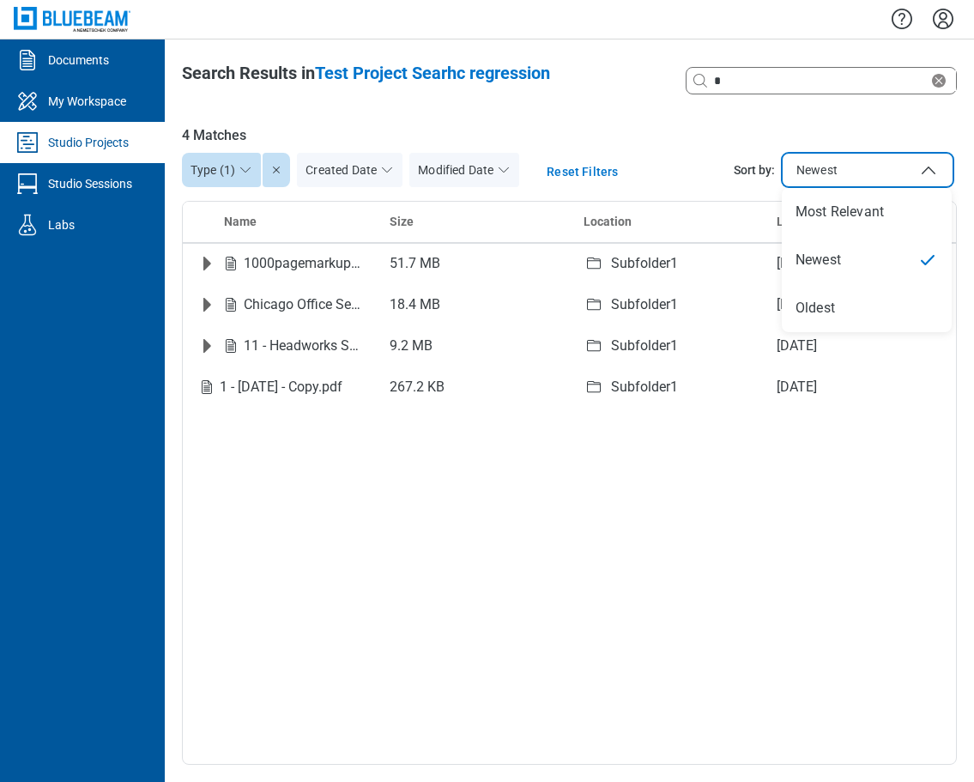
click at [847, 153] on button "Newest" at bounding box center [868, 170] width 172 height 34
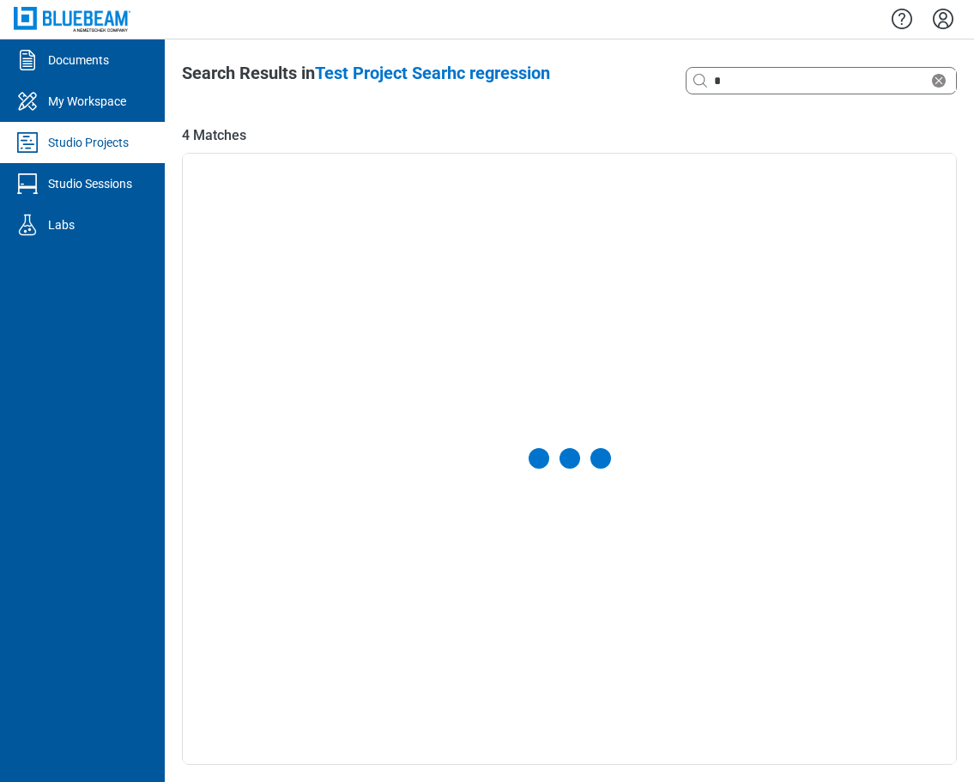
select select "******"
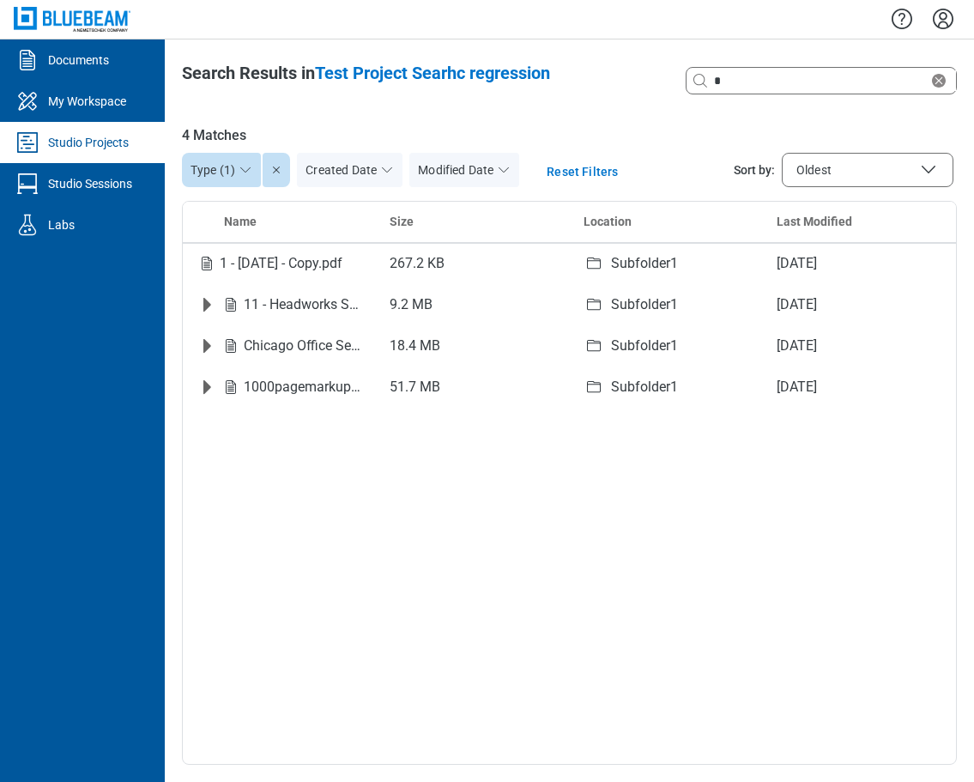
click at [382, 168] on icon "button" at bounding box center [387, 170] width 14 height 14
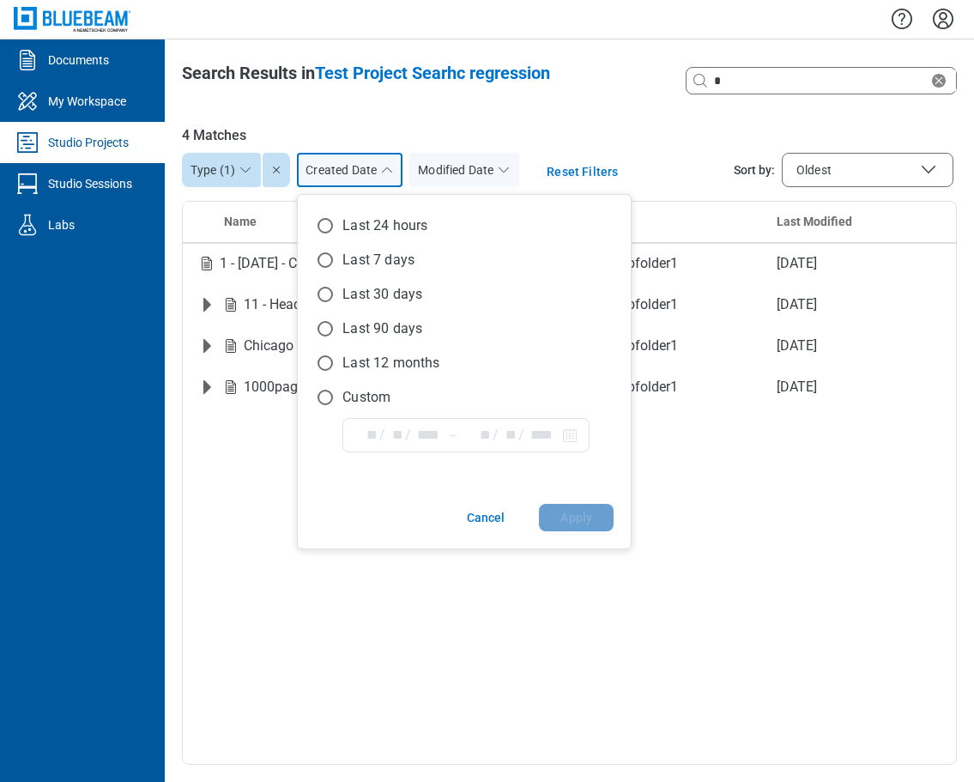
click at [327, 260] on circle at bounding box center [325, 260] width 14 height 14
click at [587, 517] on button "Apply" at bounding box center [576, 517] width 75 height 27
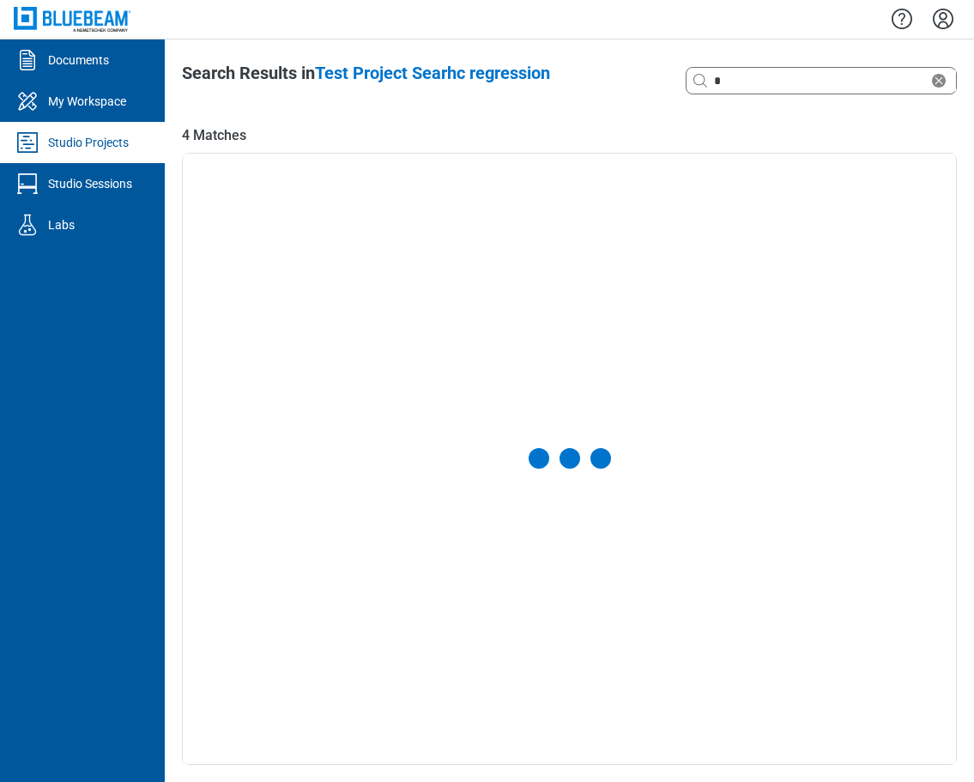
select select "******"
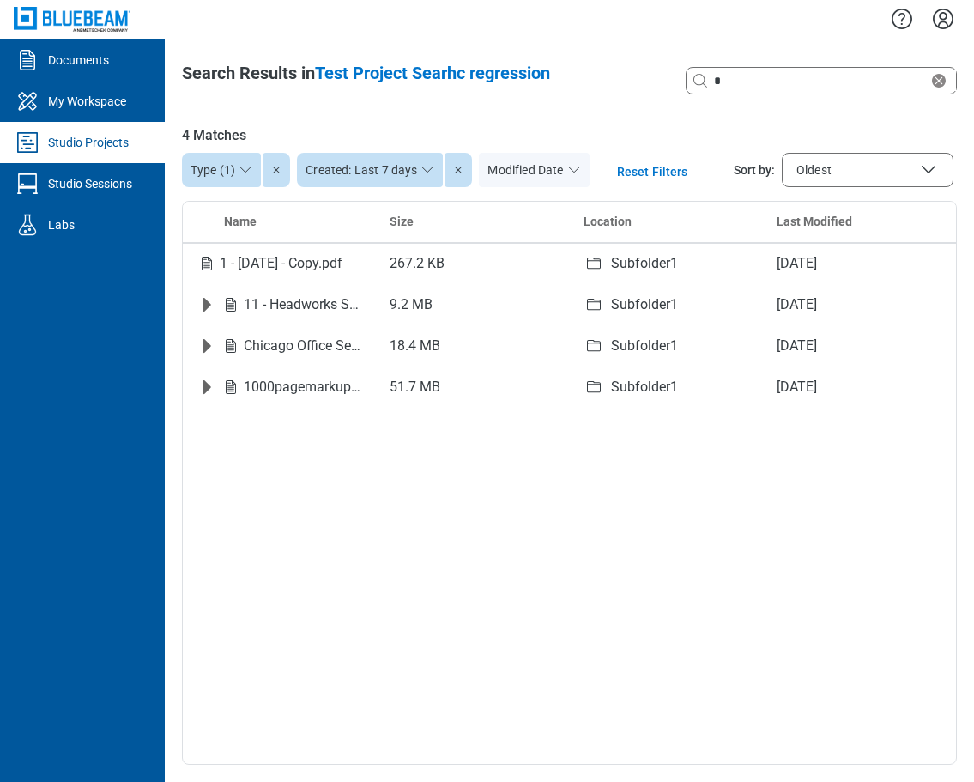
click at [524, 167] on button "Modified Date" at bounding box center [534, 170] width 110 height 34
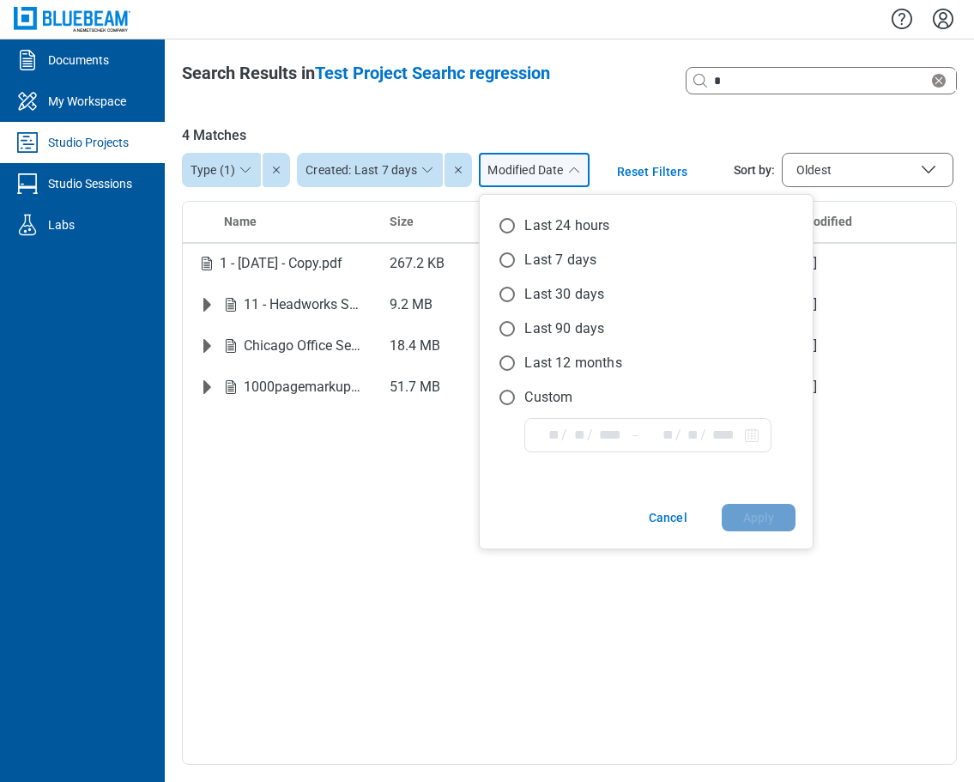
click at [506, 227] on circle at bounding box center [507, 226] width 14 height 14
click at [760, 523] on button "Apply" at bounding box center [759, 517] width 75 height 27
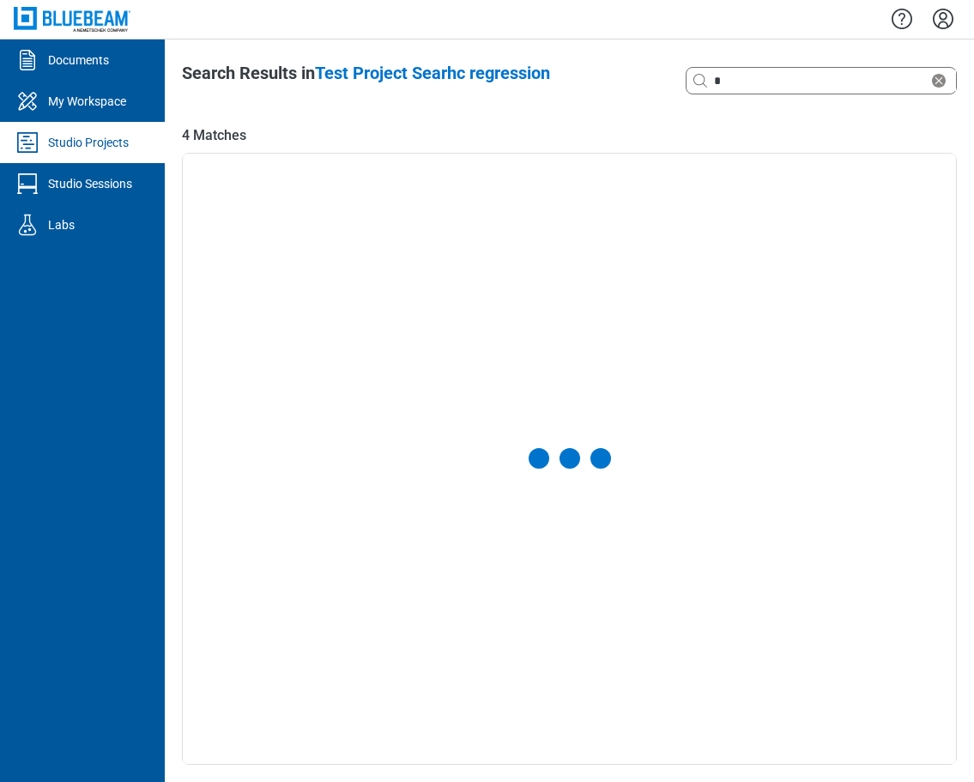
select select "******"
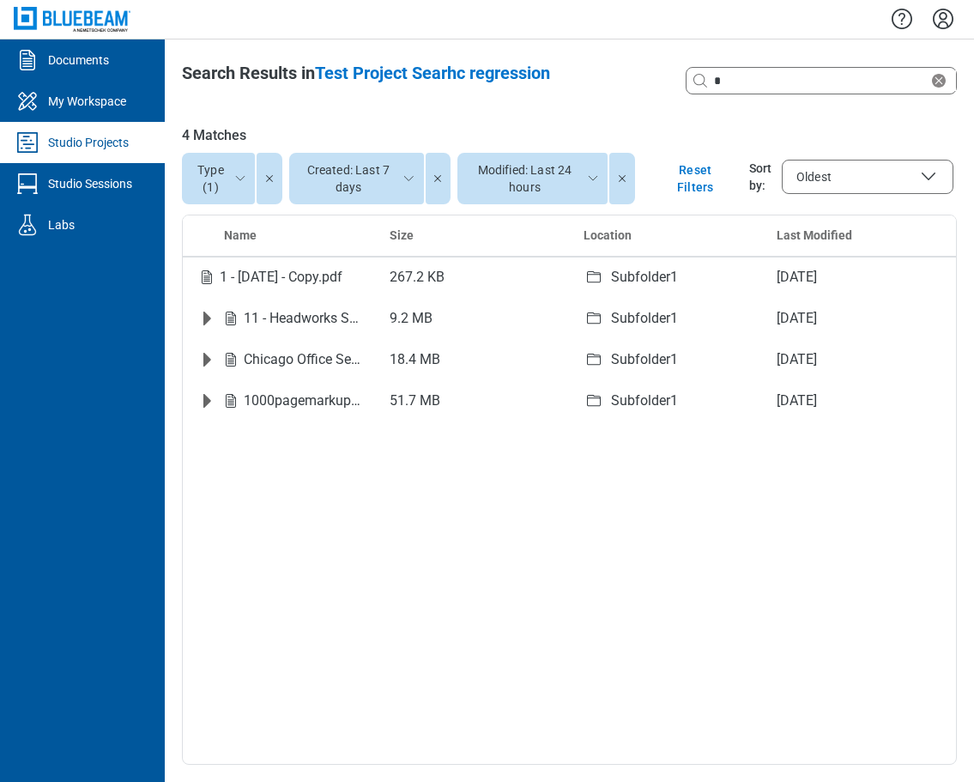
click at [624, 179] on icon "button" at bounding box center [622, 178] width 7 height 7
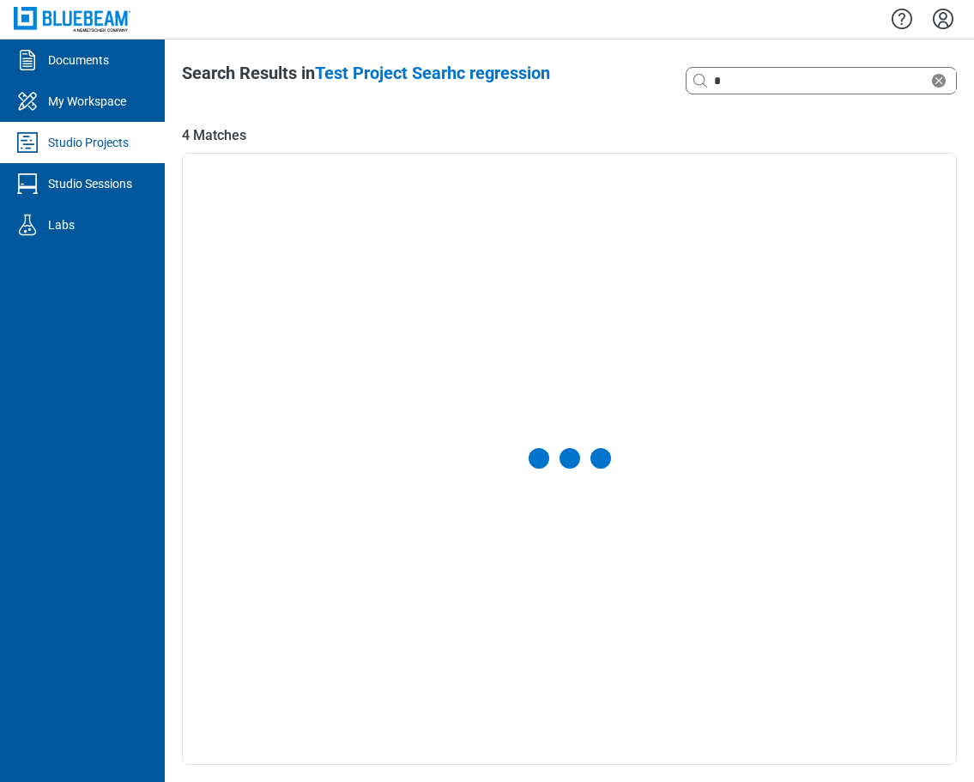
select select "******"
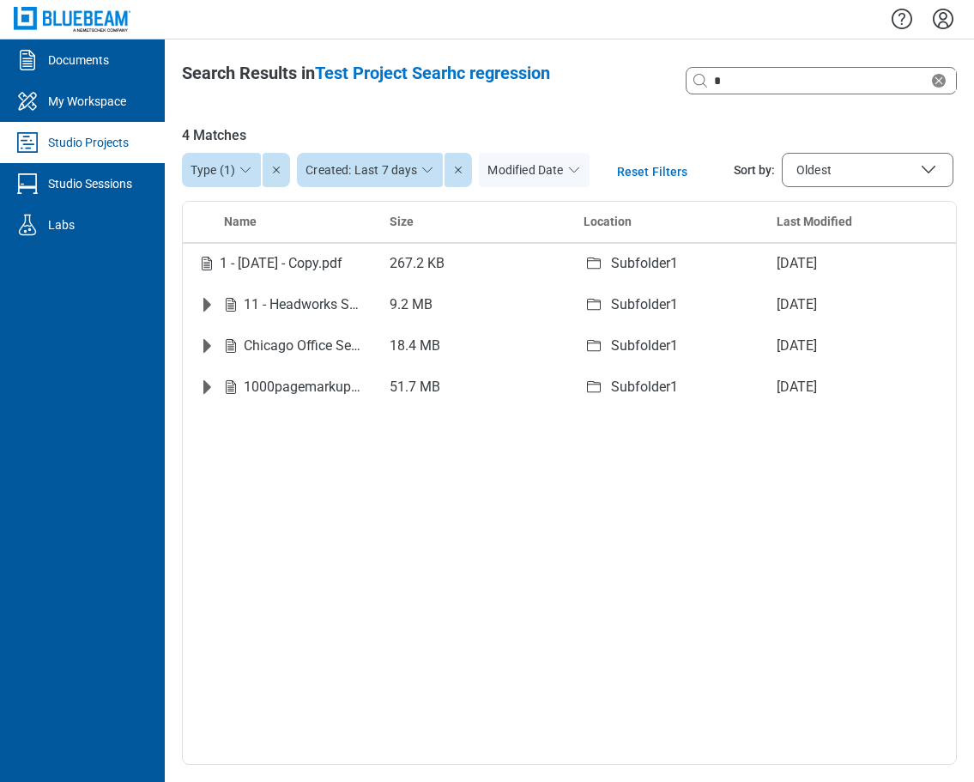
click at [461, 178] on button "button" at bounding box center [458, 170] width 27 height 34
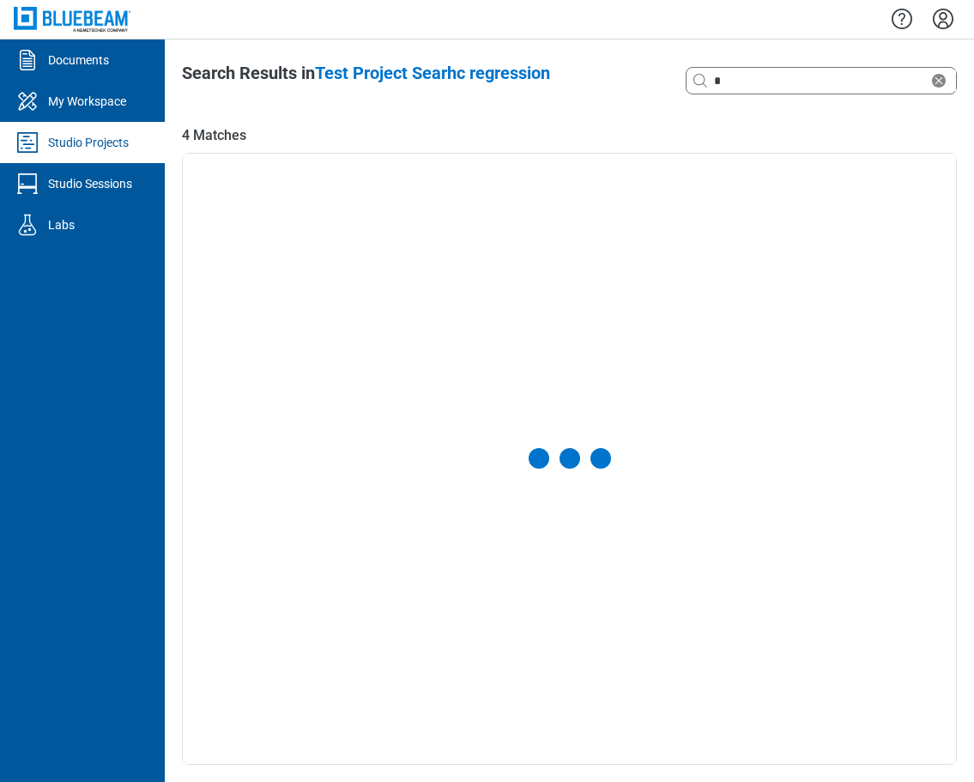
select select "******"
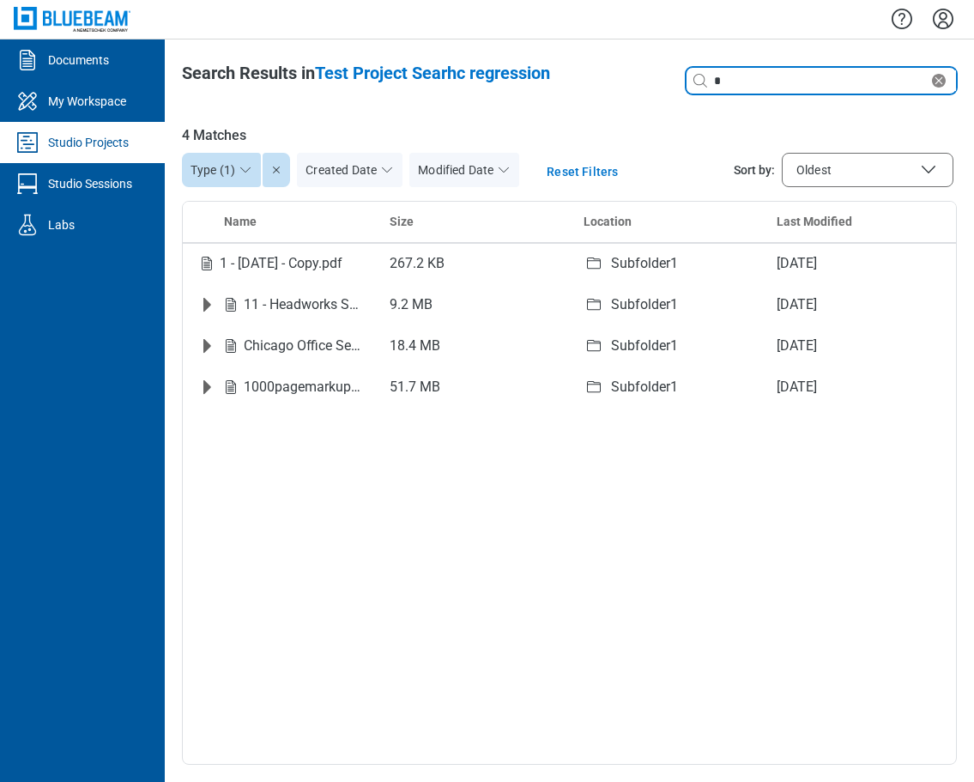
click at [743, 86] on input "*" at bounding box center [820, 80] width 218 height 19
click at [781, 78] on input "**********" at bounding box center [820, 80] width 218 height 19
click at [903, 77] on input "**********" at bounding box center [820, 80] width 218 height 19
type input "**********"
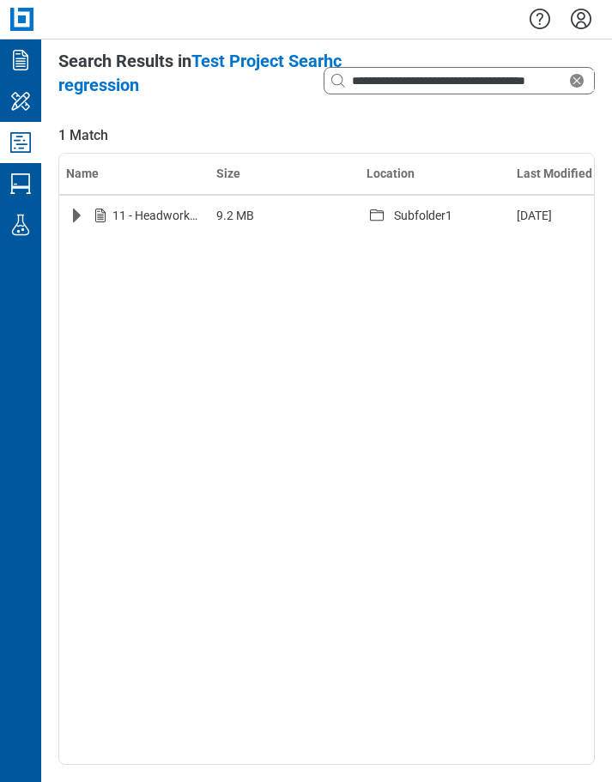
drag, startPoint x: 330, startPoint y: 290, endPoint x: 350, endPoint y: 287, distance: 20.9
click at [330, 291] on div "Name Size Location Last Modified 11 - Headworks Structural .pdf 9.2 MB Subfolde…" at bounding box center [326, 459] width 536 height 612
click at [575, 83] on icon "Clear search" at bounding box center [577, 81] width 14 height 14
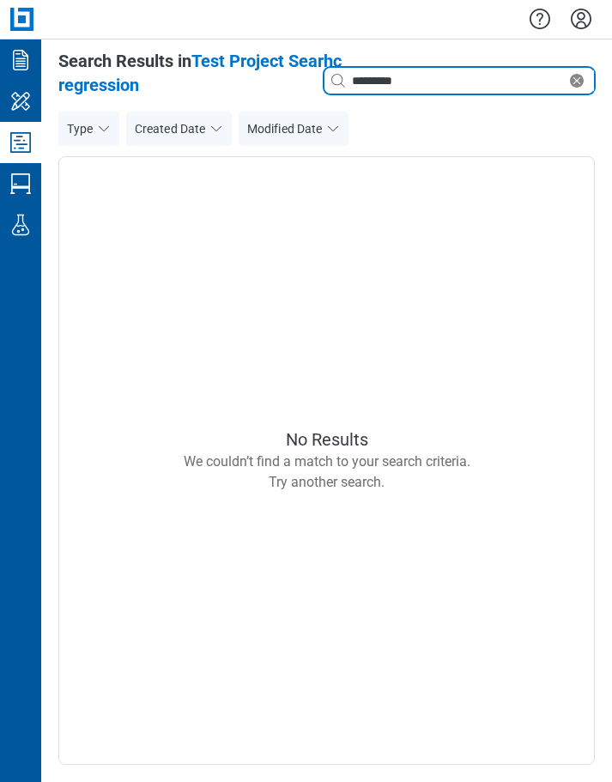
type input "*********"
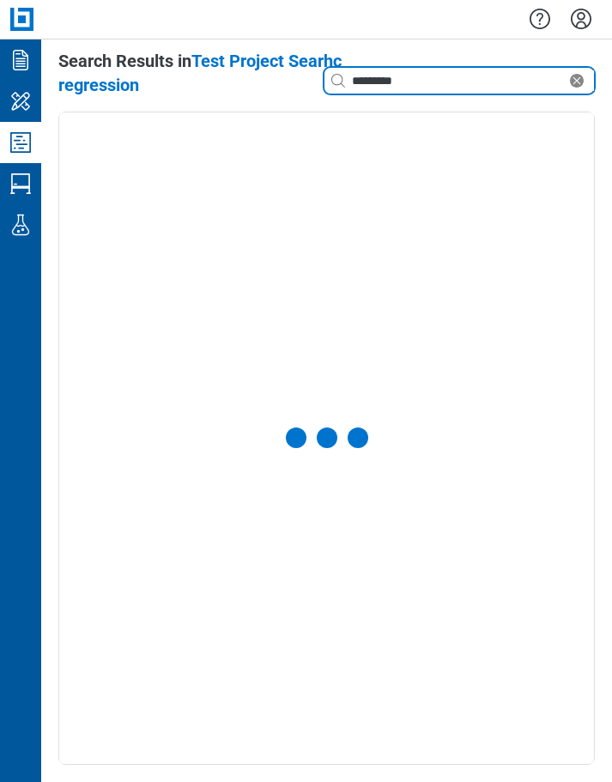
select select "**********"
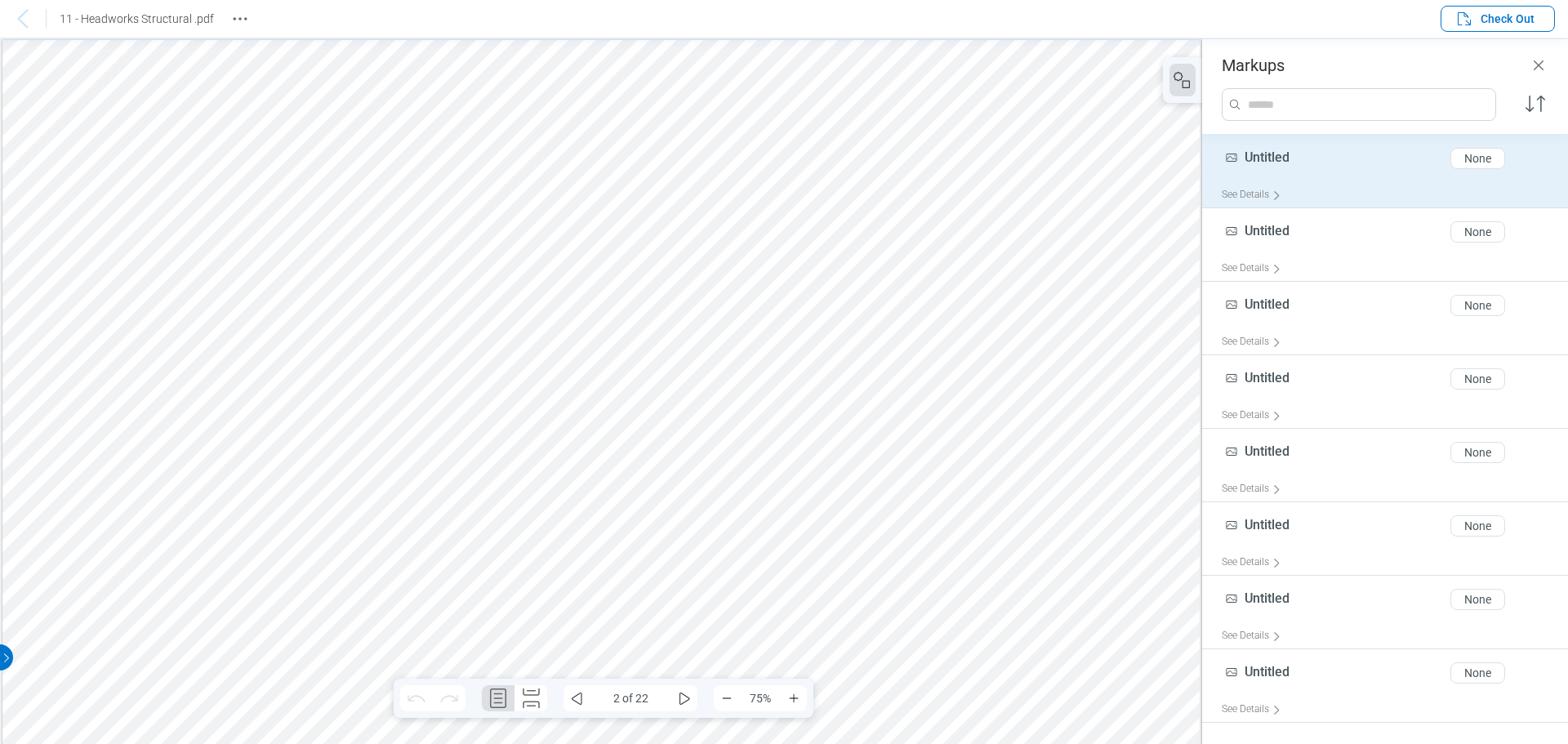
click at [1271, 158] on span "Untitled" at bounding box center [1266, 157] width 45 height 15
click at [567, 321] on div at bounding box center [753, 524] width 1499 height 970
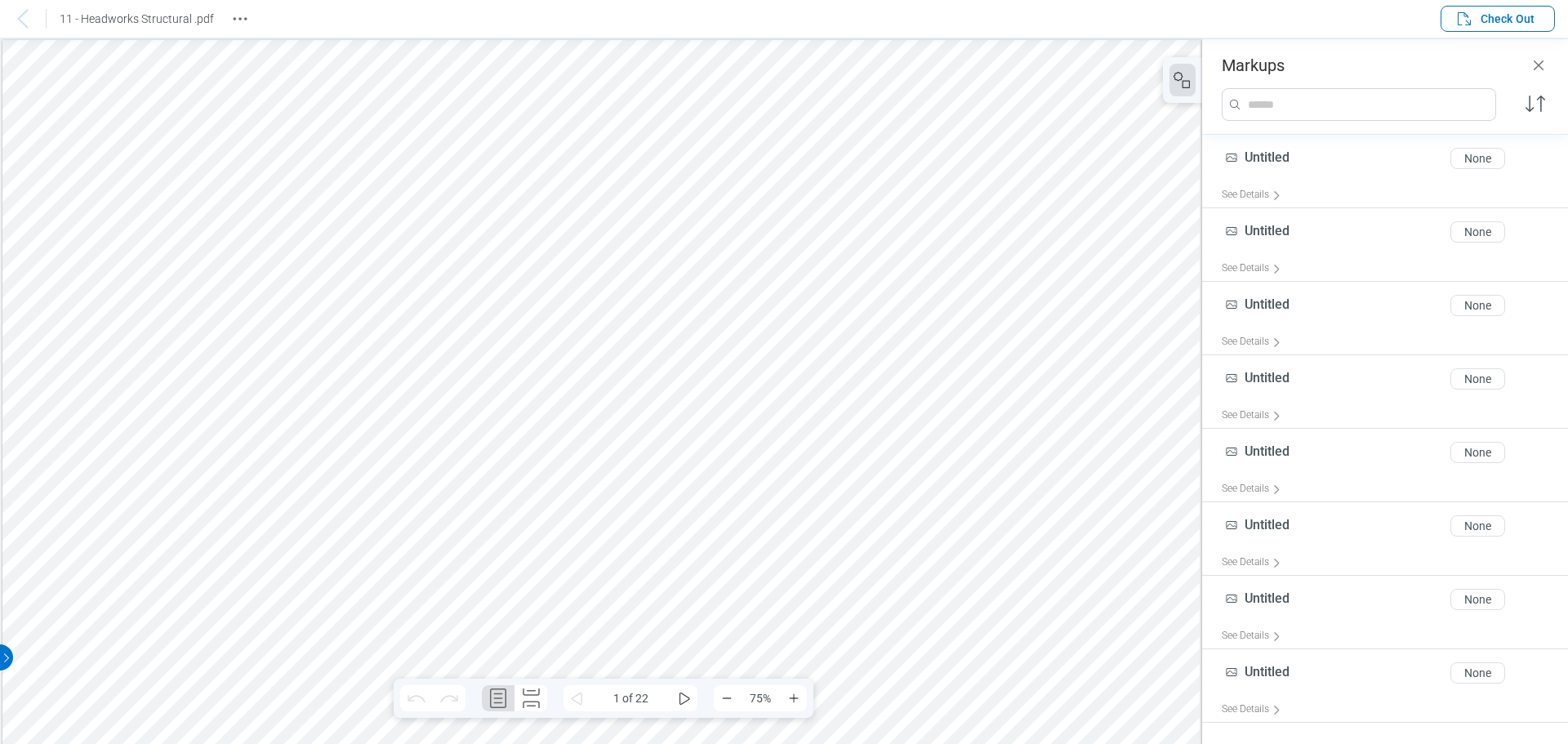
drag, startPoint x: 14, startPoint y: 16, endPoint x: 51, endPoint y: 21, distance: 37.3
click at [15, 16] on icon at bounding box center [23, 18] width 20 height 20
click at [37, 19] on div at bounding box center [23, 18] width 46 height 26
